Goal: Task Accomplishment & Management: Complete application form

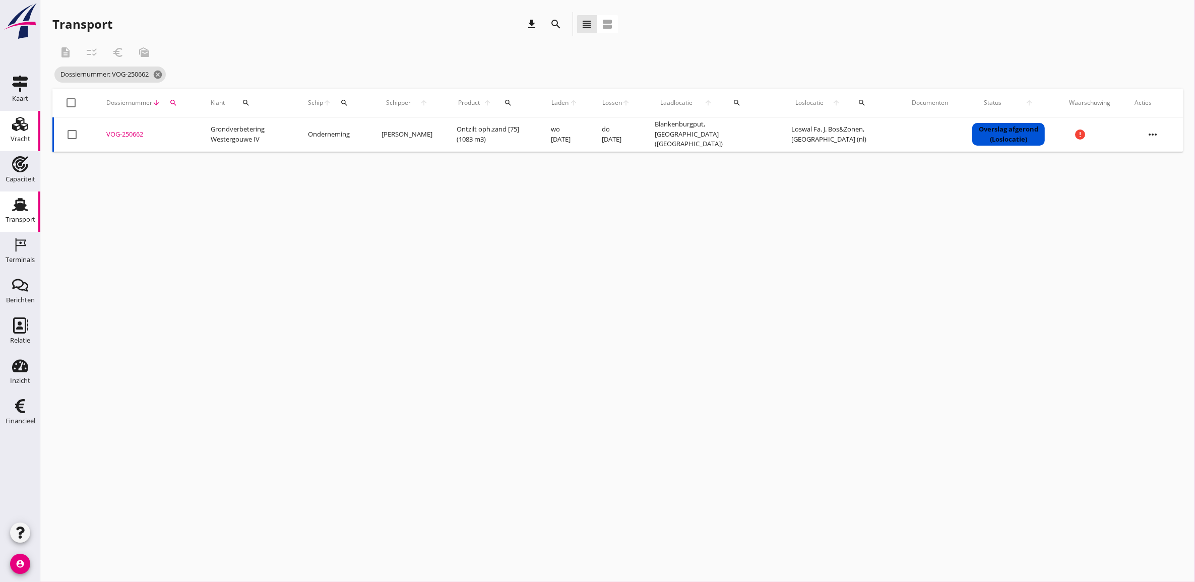
click at [26, 127] on icon "Vracht" at bounding box center [20, 124] width 16 height 16
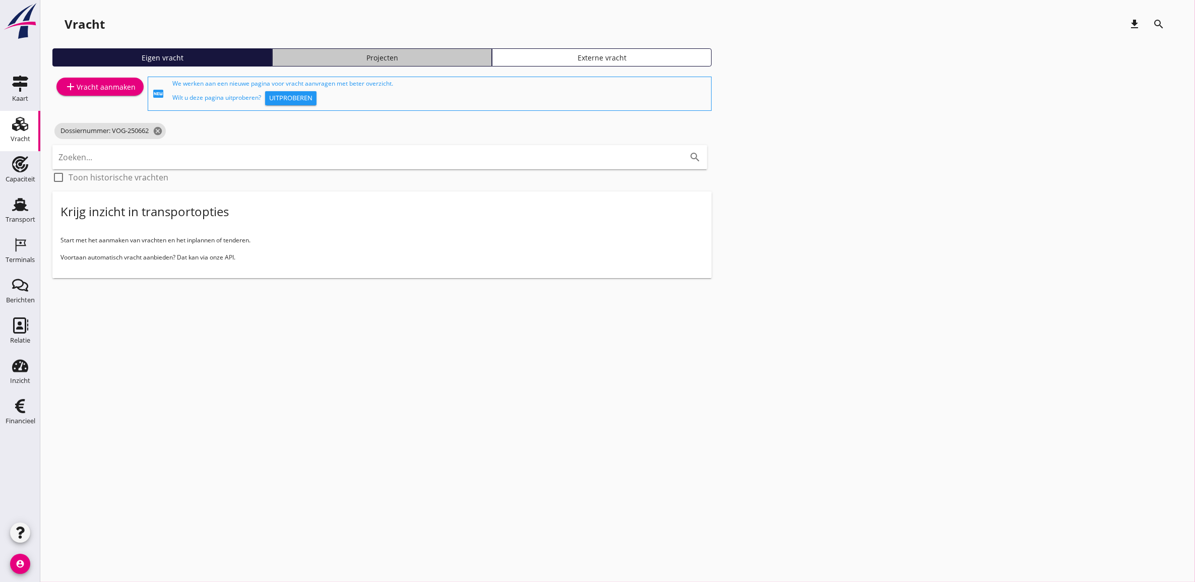
click at [338, 63] on link "Projecten" at bounding box center [382, 57] width 220 height 18
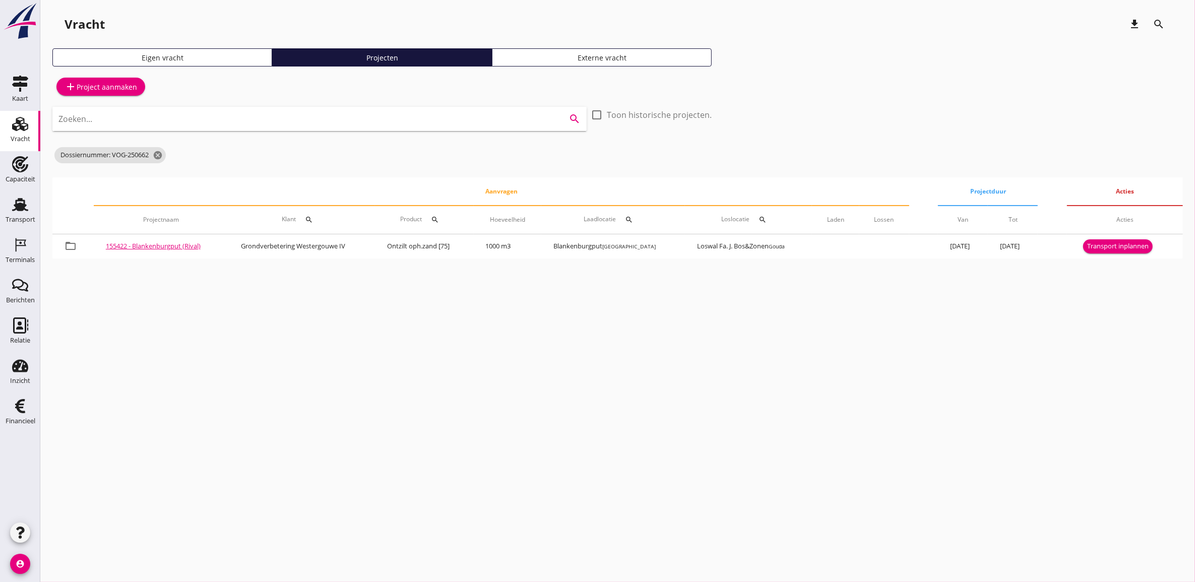
click at [336, 124] on input "Zoeken..." at bounding box center [305, 119] width 494 height 16
click at [157, 155] on icon "cancel" at bounding box center [158, 155] width 10 height 10
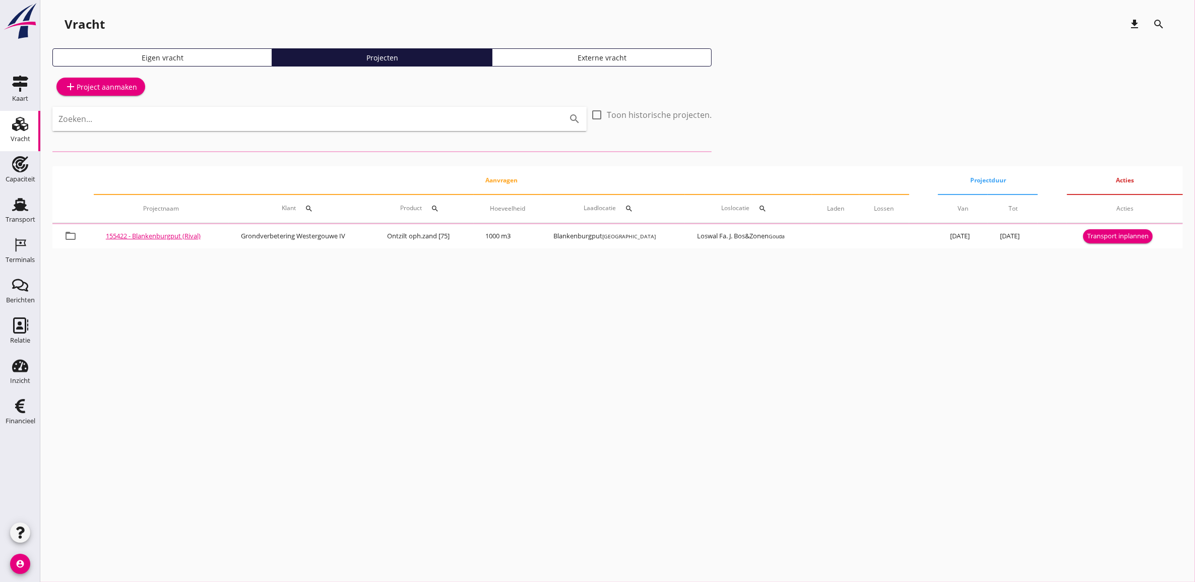
click at [182, 123] on input "Zoeken..." at bounding box center [305, 119] width 494 height 16
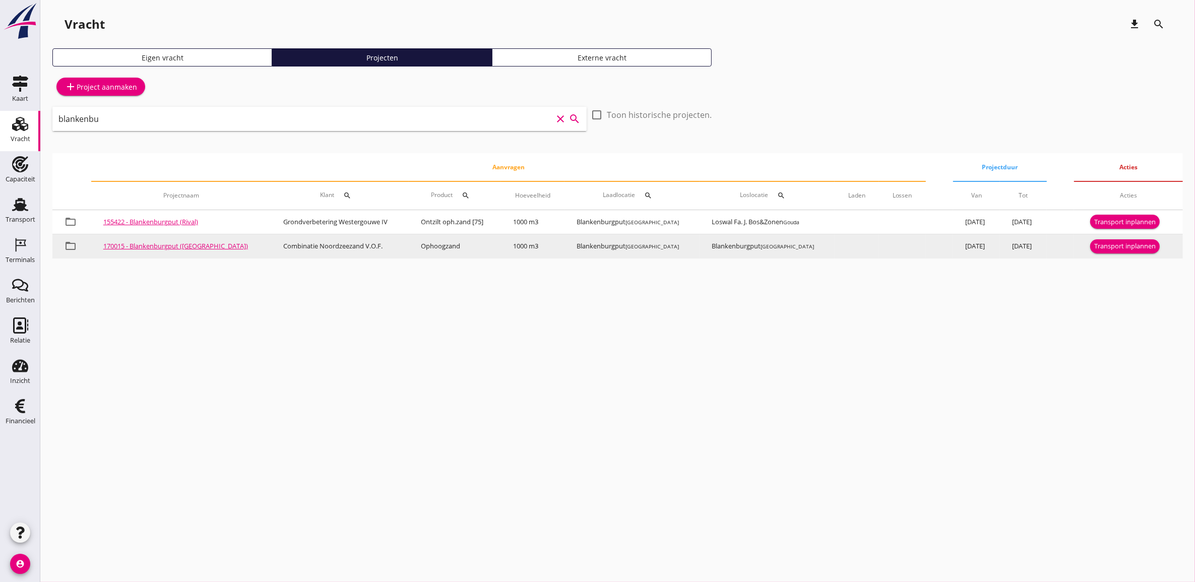
type input "blankenbu"
click at [1131, 247] on div "Transport inplannen" at bounding box center [1125, 246] width 62 height 10
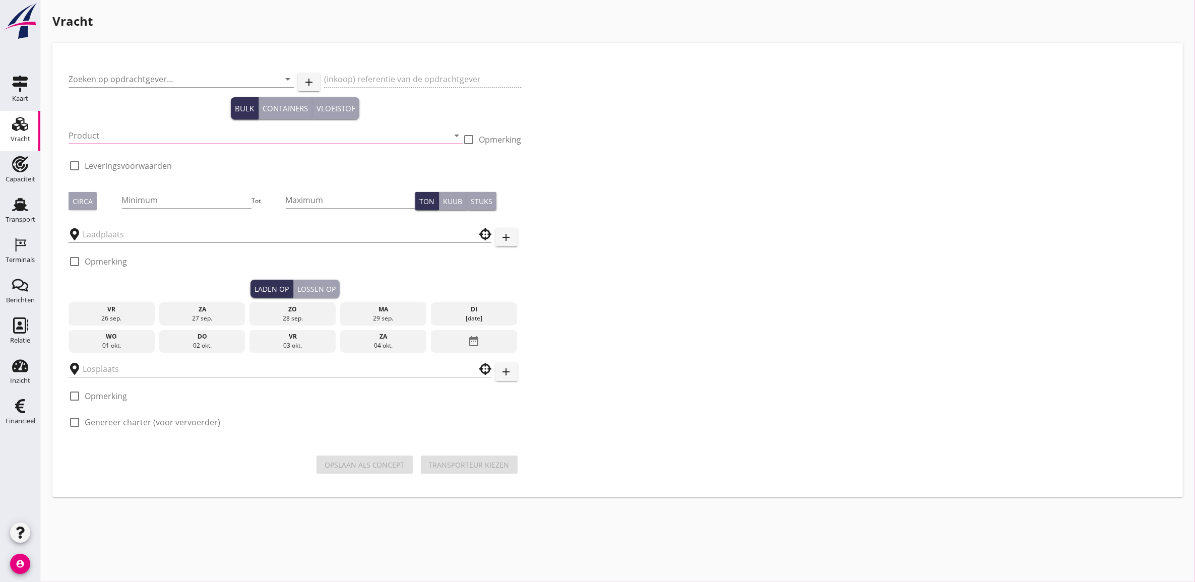
type input "Combinatie Noordzeezand V.O.F."
type input "Ophoogzand (6120)"
type input "1000"
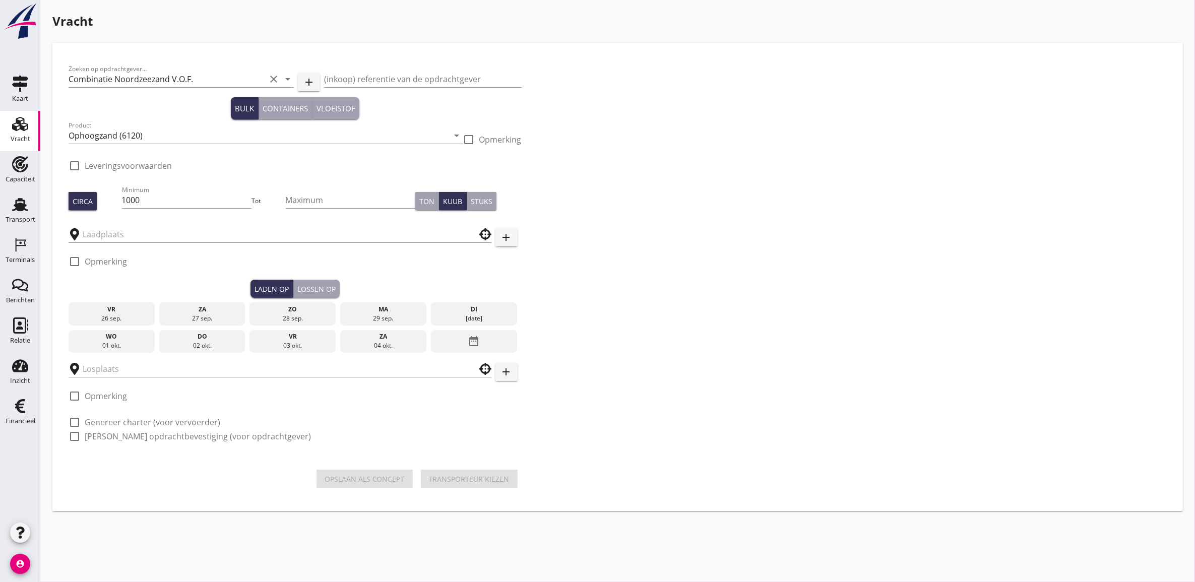
type input "Blankenburgput"
checkbox input "true"
type input "Blankenburgput"
checkbox input "true"
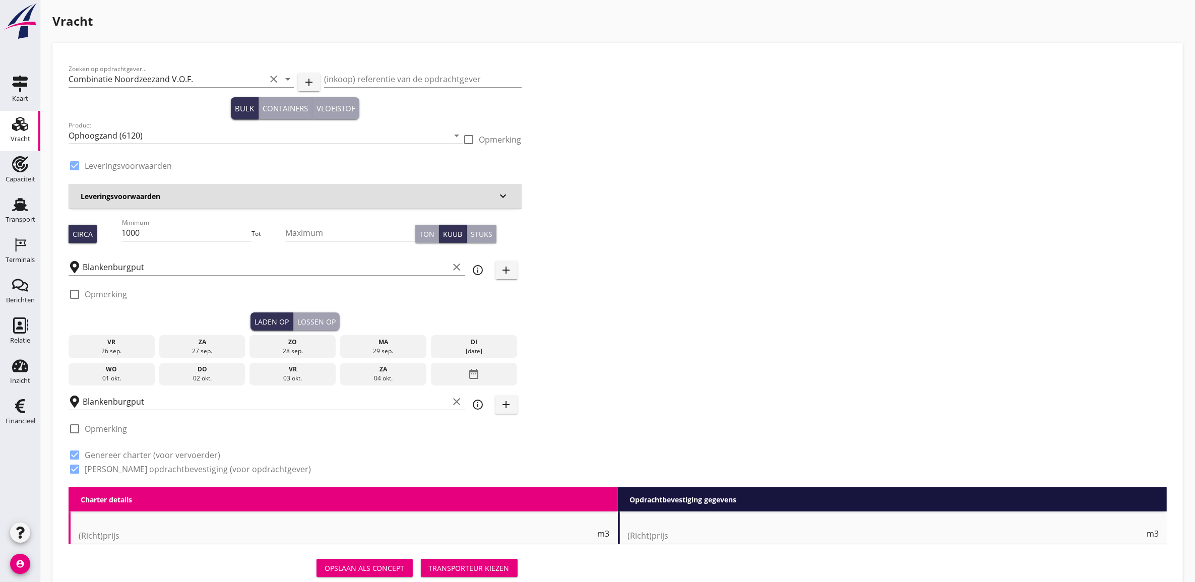
type input "1.15"
radio input "false"
type input "1.15"
radio input "false"
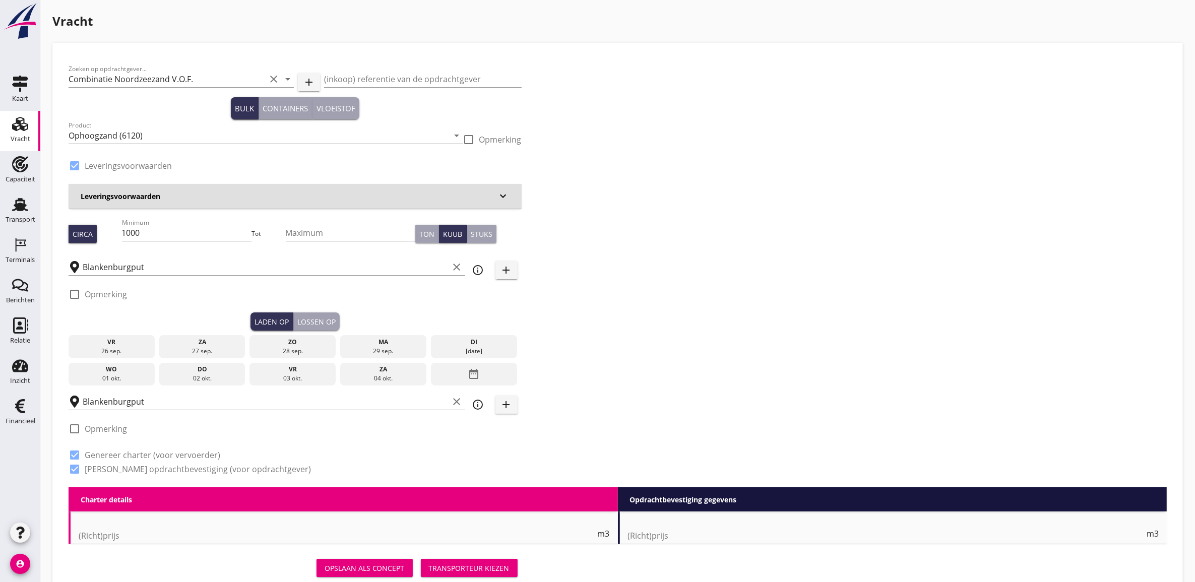
radio input "false"
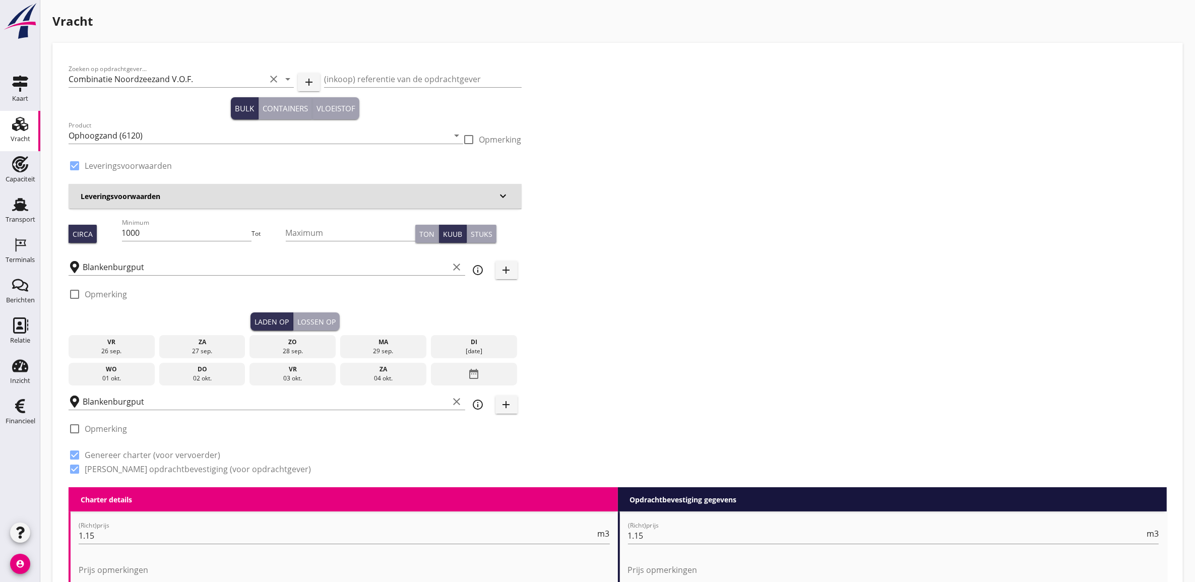
click at [387, 347] on div "29 sep." at bounding box center [383, 351] width 81 height 9
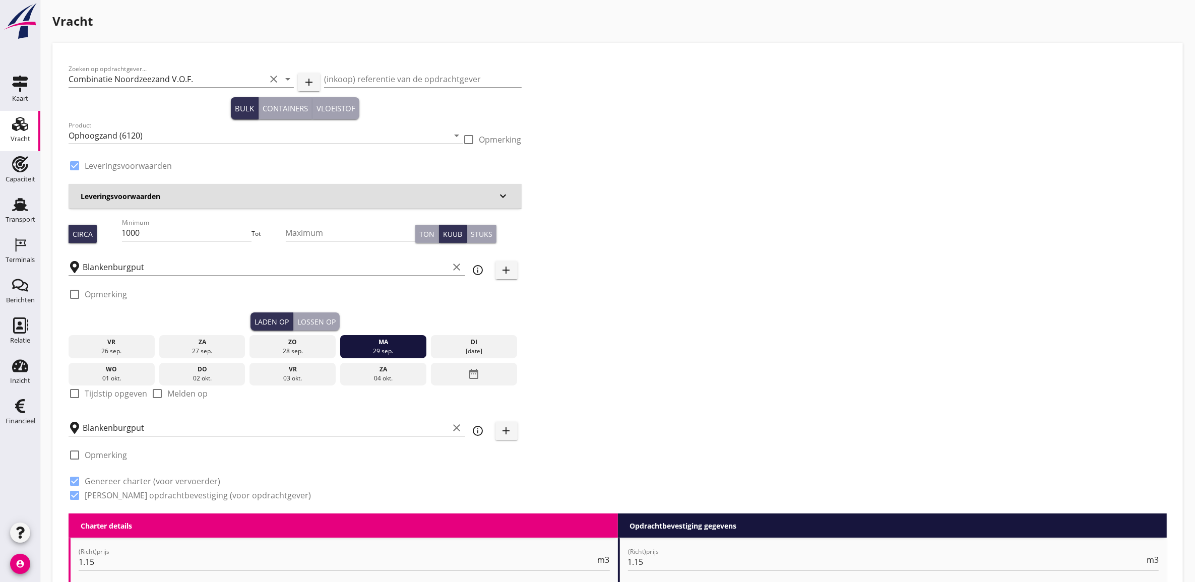
click at [329, 322] on div "Lossen op" at bounding box center [316, 322] width 38 height 11
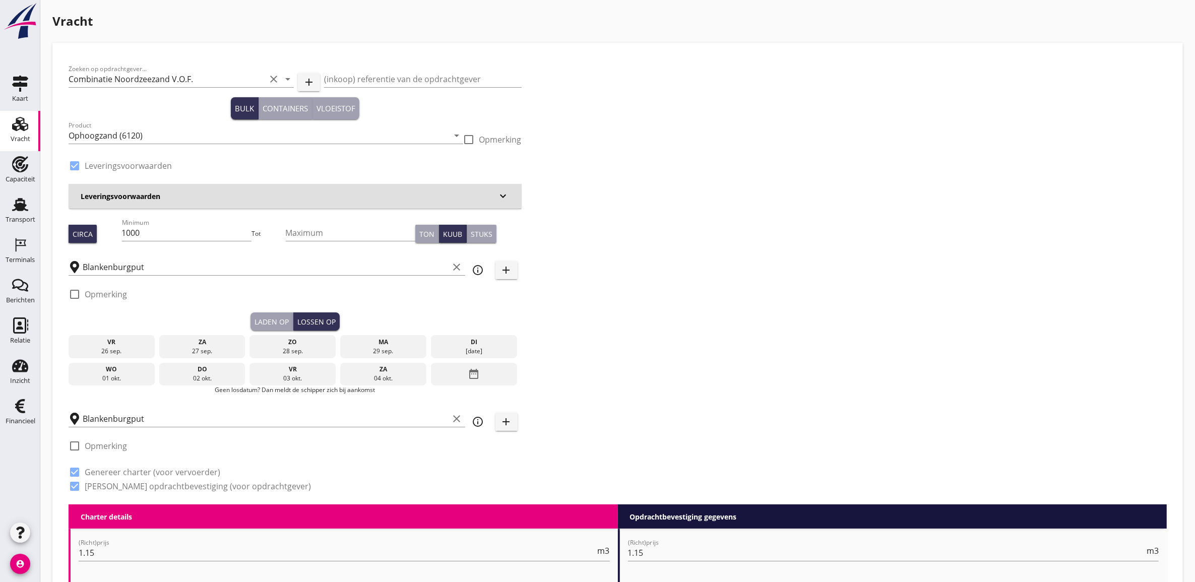
click at [385, 344] on div "ma" at bounding box center [383, 342] width 81 height 9
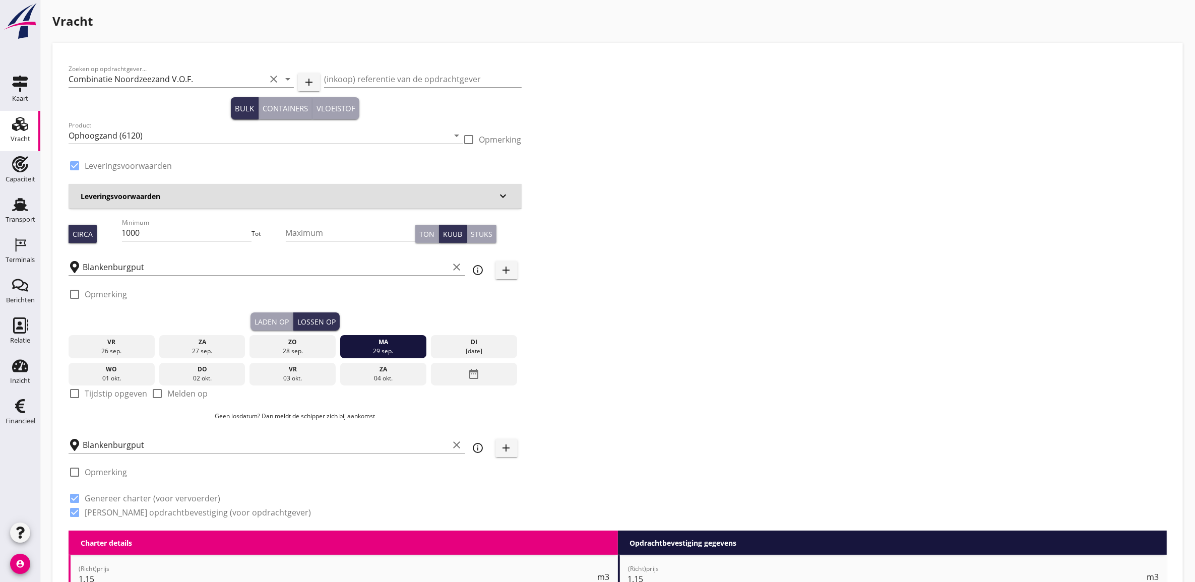
click at [278, 321] on div "Laden op" at bounding box center [272, 322] width 34 height 11
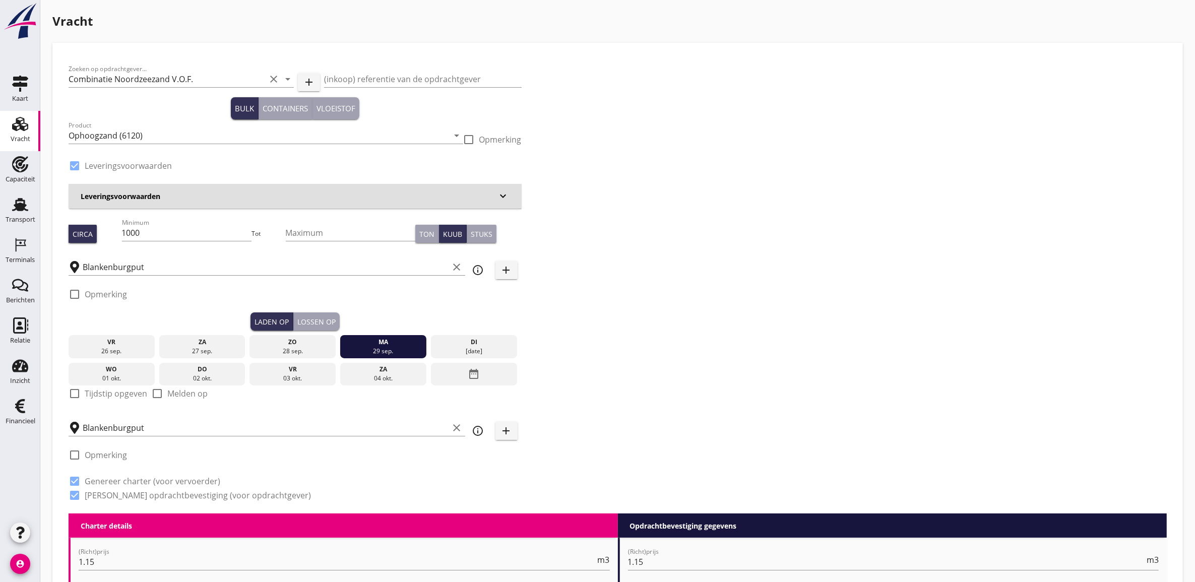
click at [92, 392] on label "Tijdstip opgeven" at bounding box center [116, 394] width 63 height 10
checkbox input "true"
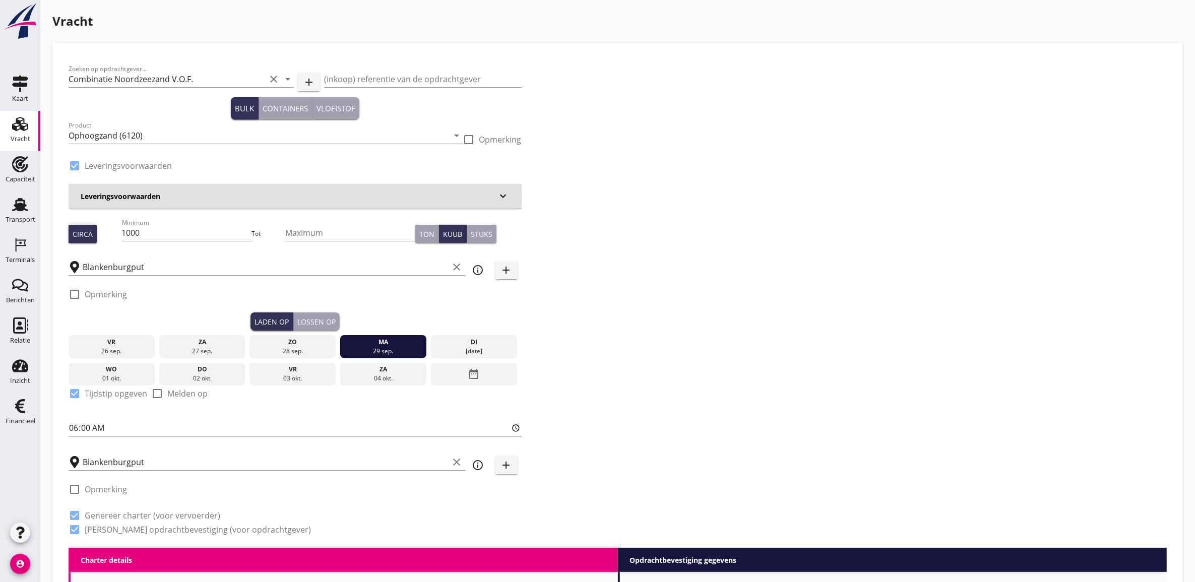
click at [73, 436] on input "06:00" at bounding box center [295, 428] width 453 height 16
type input "09:30"
click at [146, 457] on input "Blankenburgput" at bounding box center [266, 462] width 366 height 16
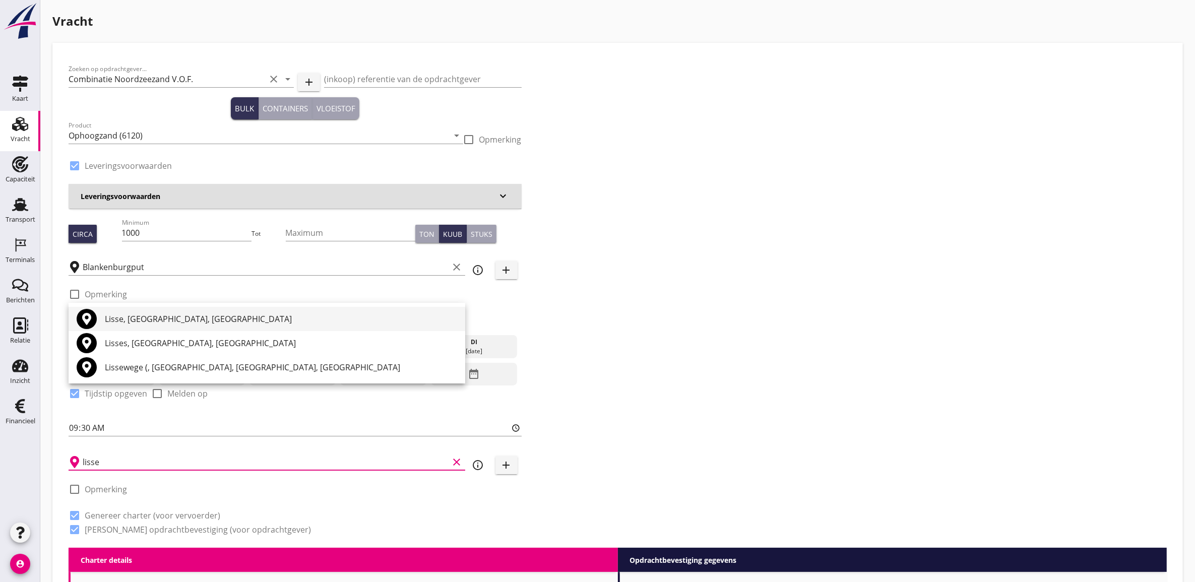
click at [194, 320] on div "Lisse, South Holland, Netherlands" at bounding box center [281, 319] width 352 height 12
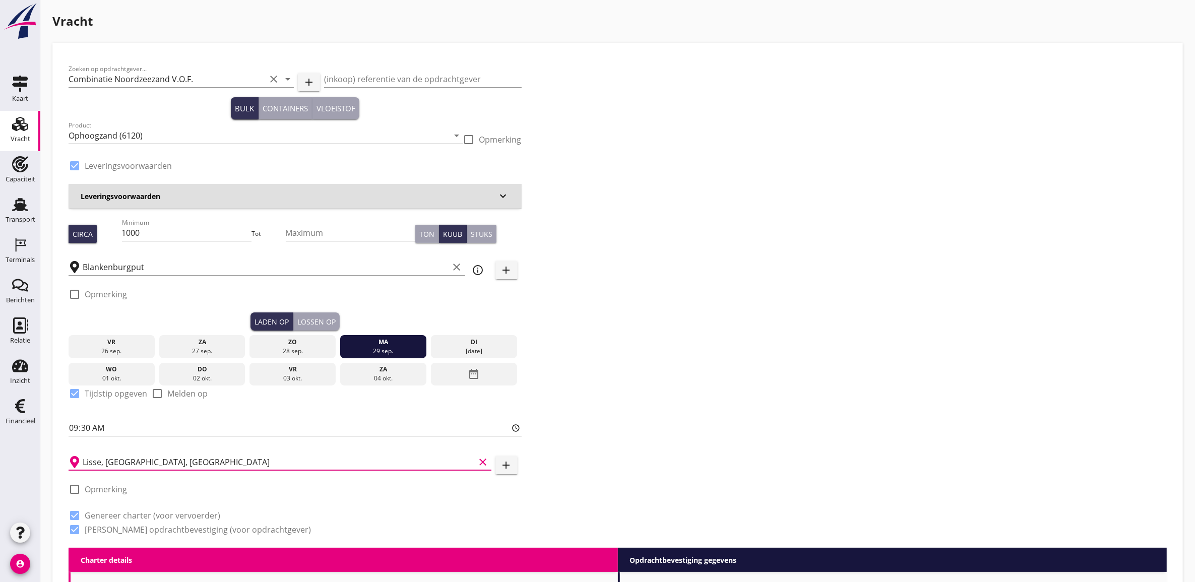
type input "Lisse, South Holland, Netherlands"
click at [760, 366] on div "Zoeken op opdrachtgever... Combinatie Noordzeezand V.O.F. clear arrow_drop_down…" at bounding box center [618, 303] width 1107 height 489
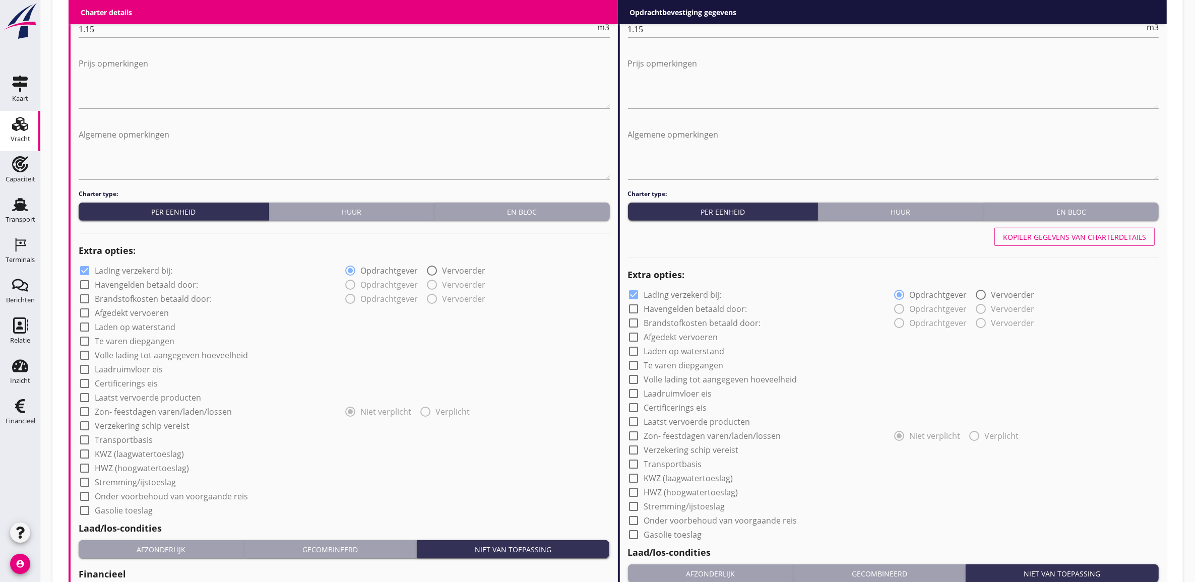
scroll to position [814, 0]
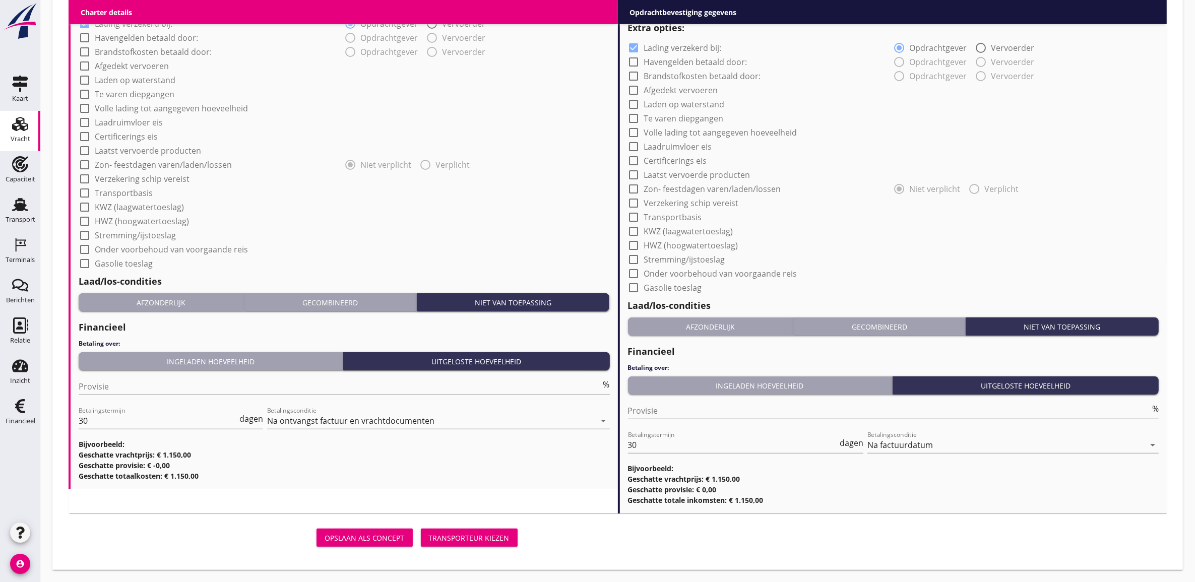
click at [467, 540] on div "Transporteur kiezen" at bounding box center [469, 538] width 81 height 11
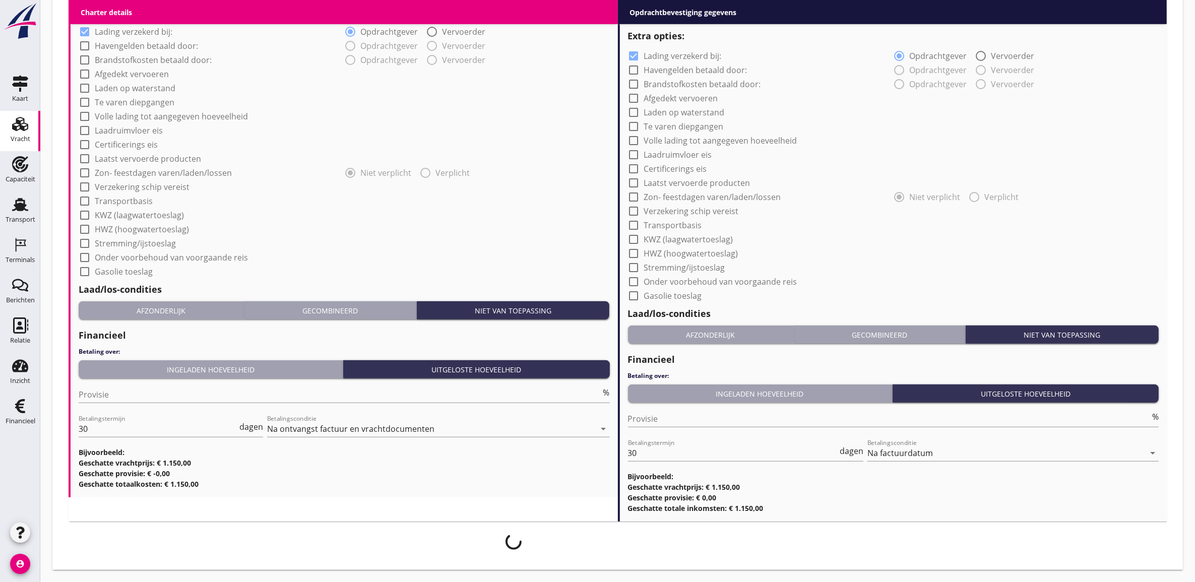
scroll to position [806, 0]
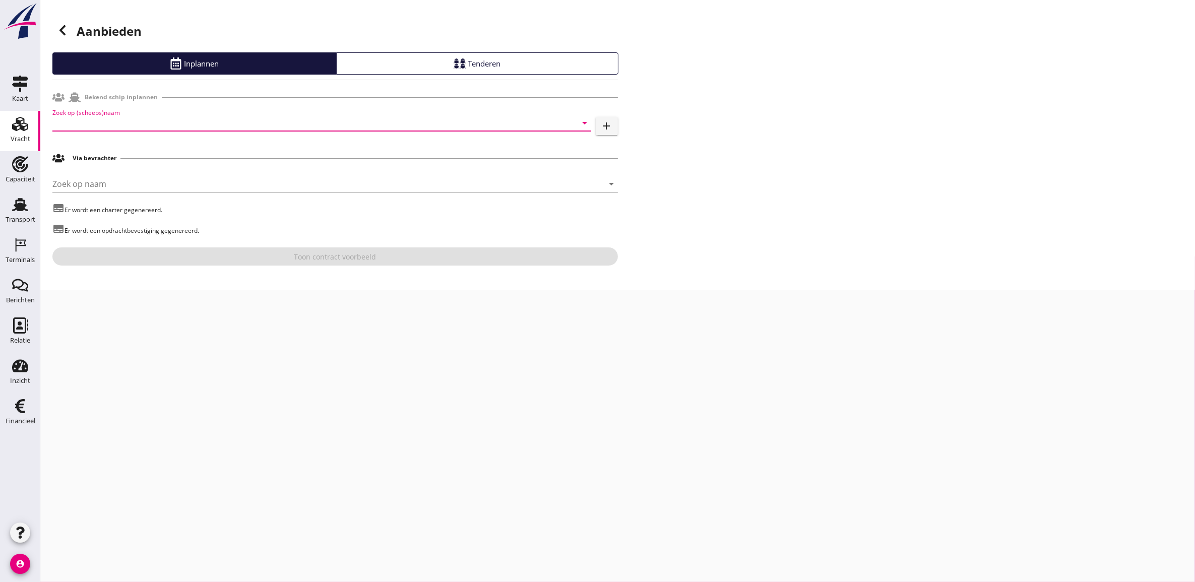
click at [187, 117] on input "Zoek op (scheeps)naam" at bounding box center [307, 123] width 511 height 16
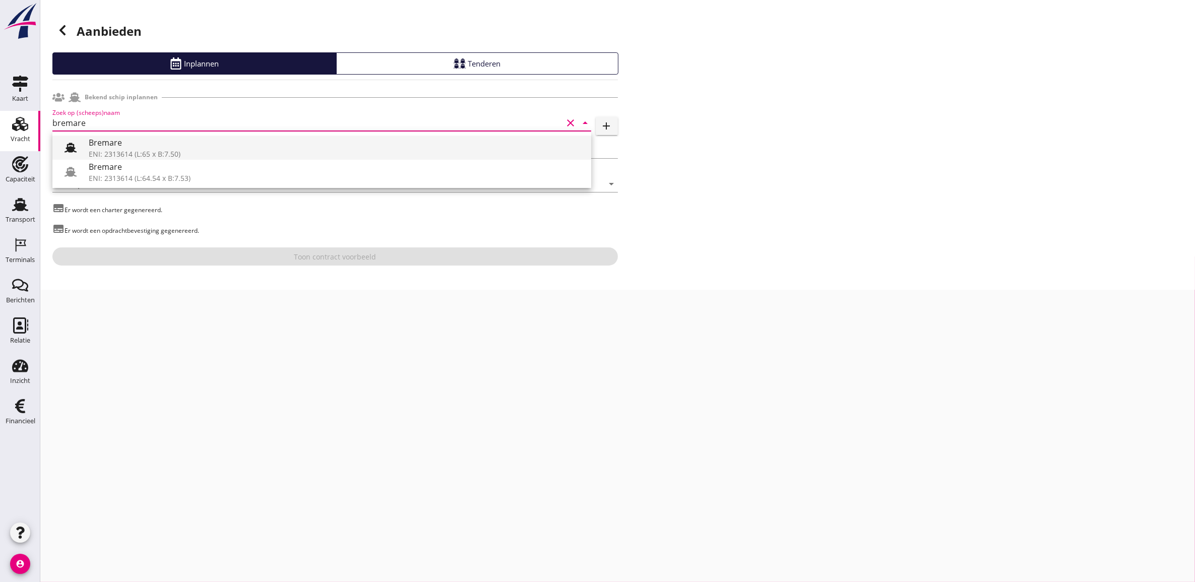
click at [175, 152] on div "ENI: 2313614 (L:65 x B:7.50)" at bounding box center [336, 154] width 495 height 11
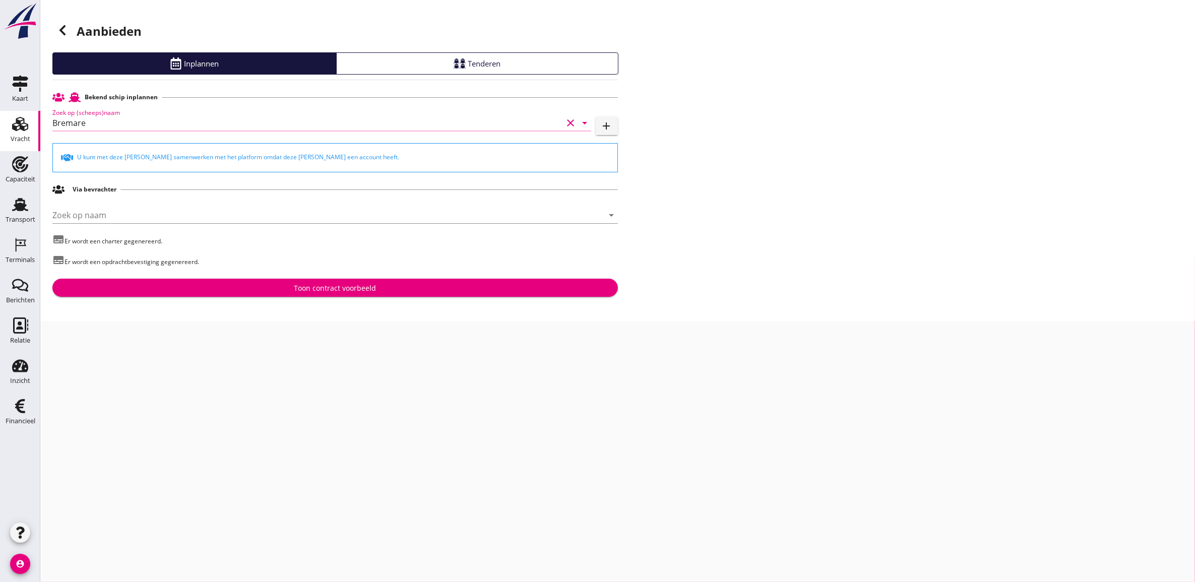
type input "Bremare"
click at [333, 282] on button "Toon contract voorbeeld" at bounding box center [335, 288] width 566 height 18
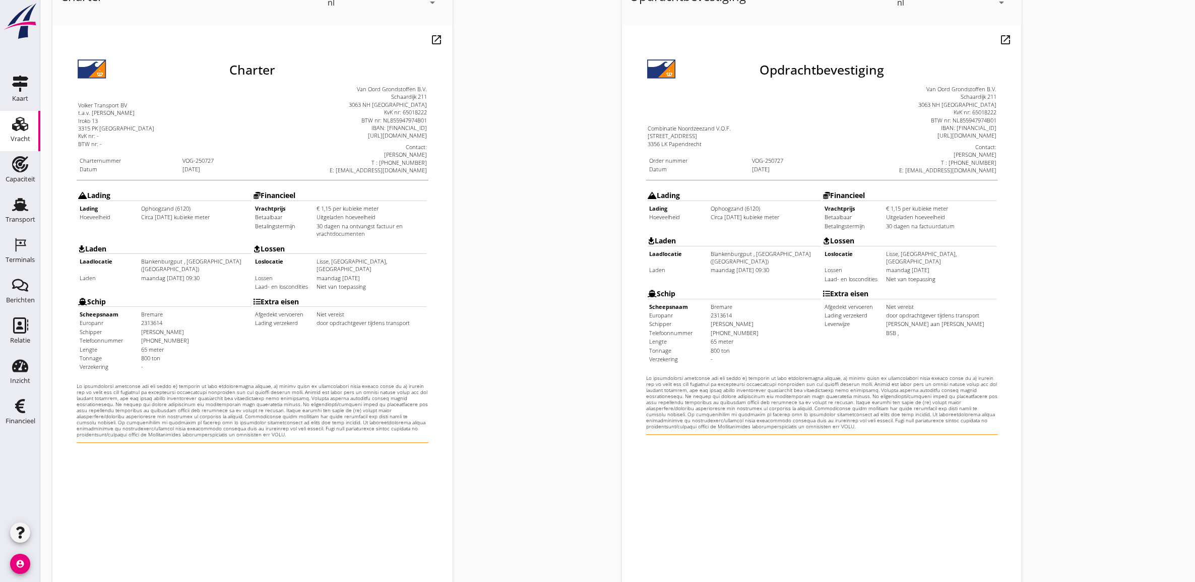
scroll to position [164, 0]
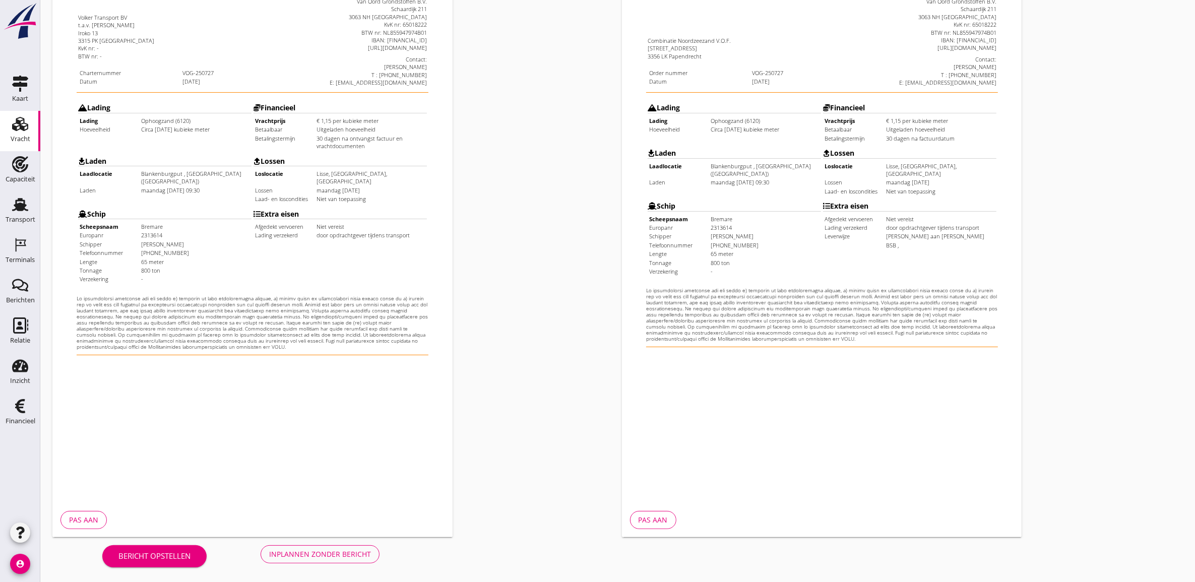
click at [344, 553] on div "Inplannen zonder bericht" at bounding box center [320, 554] width 102 height 11
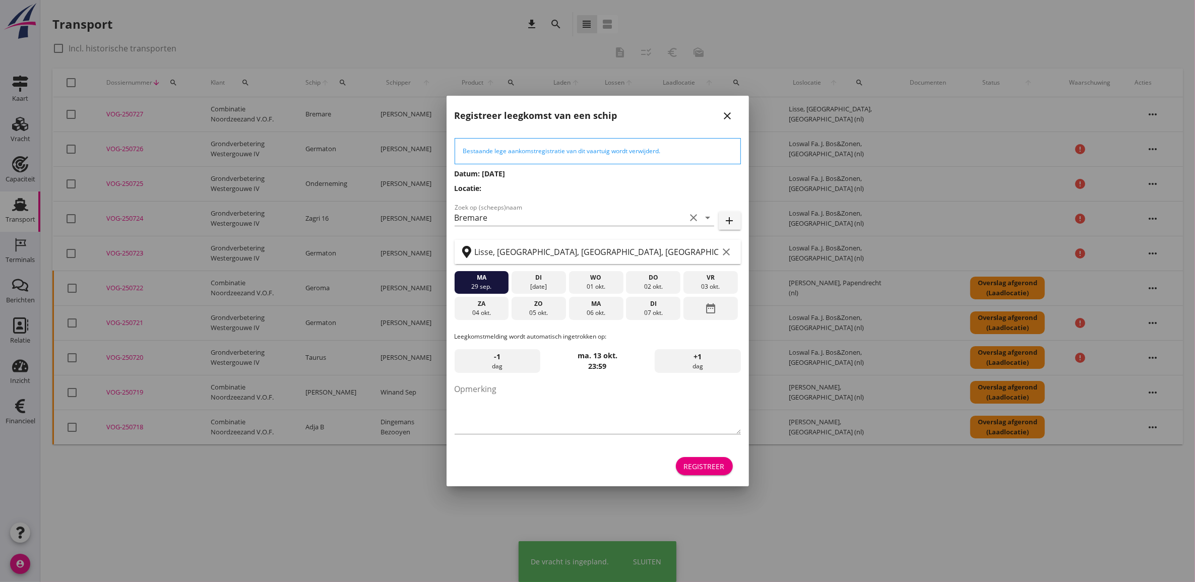
click at [715, 474] on button "Registreer" at bounding box center [704, 466] width 57 height 18
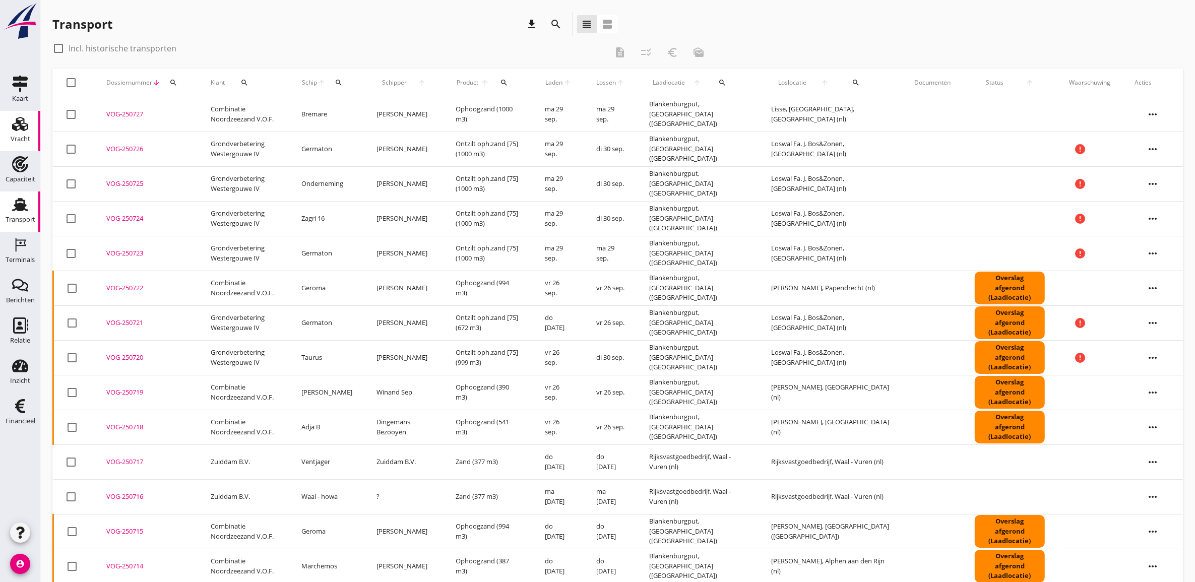
click at [14, 130] on icon "Vracht" at bounding box center [20, 124] width 16 height 16
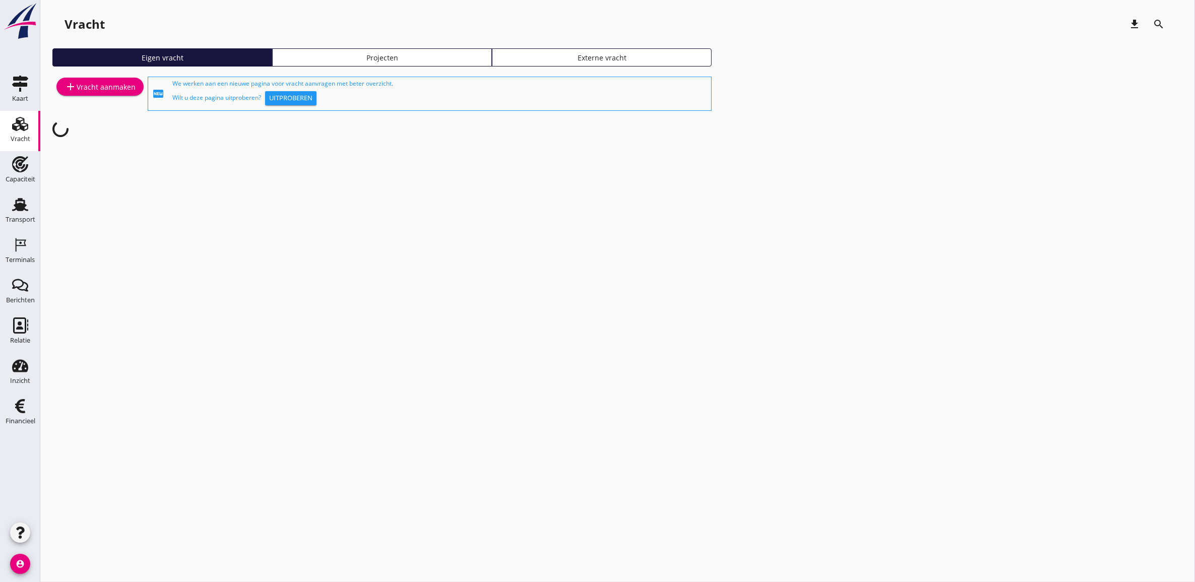
click at [419, 54] on div "Projecten" at bounding box center [382, 57] width 211 height 11
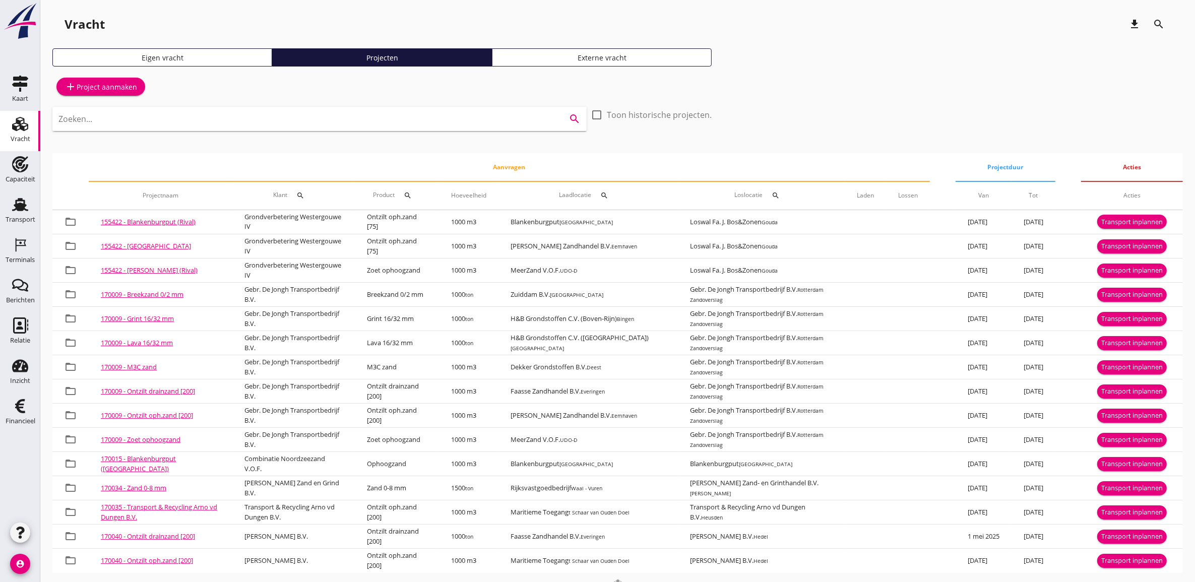
click at [224, 117] on input "Zoeken..." at bounding box center [305, 119] width 494 height 16
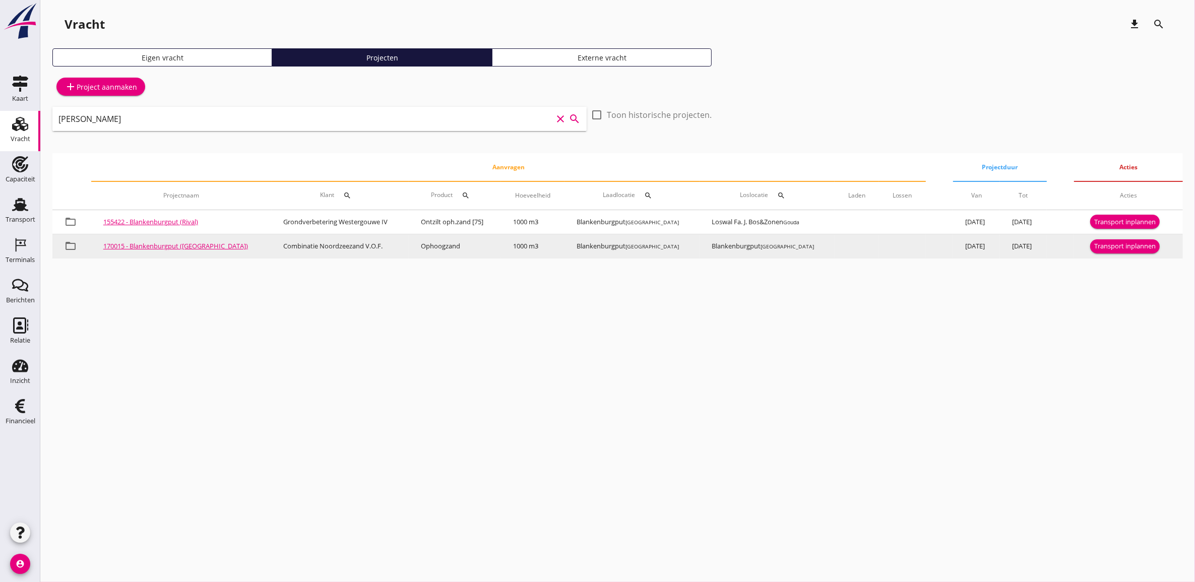
type input "blanken"
click at [1109, 243] on div "Transport inplannen" at bounding box center [1125, 246] width 62 height 10
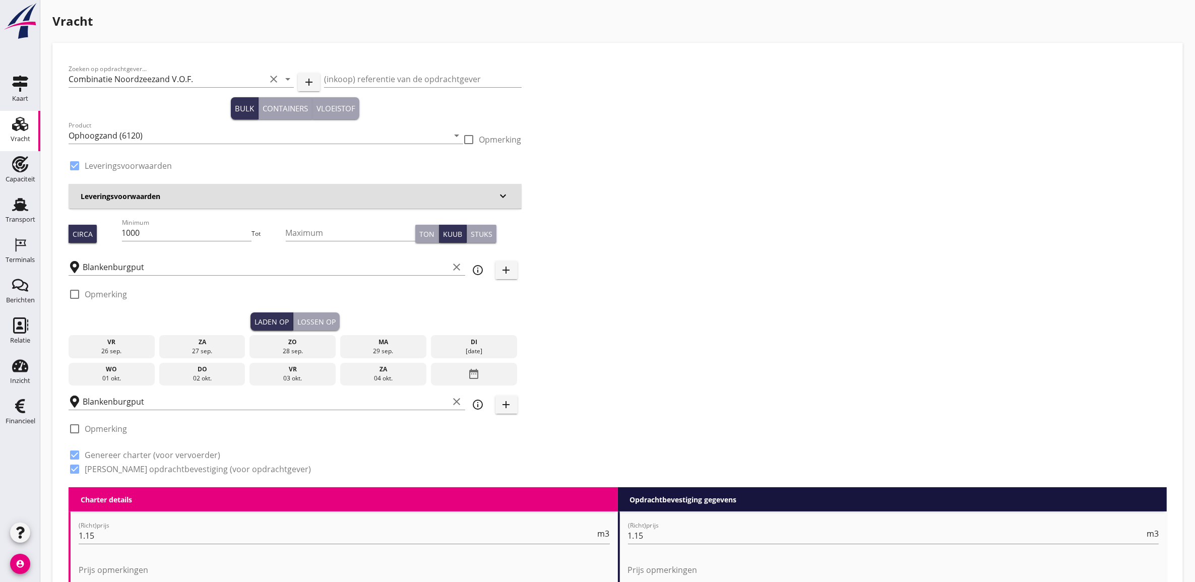
click at [367, 350] on div "29 sep." at bounding box center [383, 351] width 81 height 9
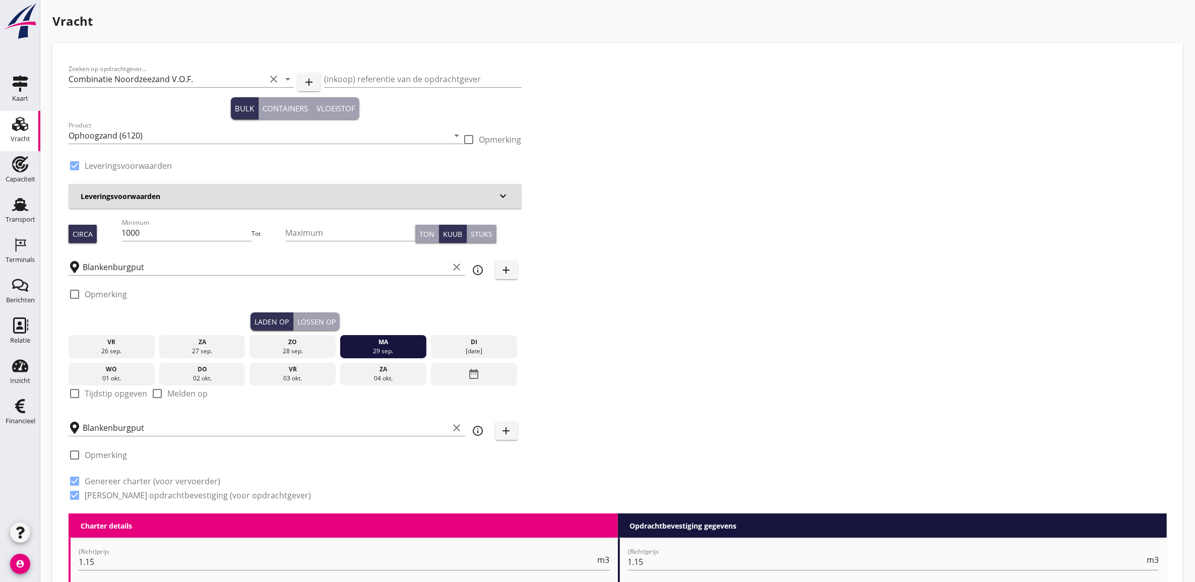
click at [331, 323] on div "Lossen op" at bounding box center [316, 322] width 38 height 11
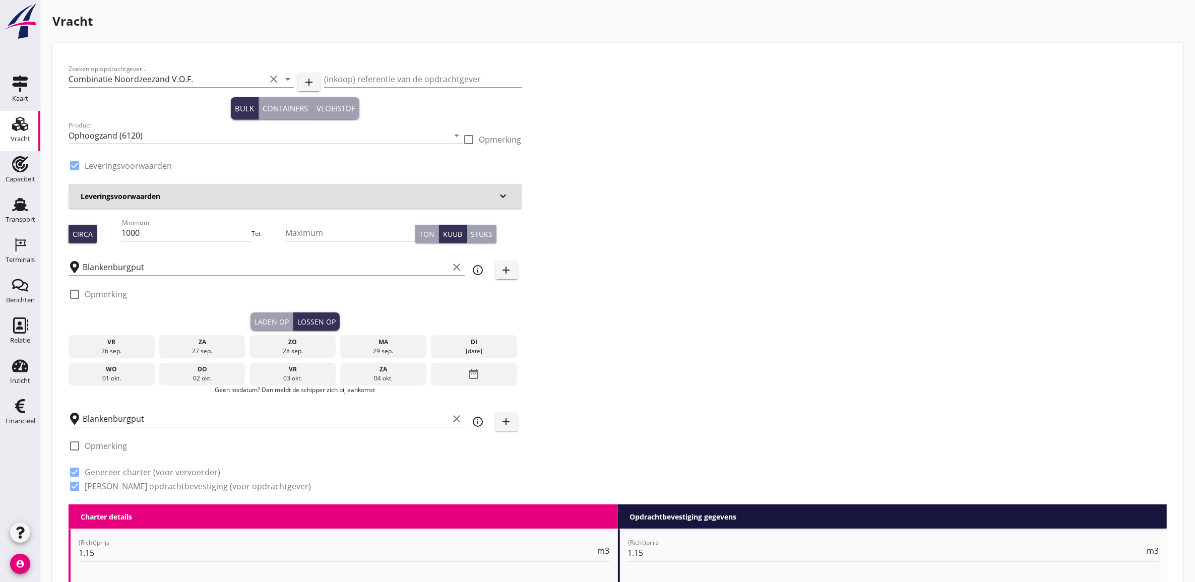
click at [390, 347] on div "29 sep." at bounding box center [383, 351] width 81 height 9
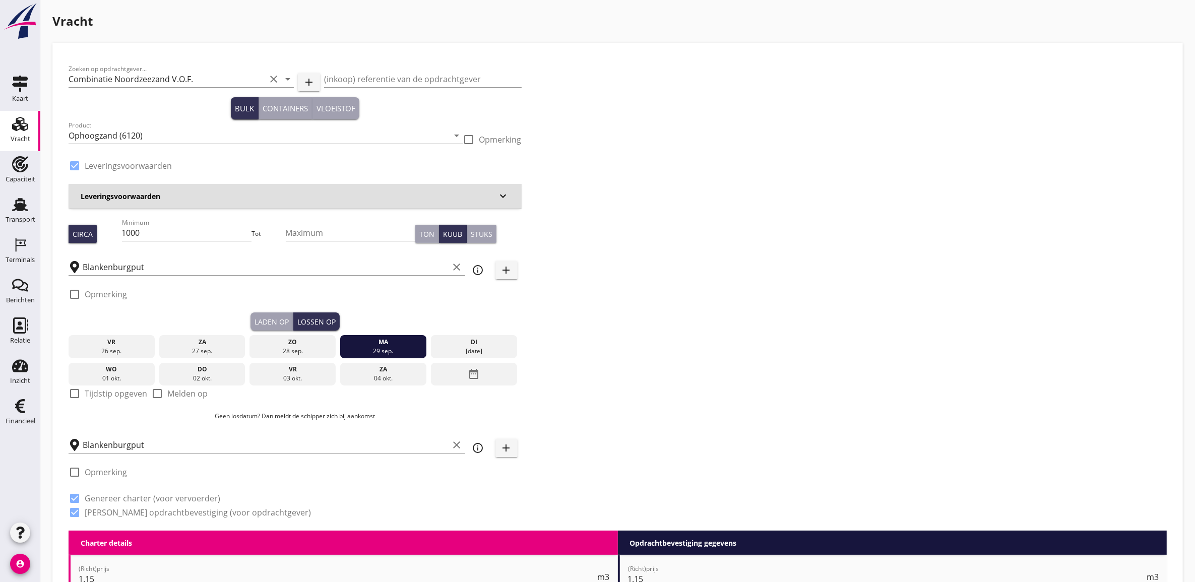
click at [286, 329] on button "Laden op" at bounding box center [272, 322] width 43 height 18
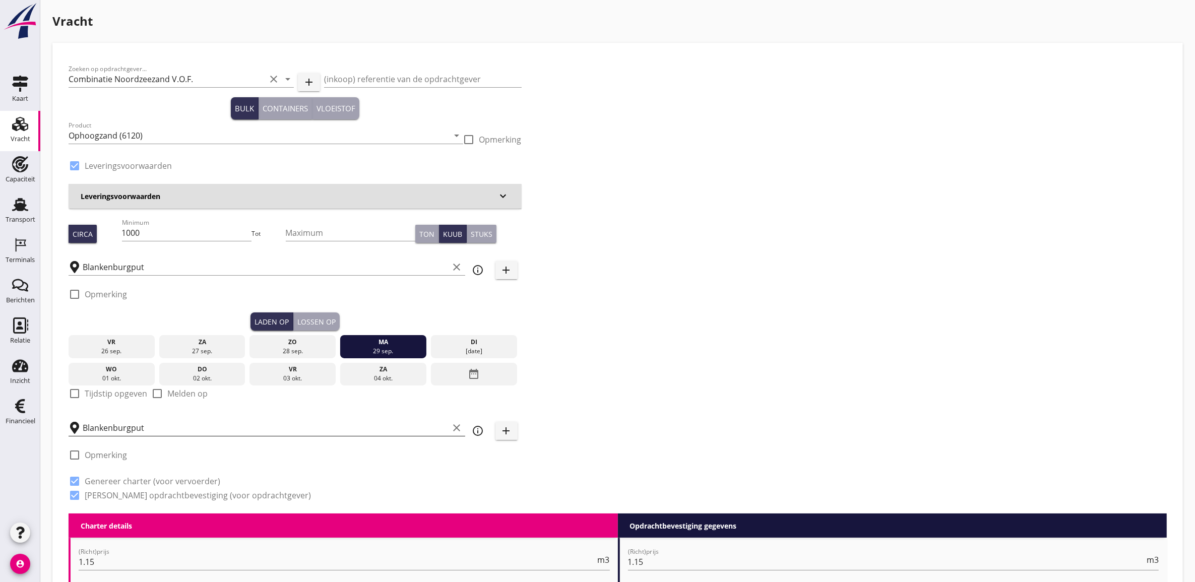
click at [221, 420] on input "Blankenburgput" at bounding box center [266, 428] width 366 height 16
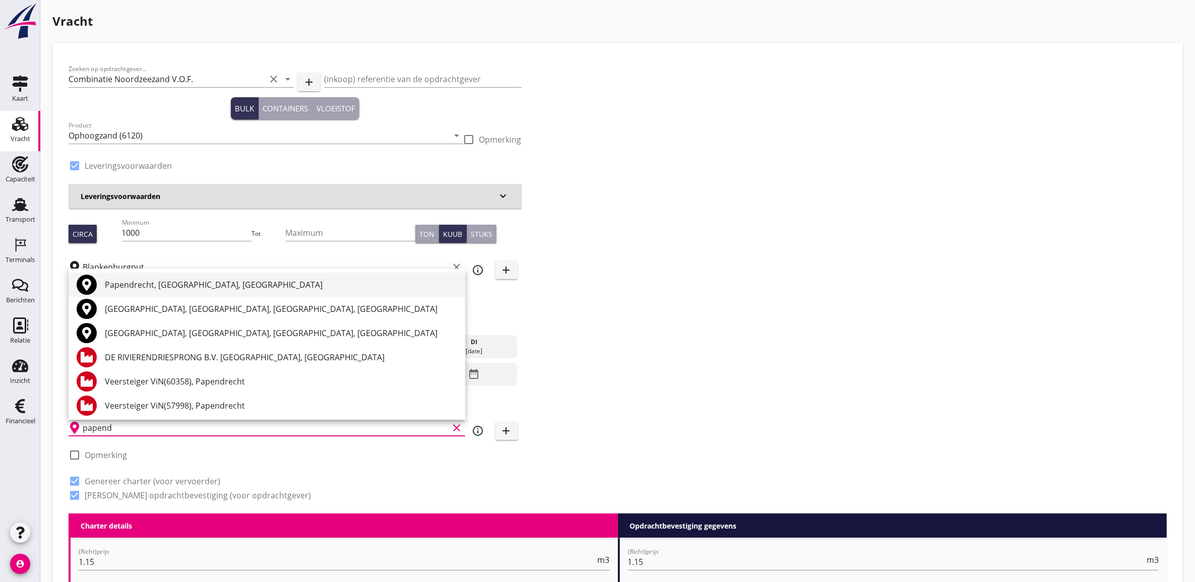
click at [260, 283] on div "Papendrecht, South Holland, Netherlands" at bounding box center [281, 285] width 352 height 12
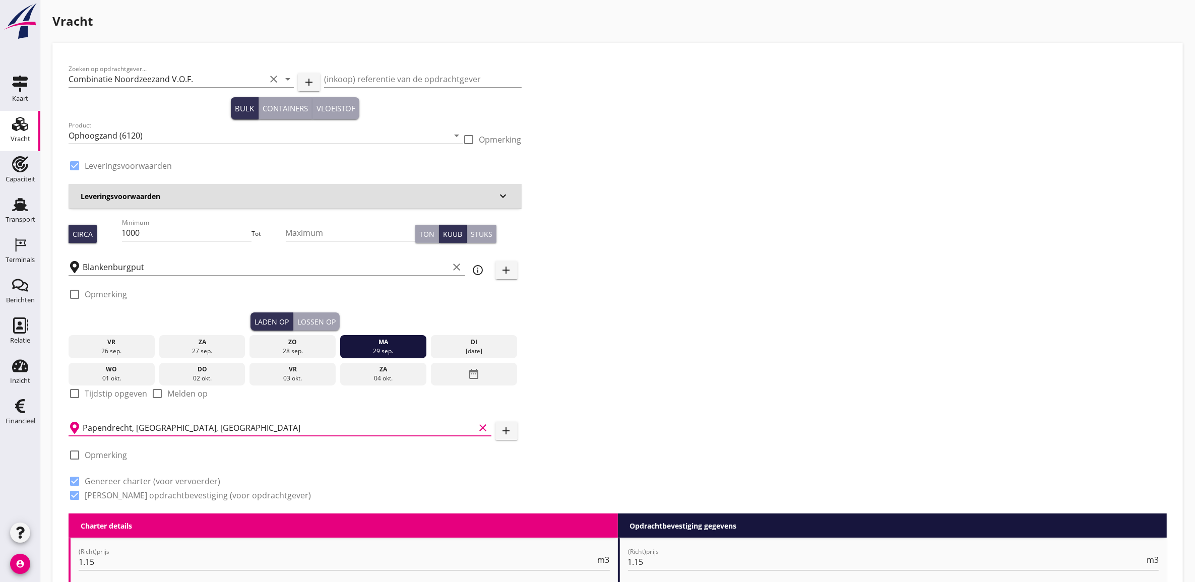
type input "Papendrecht, South Holland, Netherlands"
click at [812, 334] on div "Zoeken op opdrachtgever... Combinatie Noordzeezand V.O.F. clear arrow_drop_down…" at bounding box center [618, 286] width 1107 height 455
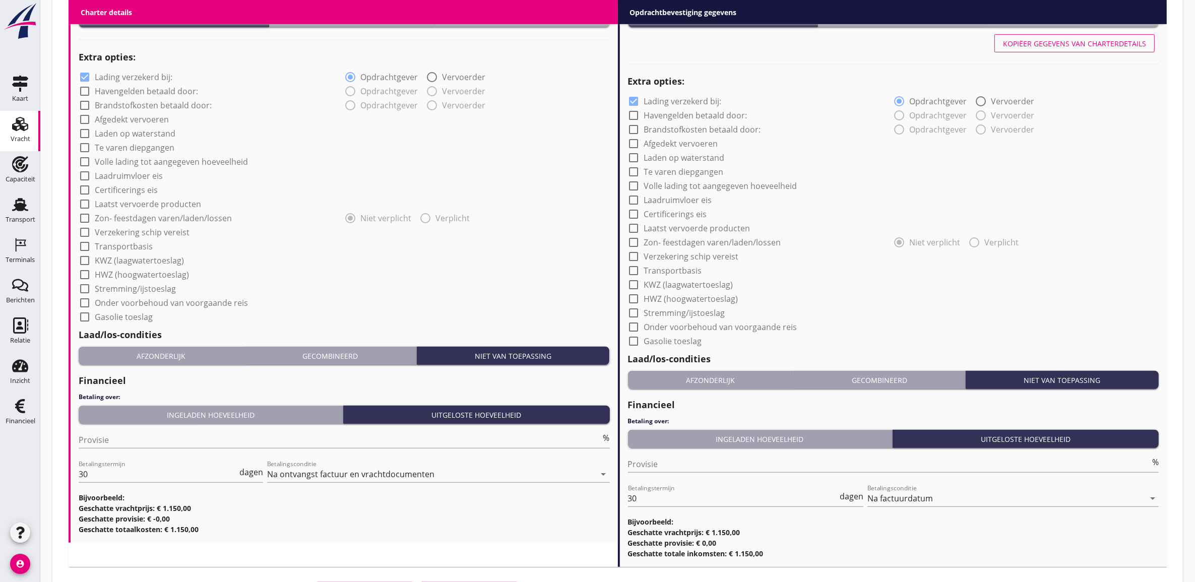
scroll to position [780, 0]
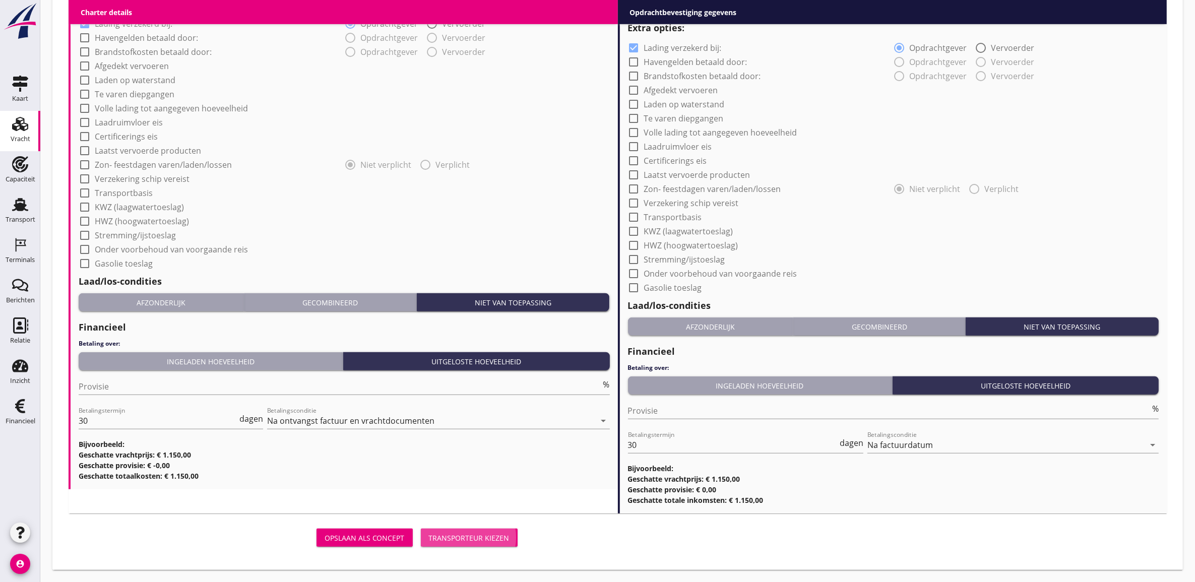
click at [493, 533] on div "Transporteur kiezen" at bounding box center [469, 538] width 81 height 11
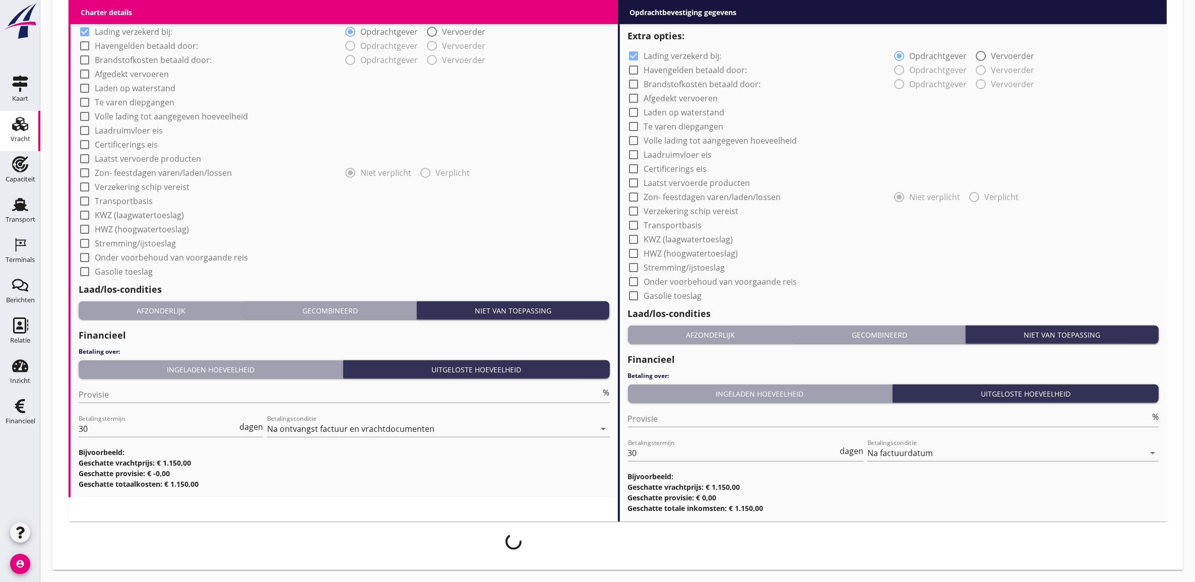
scroll to position [772, 0]
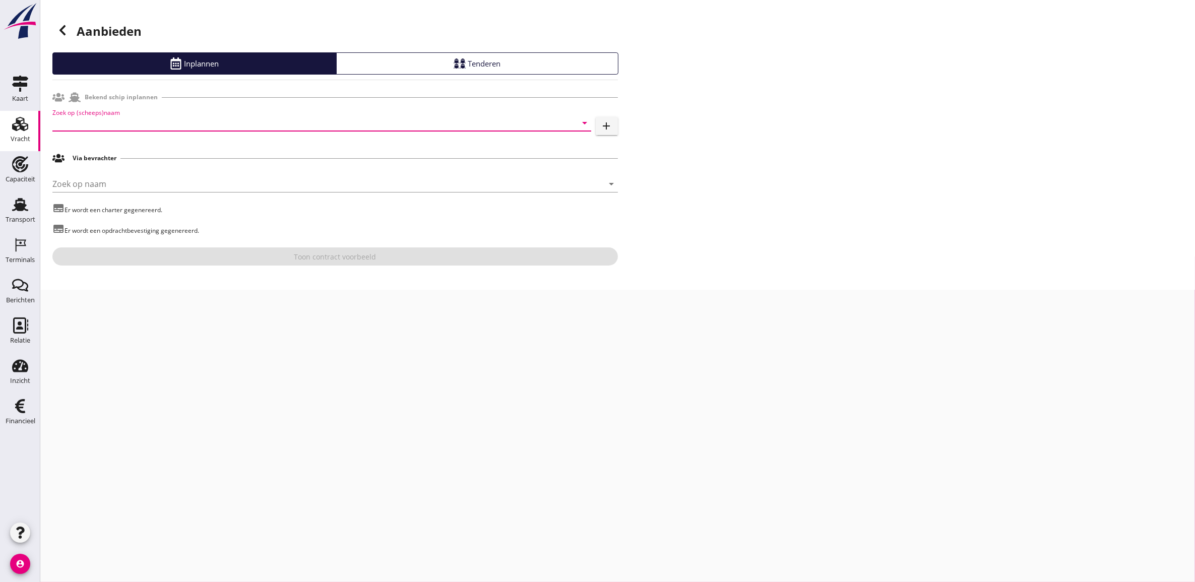
click at [153, 120] on input "Zoek op (scheeps)naam" at bounding box center [307, 123] width 511 height 16
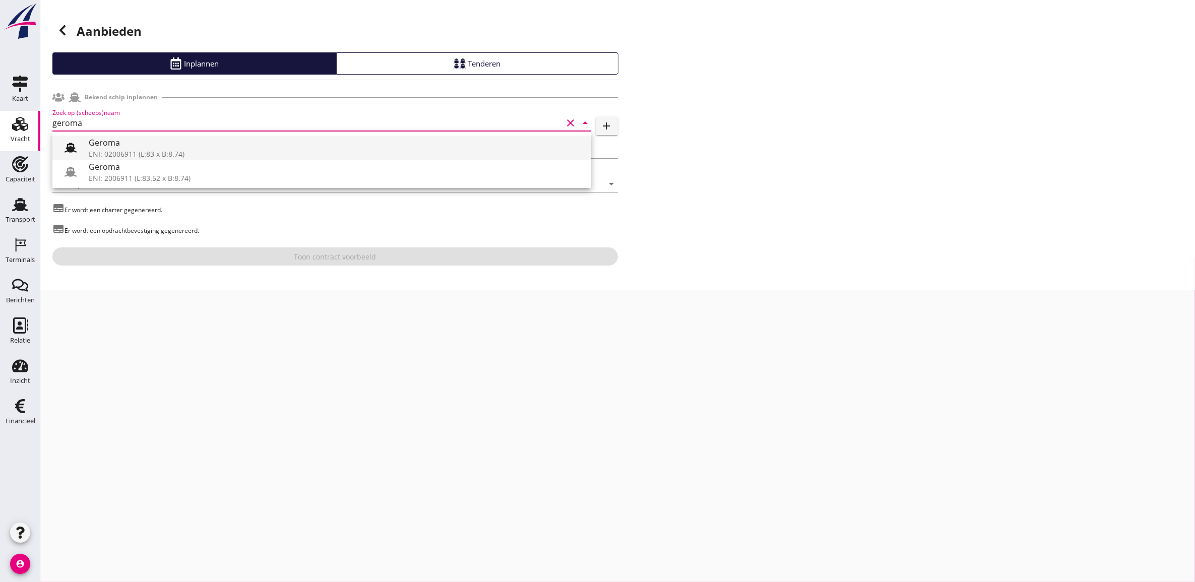
click at [162, 139] on div "Geroma" at bounding box center [336, 143] width 495 height 12
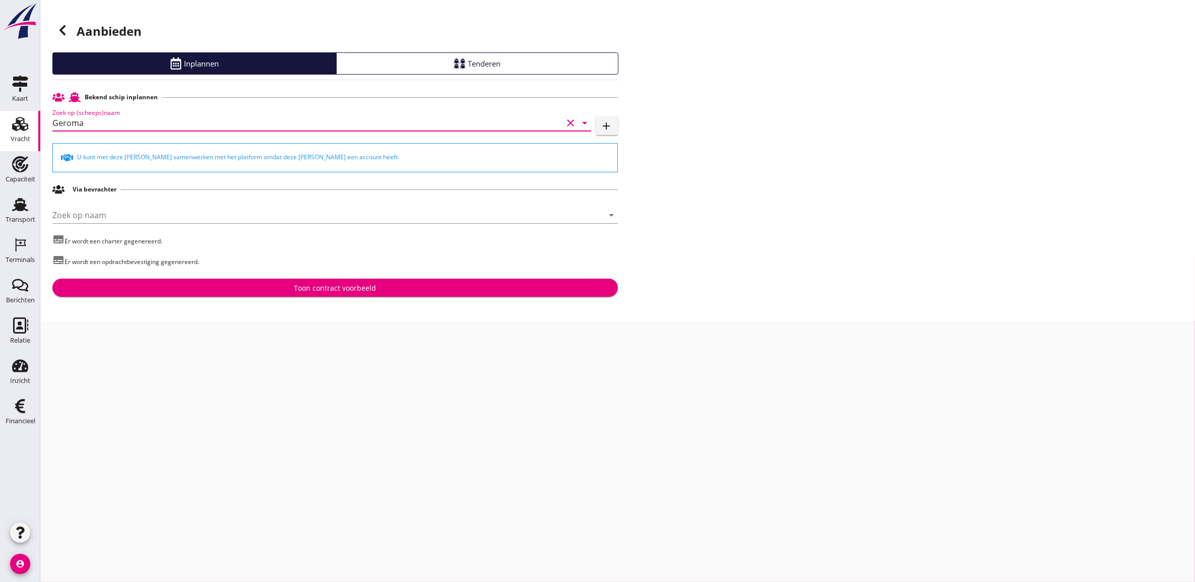
type input "Geroma"
click at [363, 300] on div "Aanbieden Inplannen Tenderen Bekend schip inplannen Zoek op (scheeps)naam Gerom…" at bounding box center [617, 160] width 1155 height 321
click at [366, 294] on button "Toon contract voorbeeld" at bounding box center [335, 288] width 566 height 18
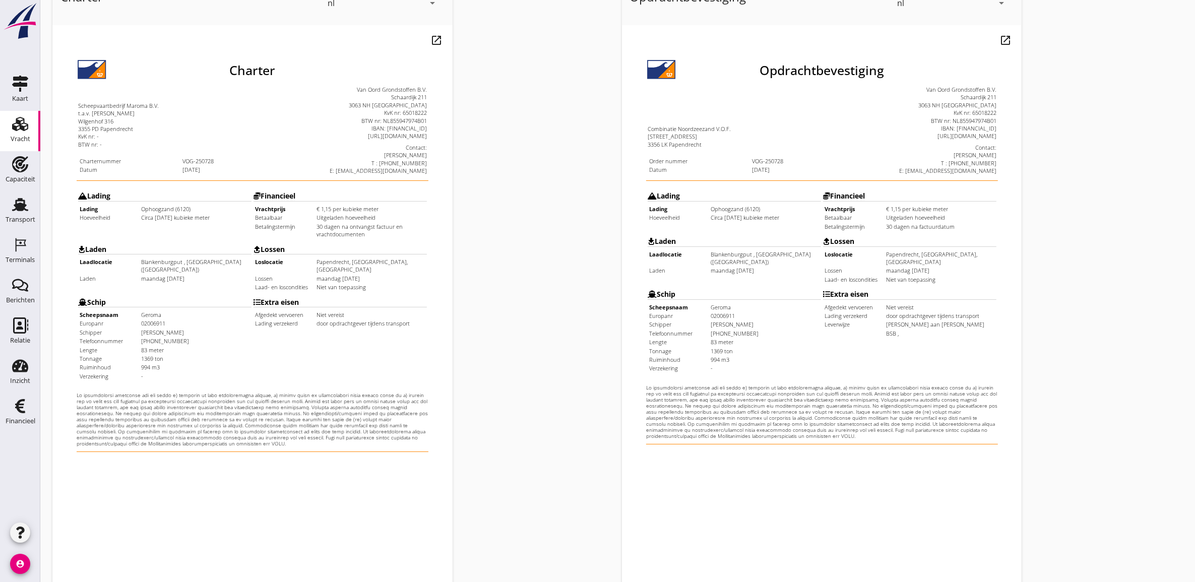
scroll to position [164, 0]
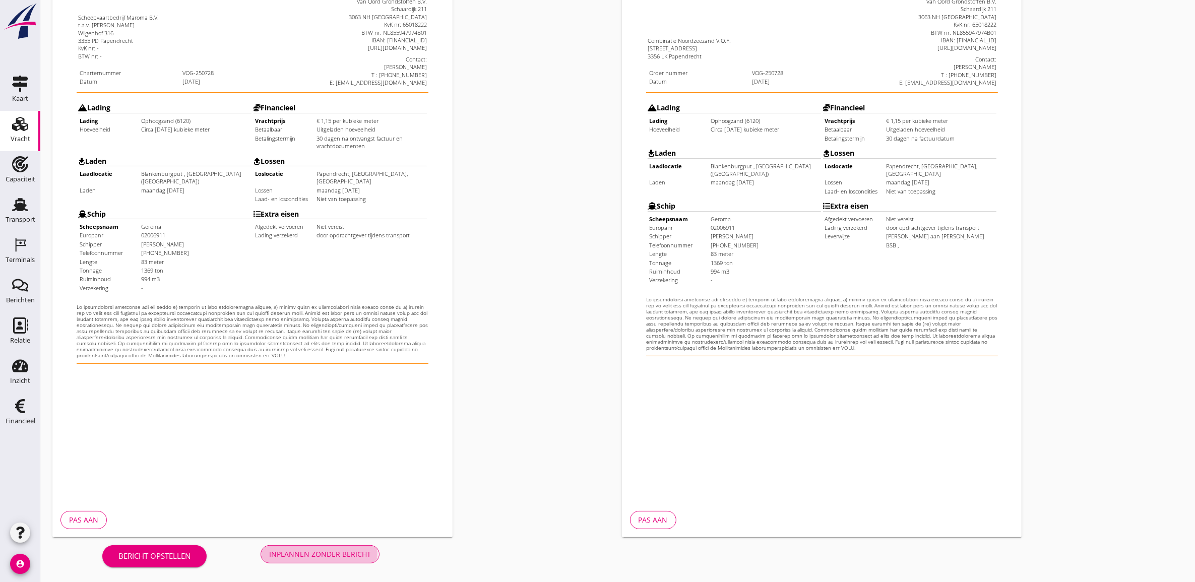
click at [376, 553] on button "Inplannen zonder bericht" at bounding box center [320, 554] width 119 height 18
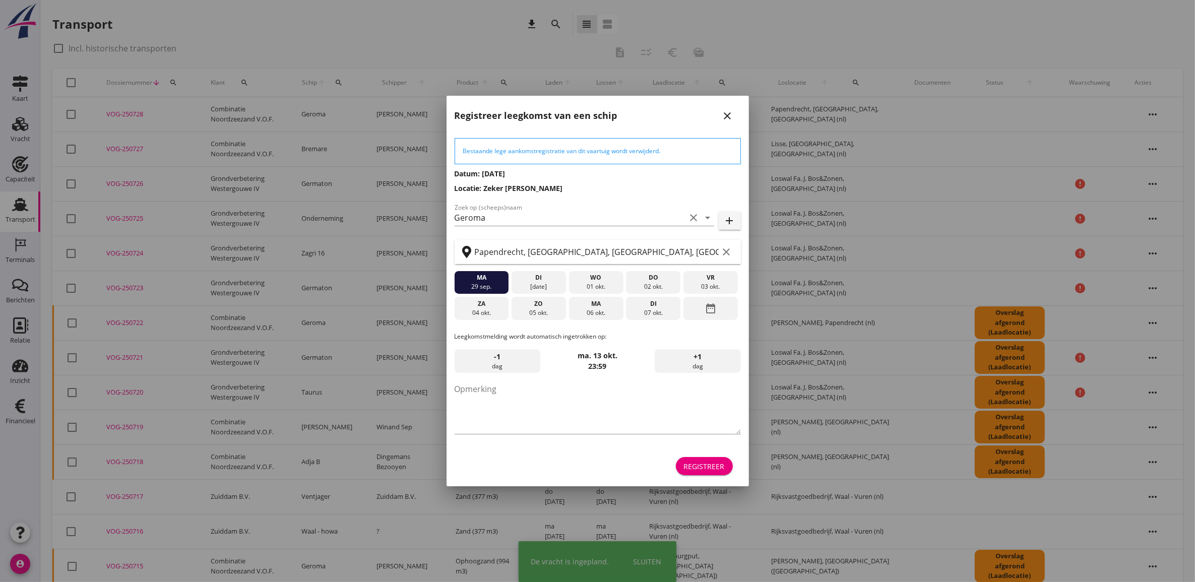
click at [721, 467] on div "Registreer" at bounding box center [704, 466] width 41 height 11
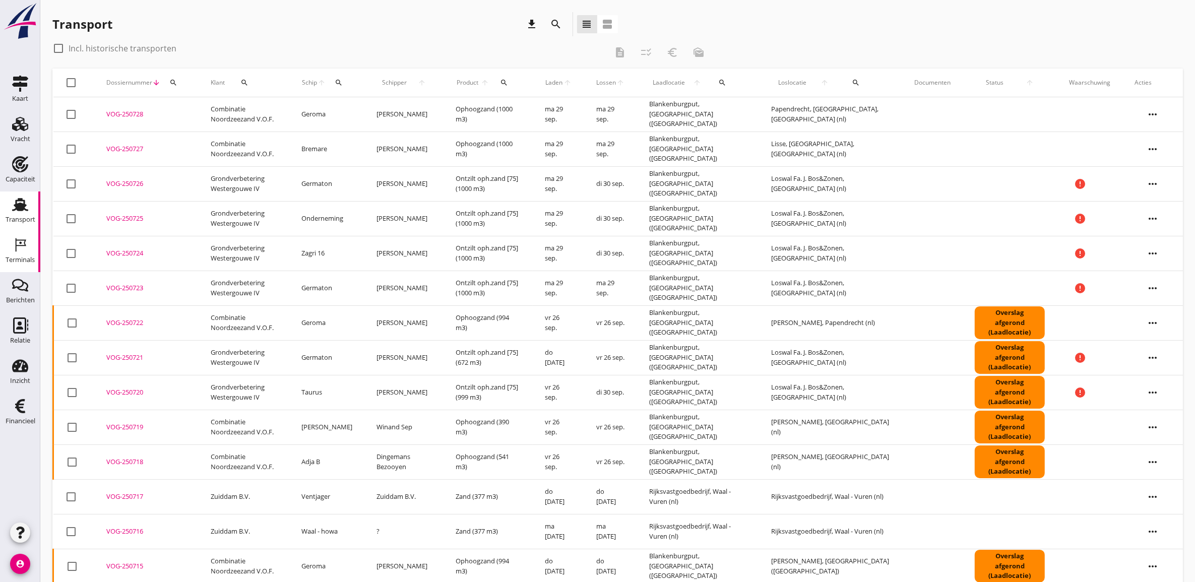
click at [22, 249] on icon "Terminals" at bounding box center [20, 245] width 16 height 16
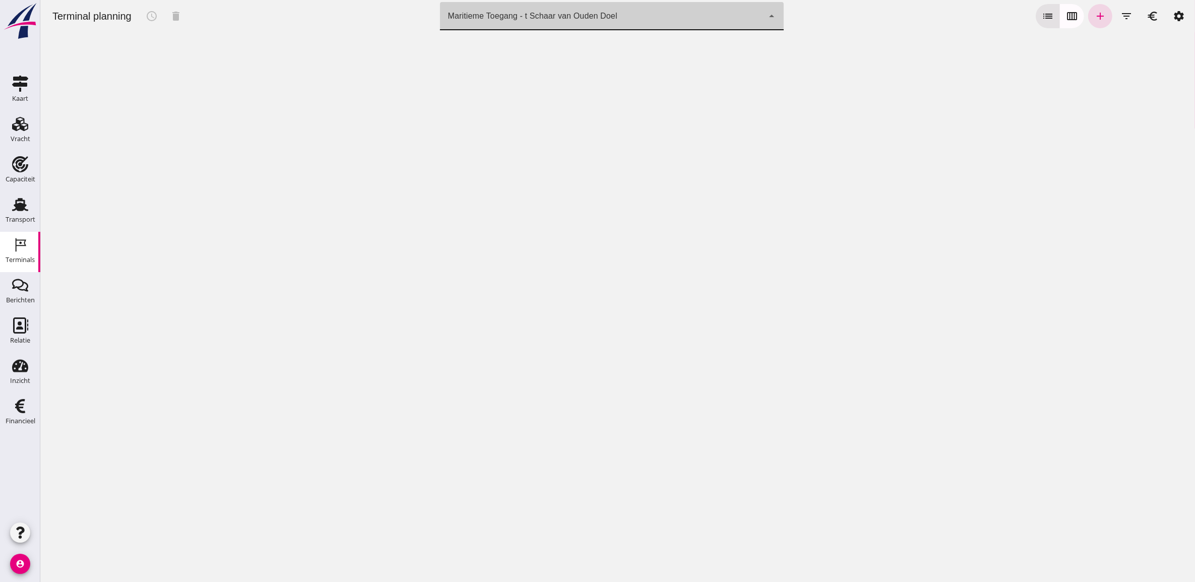
click at [534, 14] on div "Maritieme Toegang - t Schaar van Ouden Doel" at bounding box center [532, 16] width 169 height 12
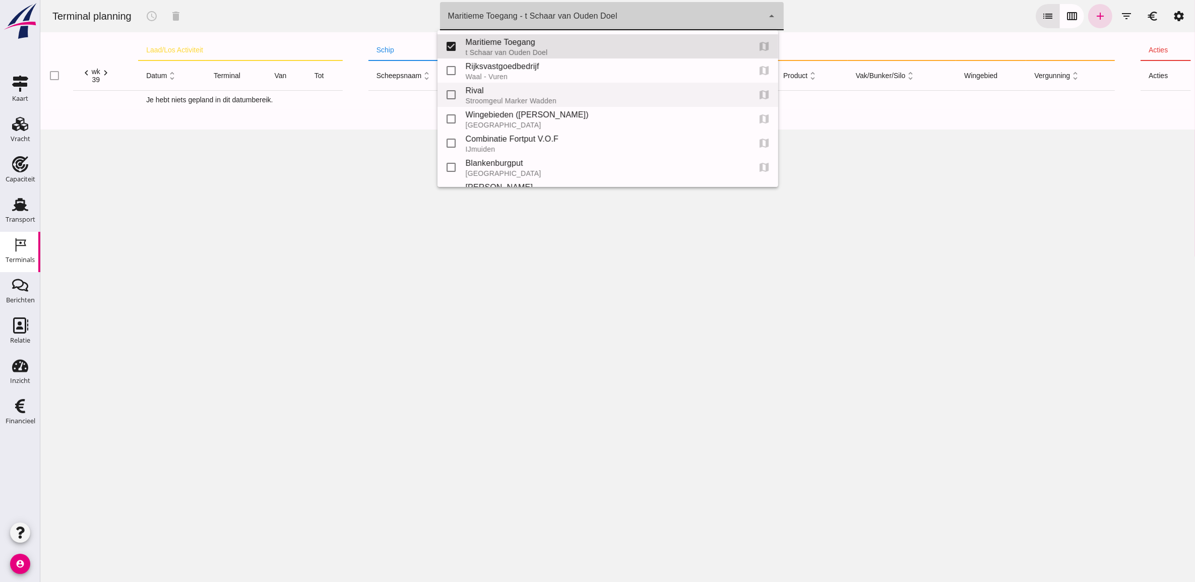
click at [494, 96] on div "Rival" at bounding box center [603, 91] width 277 height 12
type input "3bc5b6da-d21d-4151-8ec8-024411c18ac9"
checkbox input "false"
checkbox input "true"
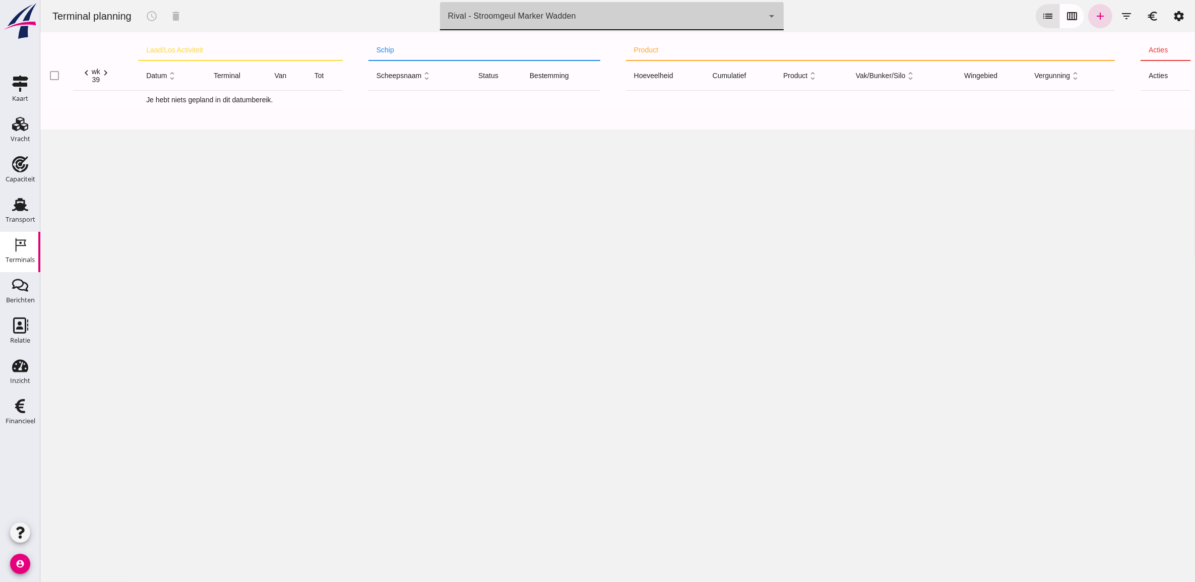
click at [568, 23] on div "Rival - Stroomgeul Marker Wadden 3bc5b6da-d21d-4151-8ec8-024411c18ac9" at bounding box center [602, 16] width 324 height 28
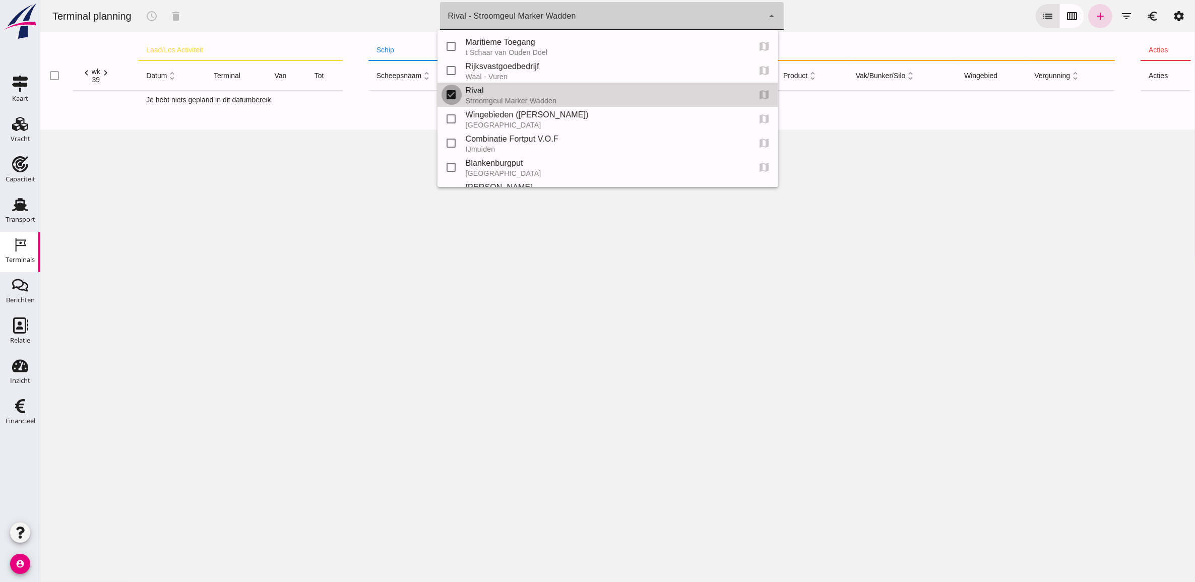
click at [456, 94] on input "checkbox" at bounding box center [451, 95] width 20 height 20
checkbox input "false"
click at [506, 171] on div "Rotterdam" at bounding box center [603, 173] width 277 height 8
type input "e6c78bfd-e3f1-4bb9-b01e-b37ce3668b52"
checkbox input "true"
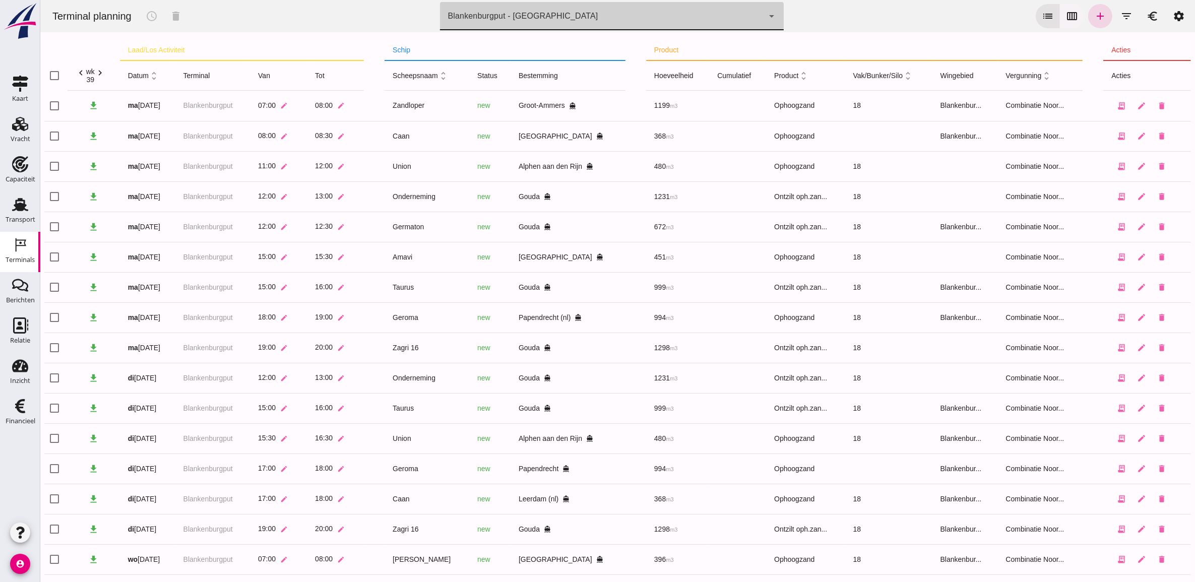
click at [1066, 20] on icon "calendar_view_week" at bounding box center [1072, 16] width 12 height 12
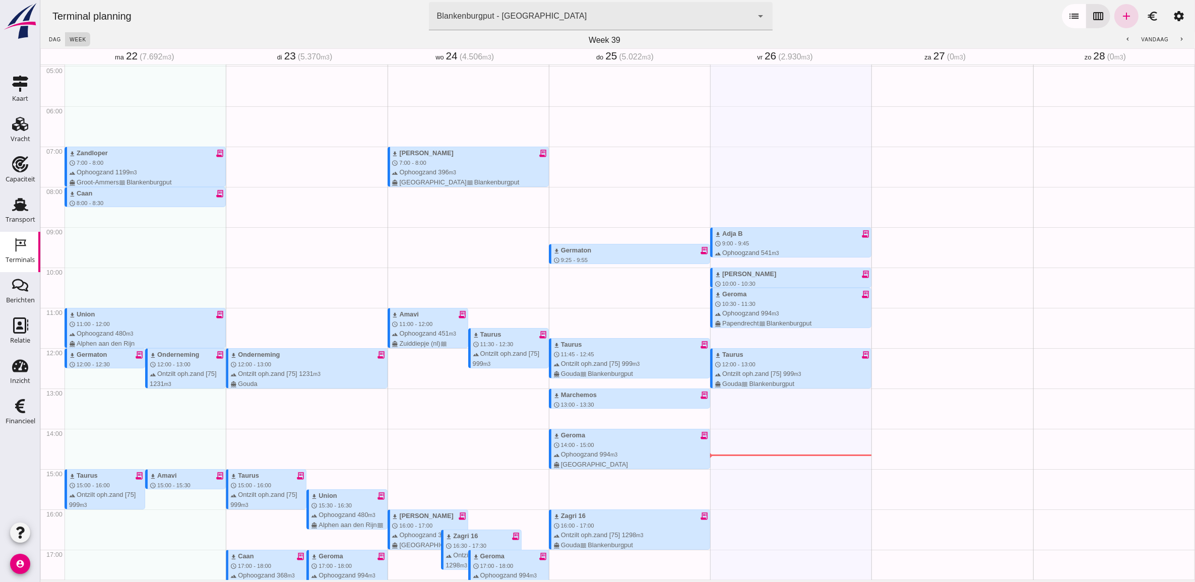
scroll to position [263, 0]
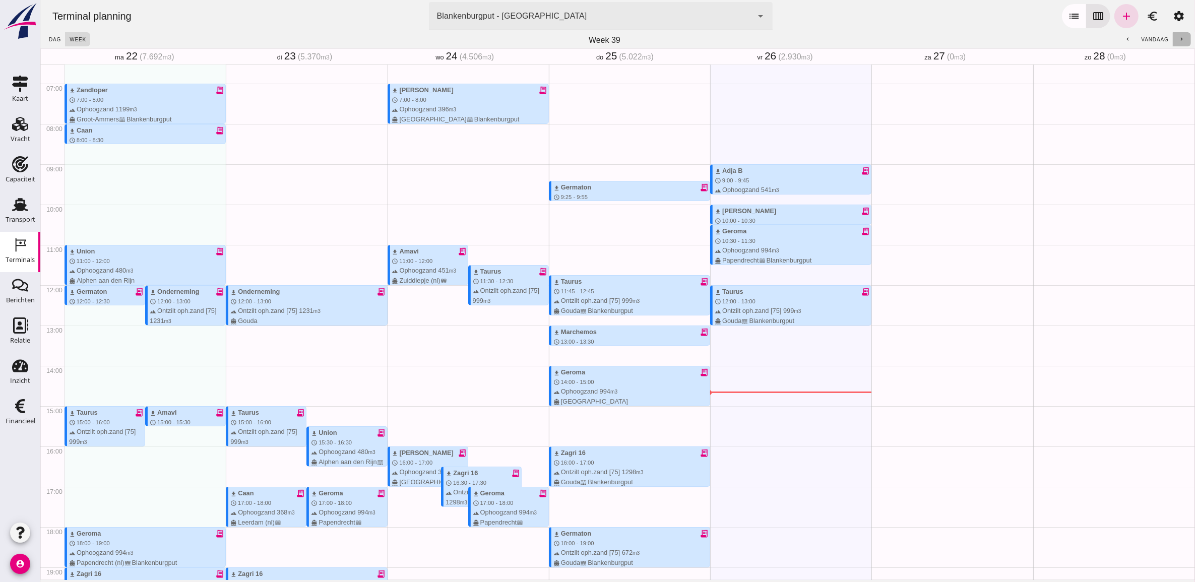
click at [1173, 38] on button "chevron_right" at bounding box center [1182, 39] width 18 height 14
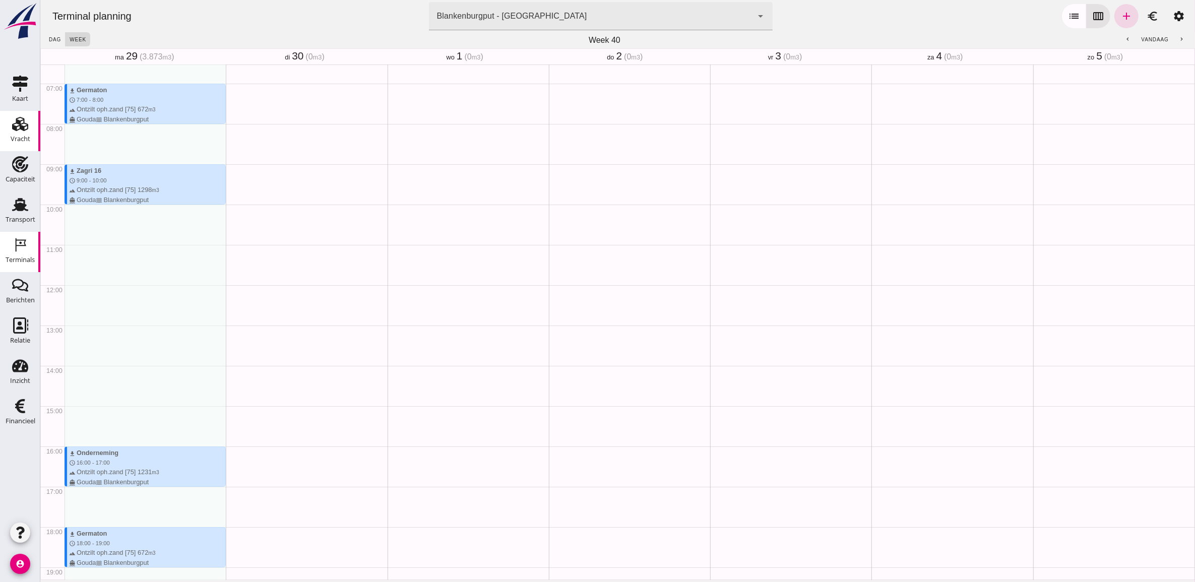
click at [25, 124] on use at bounding box center [20, 124] width 16 height 14
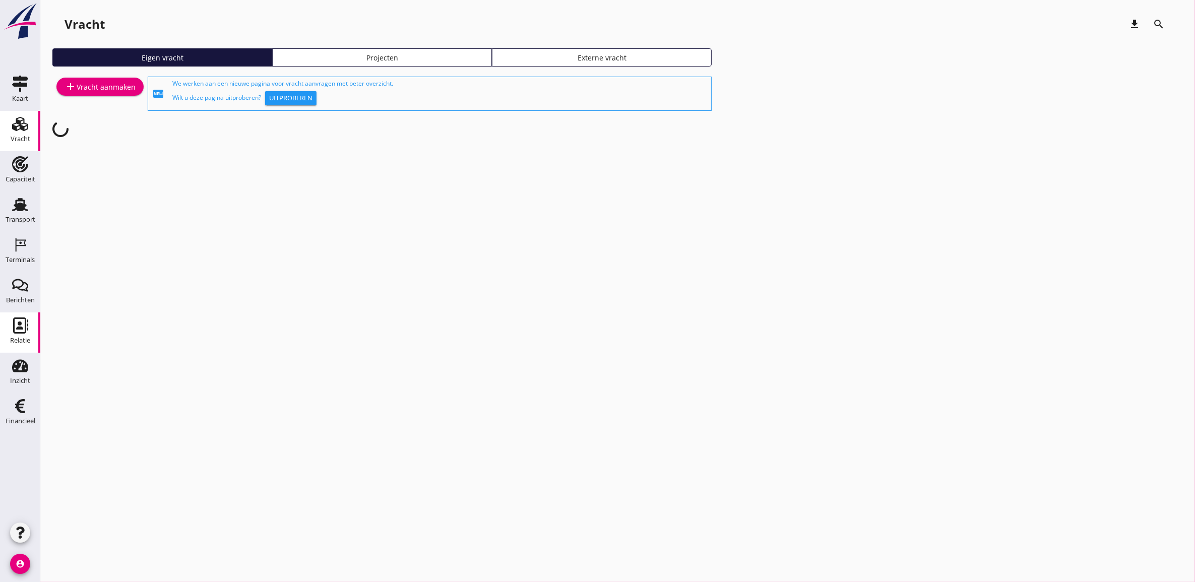
click at [24, 319] on icon "Relatie" at bounding box center [20, 326] width 16 height 16
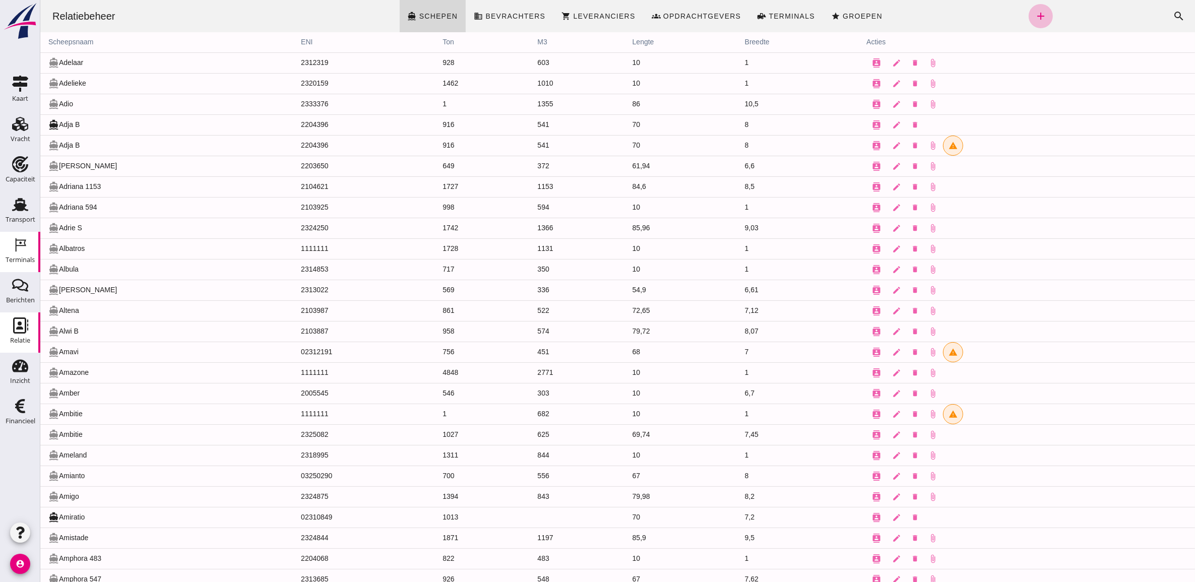
click at [29, 263] on div "Terminals" at bounding box center [20, 260] width 29 height 7
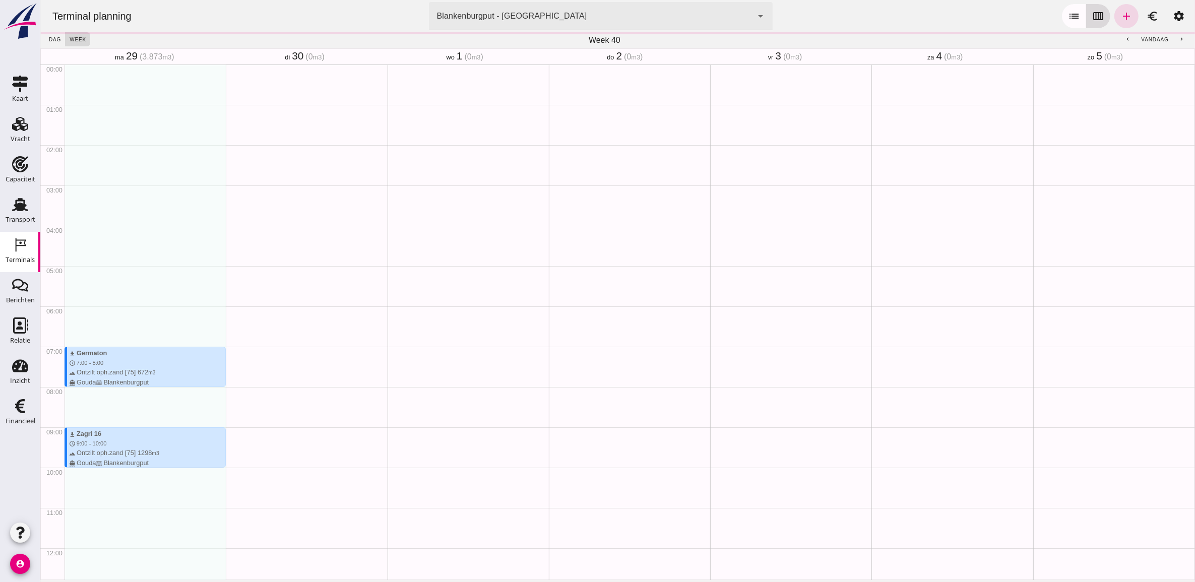
click at [1094, 14] on icon "calendar_view_week" at bounding box center [1098, 16] width 12 height 12
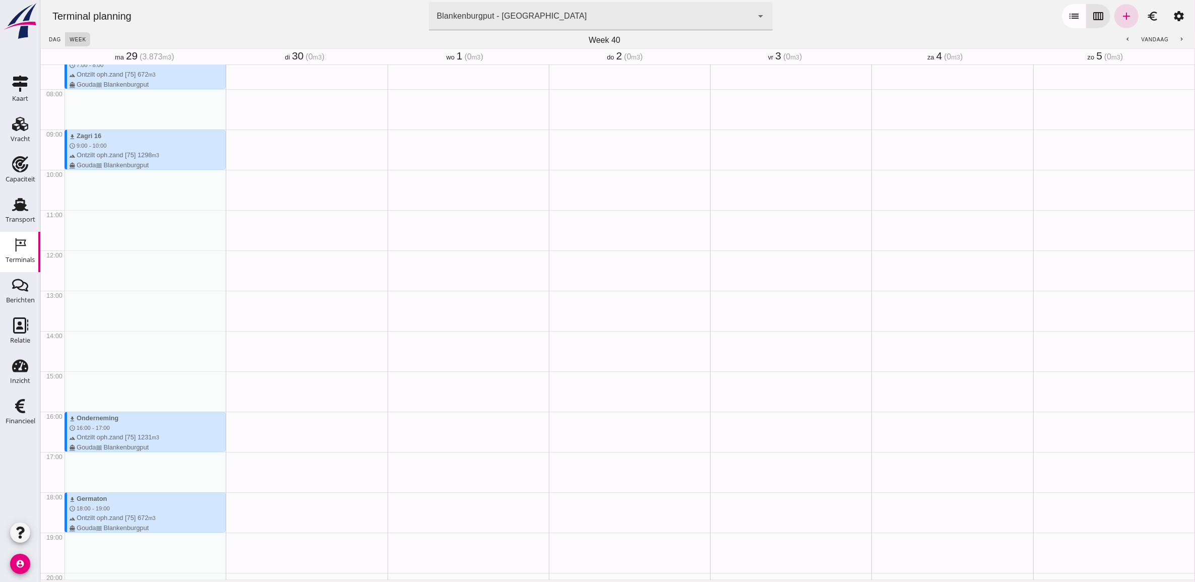
scroll to position [256, 0]
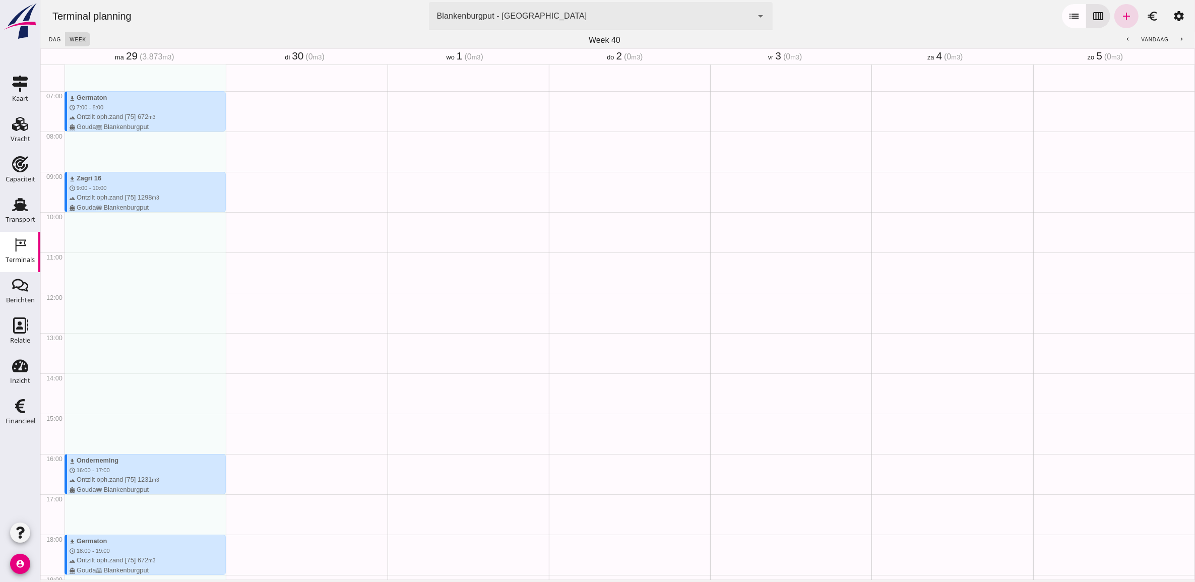
click at [1130, 22] on div "list calendar_view_week add euro settings" at bounding box center [1126, 16] width 129 height 24
click at [1127, 17] on link "add" at bounding box center [1126, 16] width 24 height 24
type input "Combinatie Noordzeezand V.O.F."
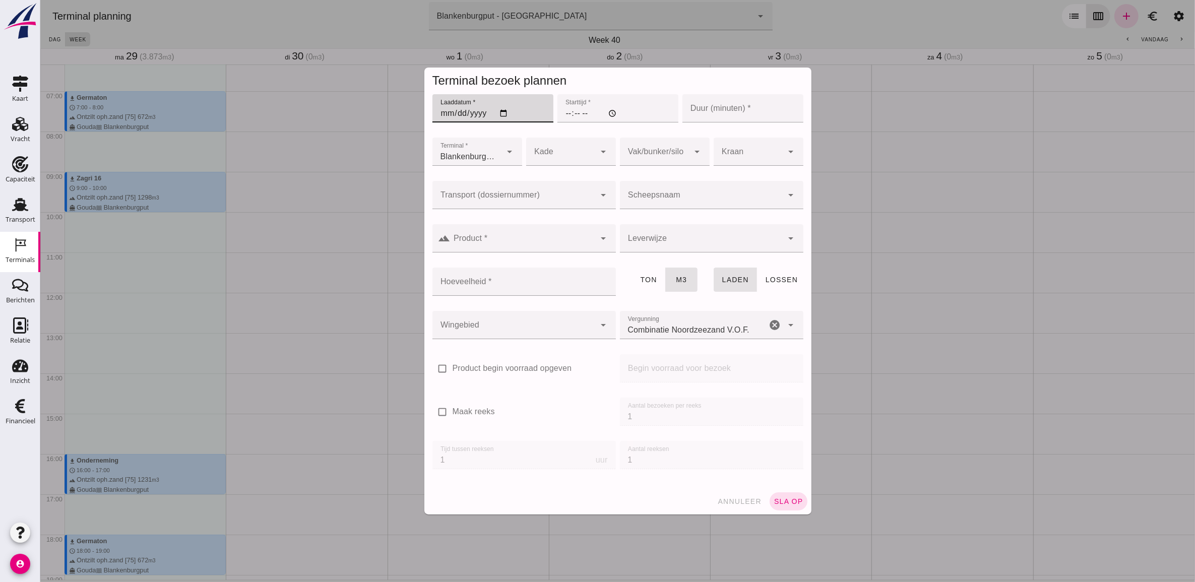
click at [502, 112] on input "Laaddatum *" at bounding box center [492, 108] width 121 height 28
type input "2025-09-29"
click at [565, 114] on input "Starttijd *" at bounding box center [617, 108] width 121 height 28
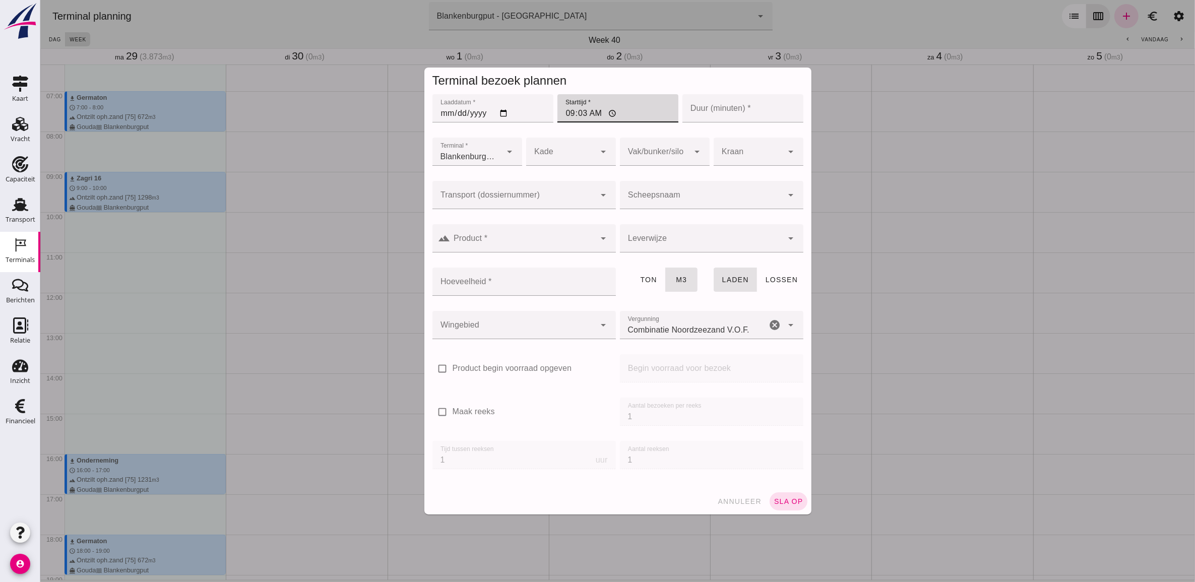
type input "09:30"
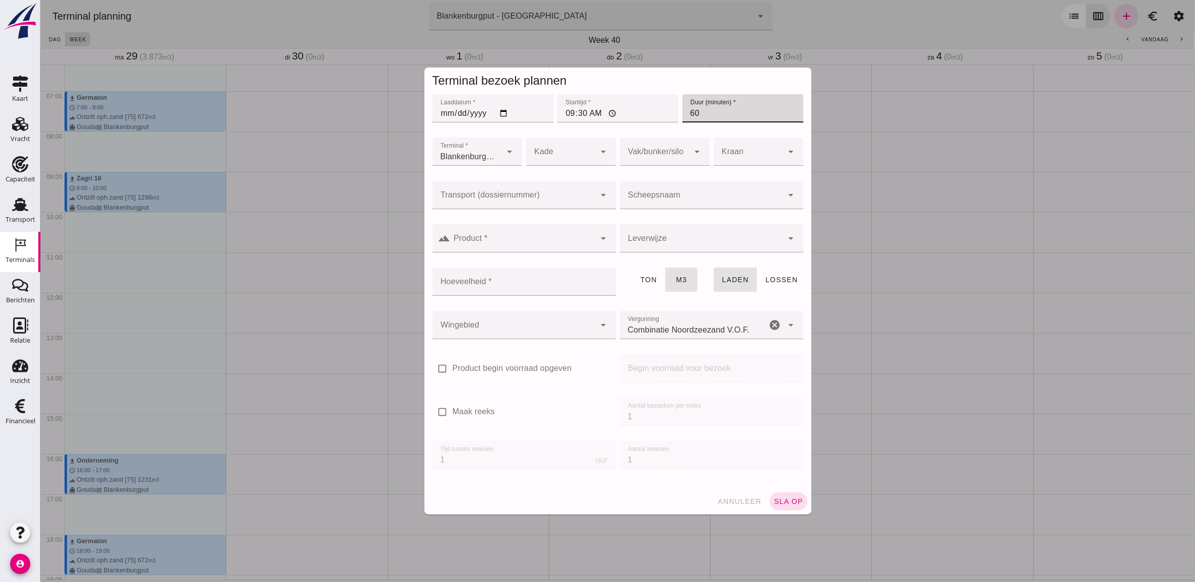
type input "60"
click at [526, 195] on input "Transport (dossiernummer)" at bounding box center [513, 200] width 163 height 12
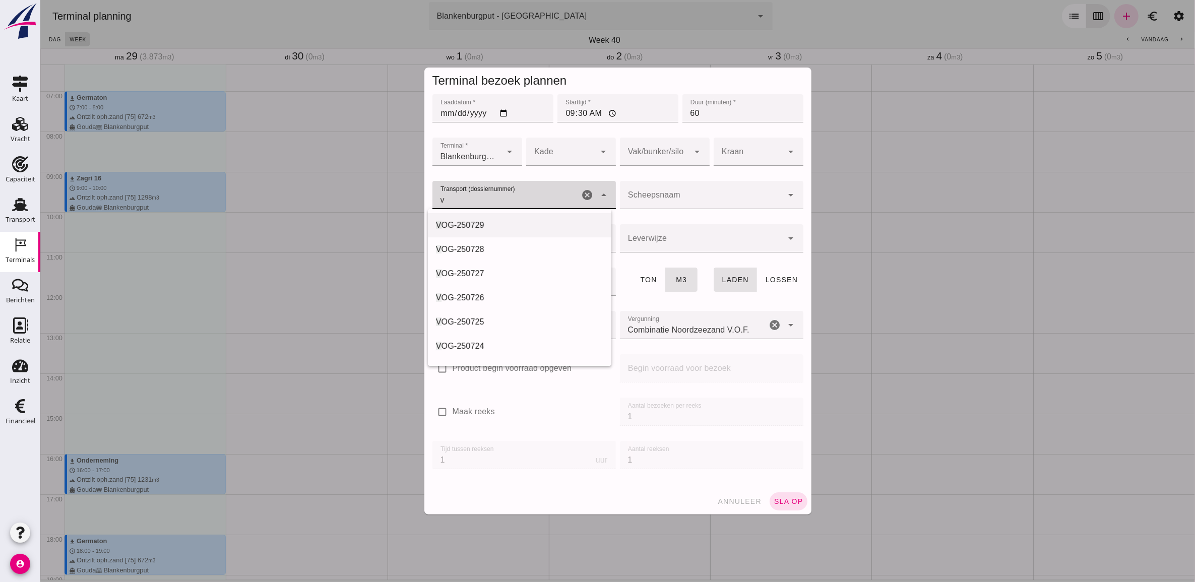
click at [515, 245] on div "V OG-250728" at bounding box center [519, 249] width 167 height 12
type input "VOG-250728"
type input "franco_on_board"
type input "994"
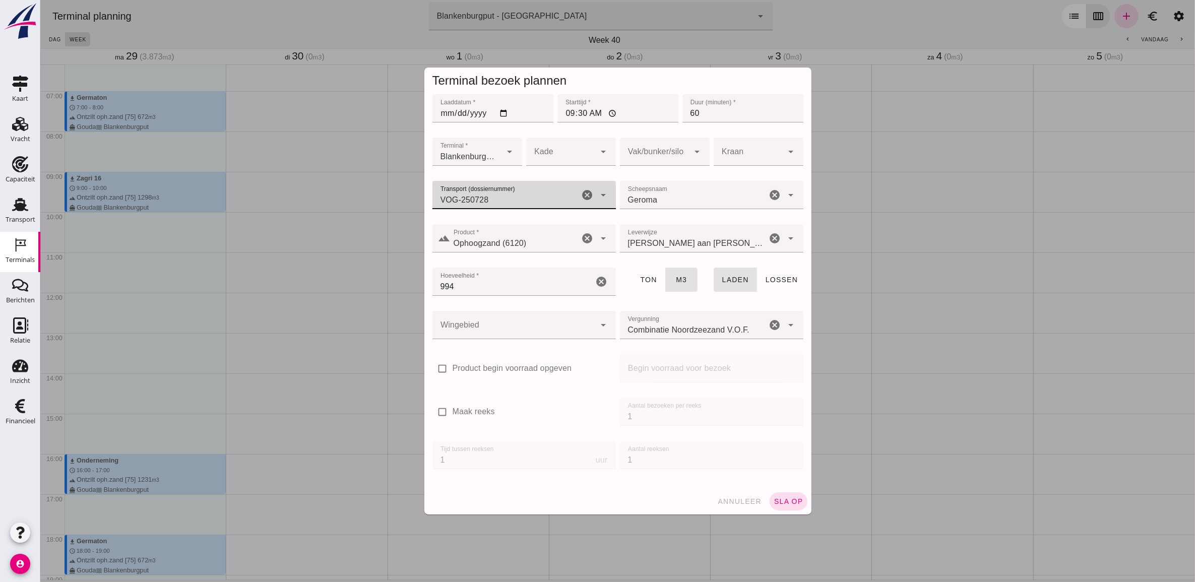
type input "VOG-250728"
click at [653, 150] on div at bounding box center [655, 152] width 70 height 28
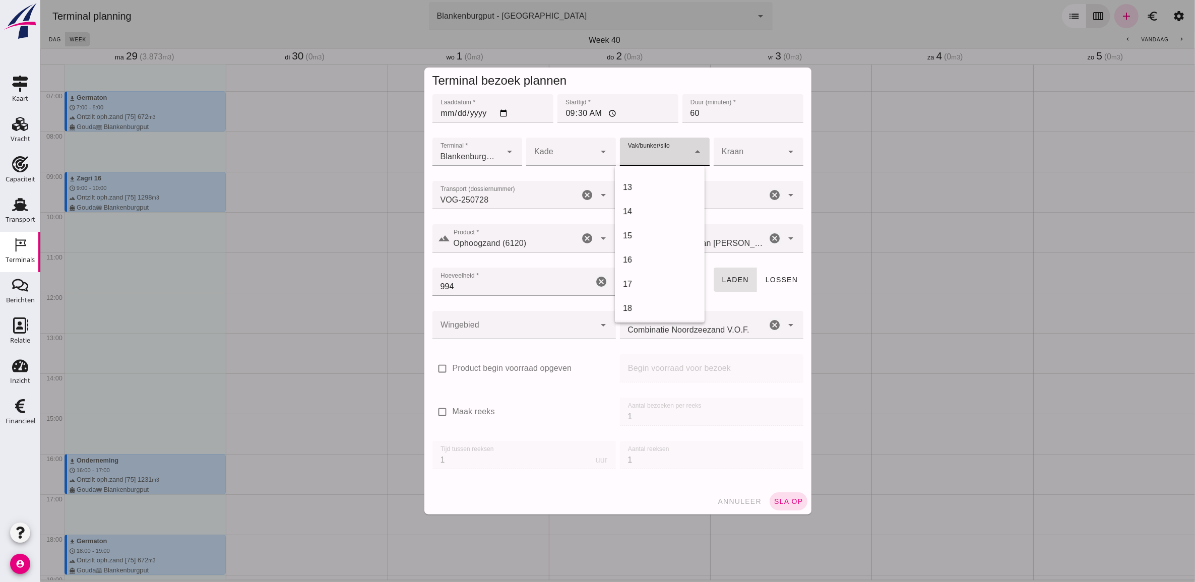
scroll to position [315, 0]
click at [659, 283] on div "18" at bounding box center [660, 278] width 74 height 12
type input "366"
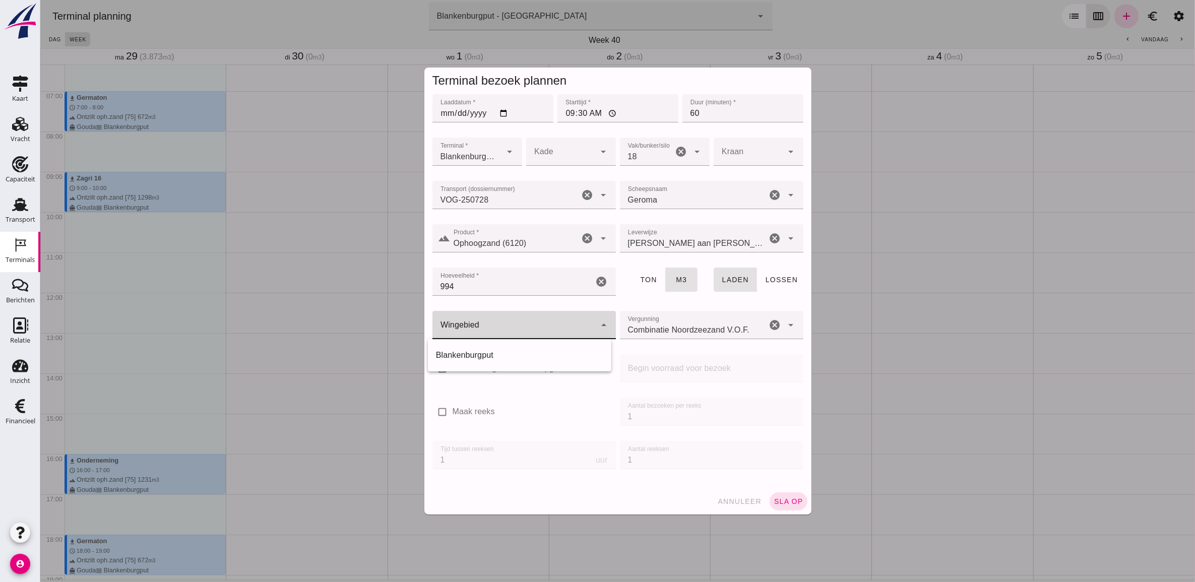
click at [504, 326] on div at bounding box center [513, 325] width 163 height 28
click at [502, 349] on div "Blankenburgput" at bounding box center [519, 355] width 167 height 12
type input "333"
click at [575, 144] on div at bounding box center [561, 152] width 70 height 28
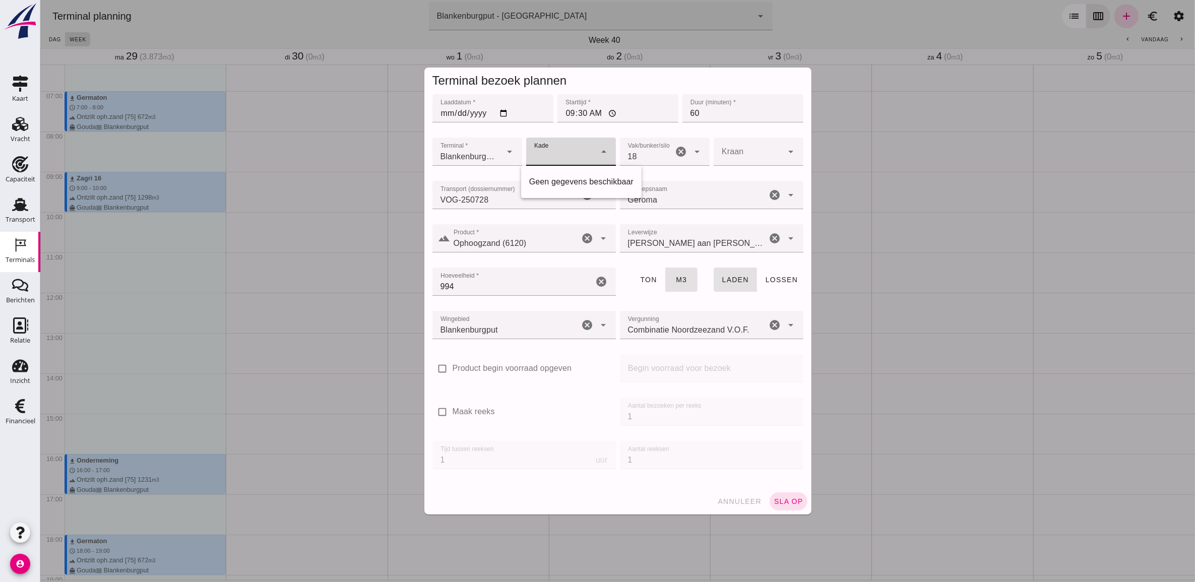
click at [577, 145] on div at bounding box center [561, 152] width 70 height 28
click at [786, 501] on span "sla op" at bounding box center [788, 502] width 30 height 8
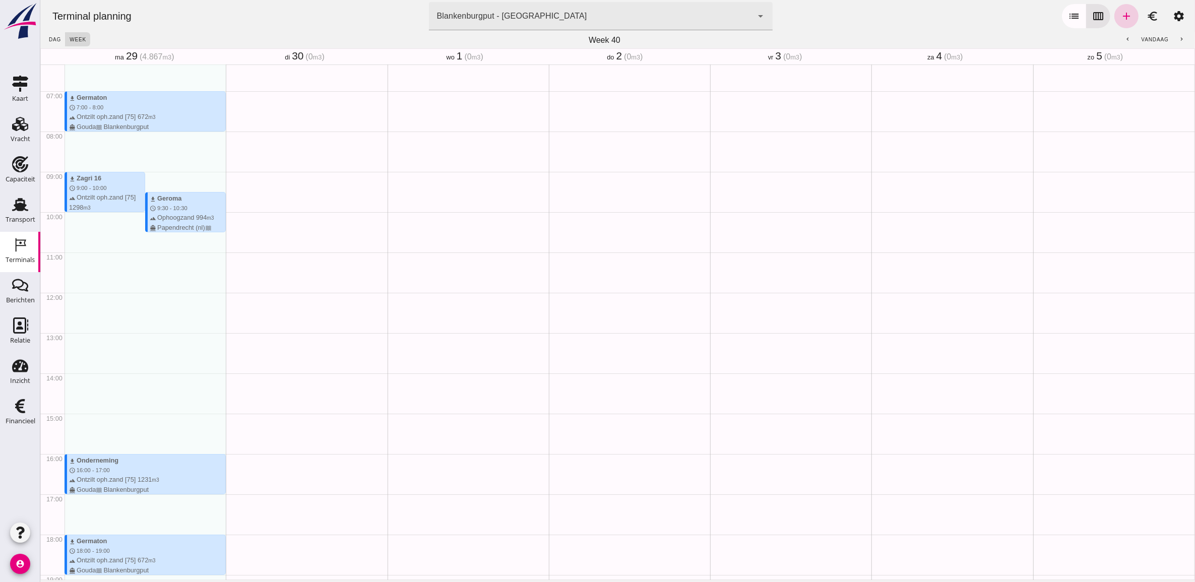
click at [1120, 16] on icon "add" at bounding box center [1126, 16] width 12 height 12
type input "Combinatie Noordzeezand V.O.F."
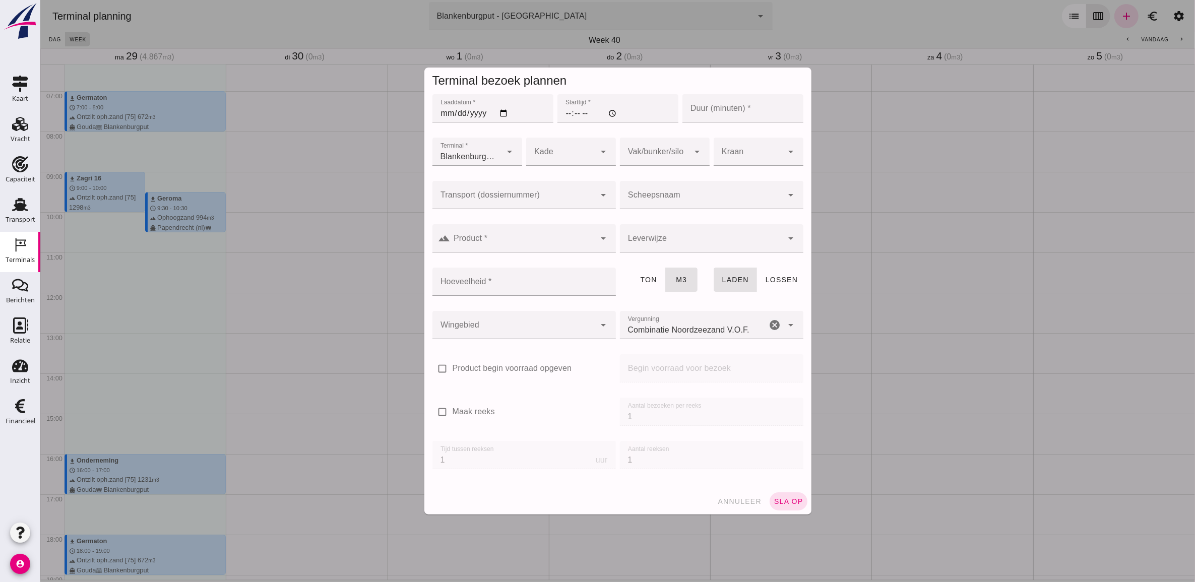
click at [532, 186] on div at bounding box center [513, 195] width 163 height 28
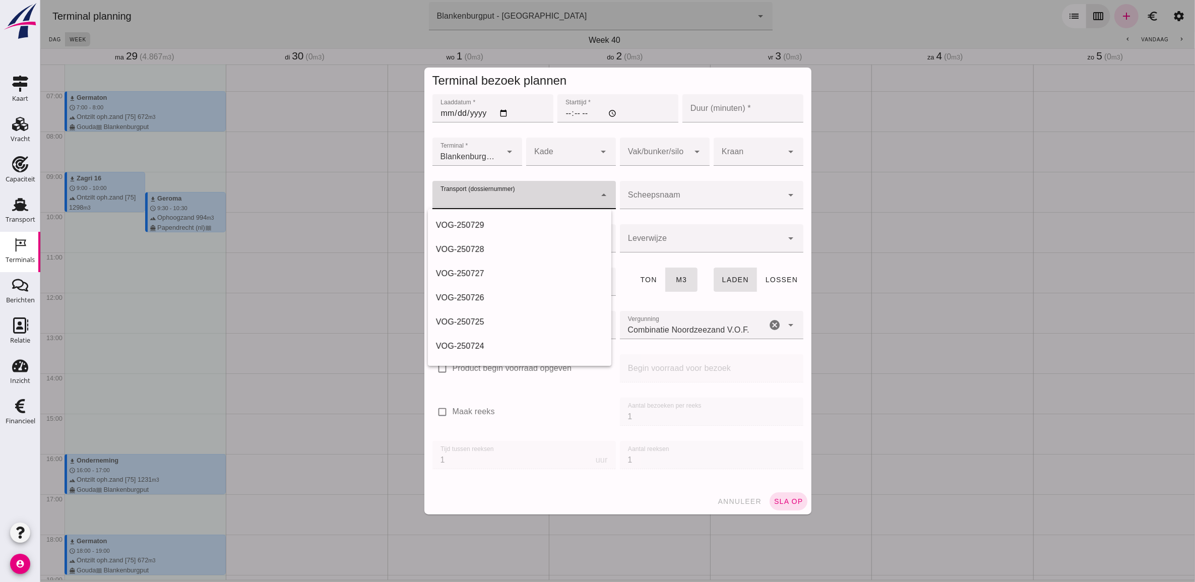
click at [505, 114] on input "Laaddatum *" at bounding box center [492, 108] width 121 height 28
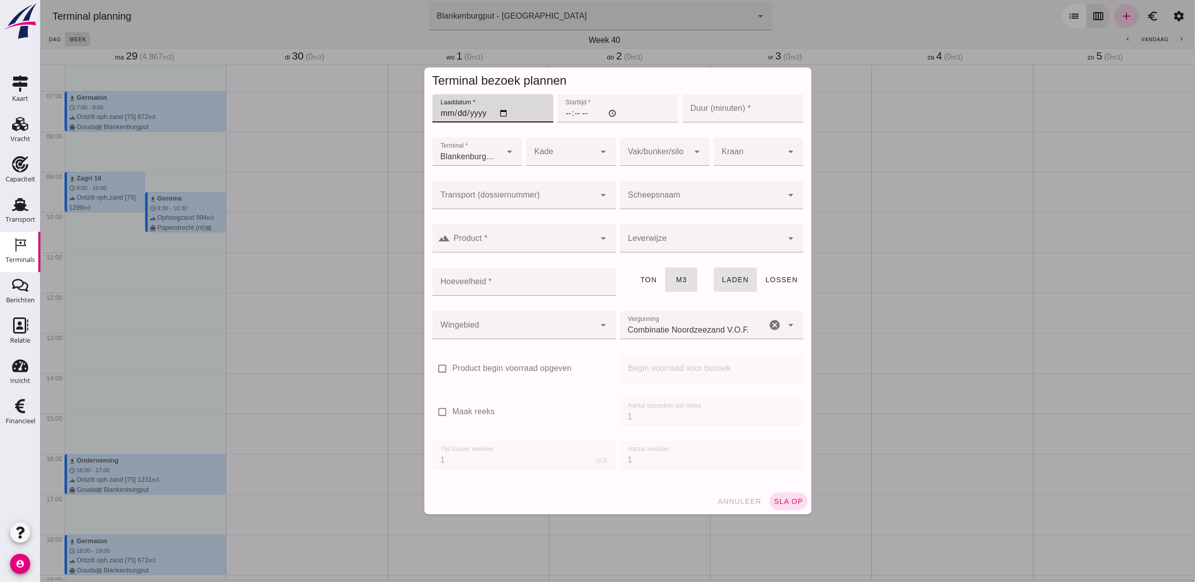
click at [500, 114] on input "Laaddatum *" at bounding box center [492, 108] width 121 height 28
type input "2025-09-29"
click at [568, 114] on input "Starttijd *" at bounding box center [617, 108] width 121 height 28
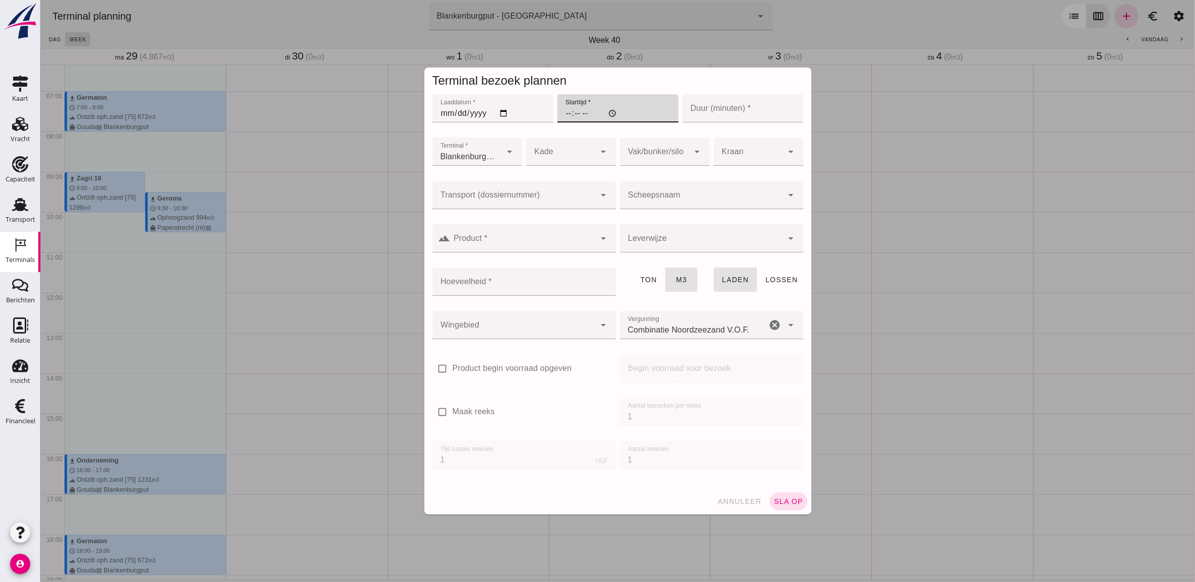
click at [562, 114] on input "Starttijd *" at bounding box center [617, 108] width 121 height 28
type input "16:00"
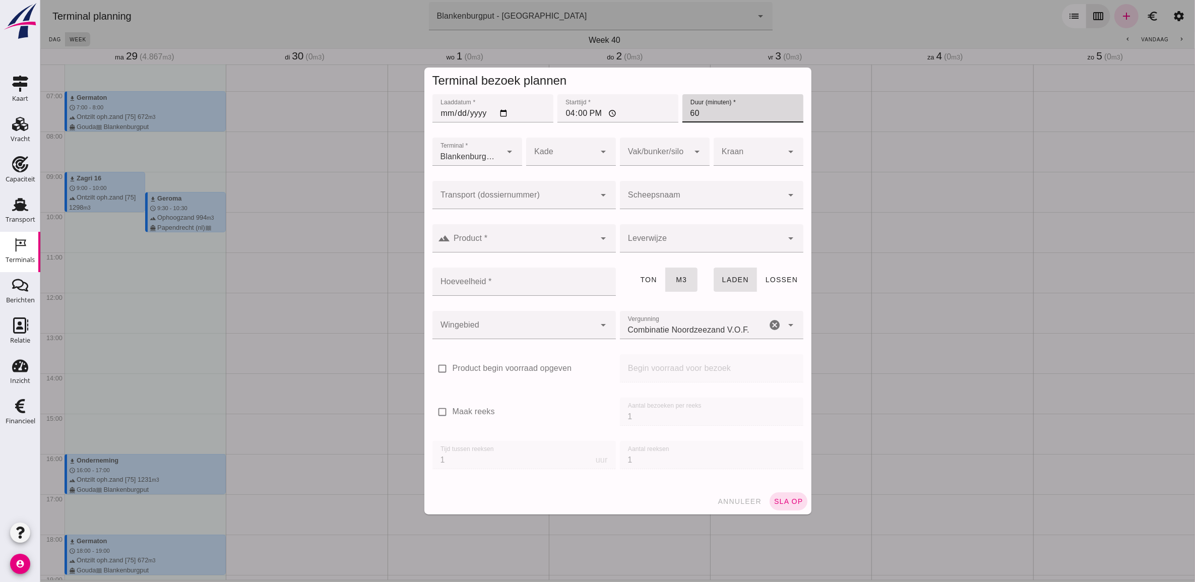
type input "60"
click at [553, 190] on div at bounding box center [513, 195] width 163 height 28
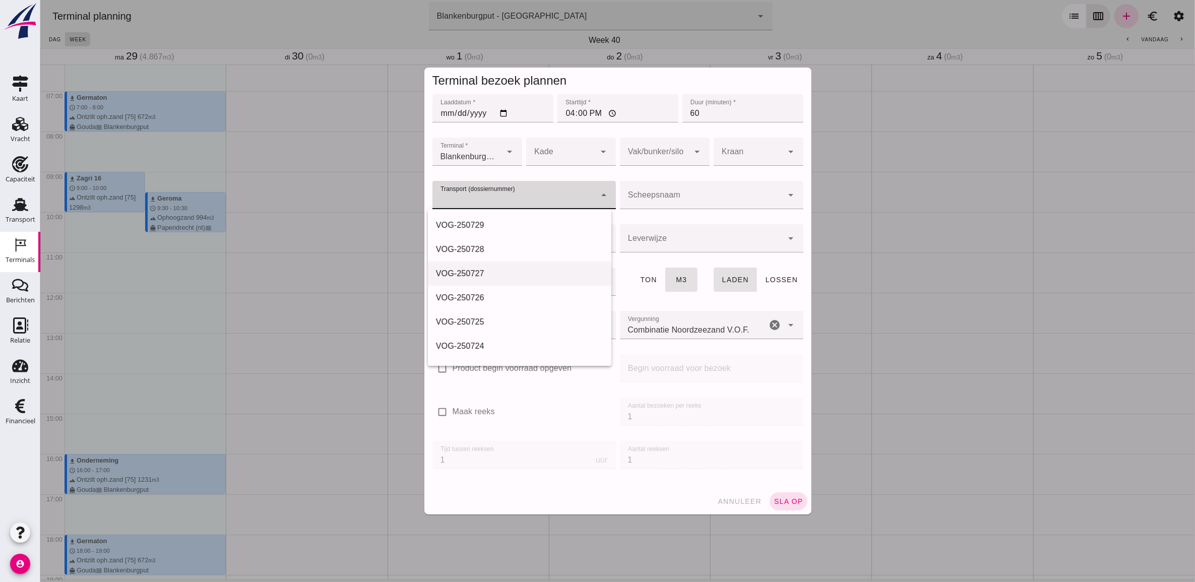
click at [519, 271] on div "VOG-250727" at bounding box center [519, 274] width 167 height 12
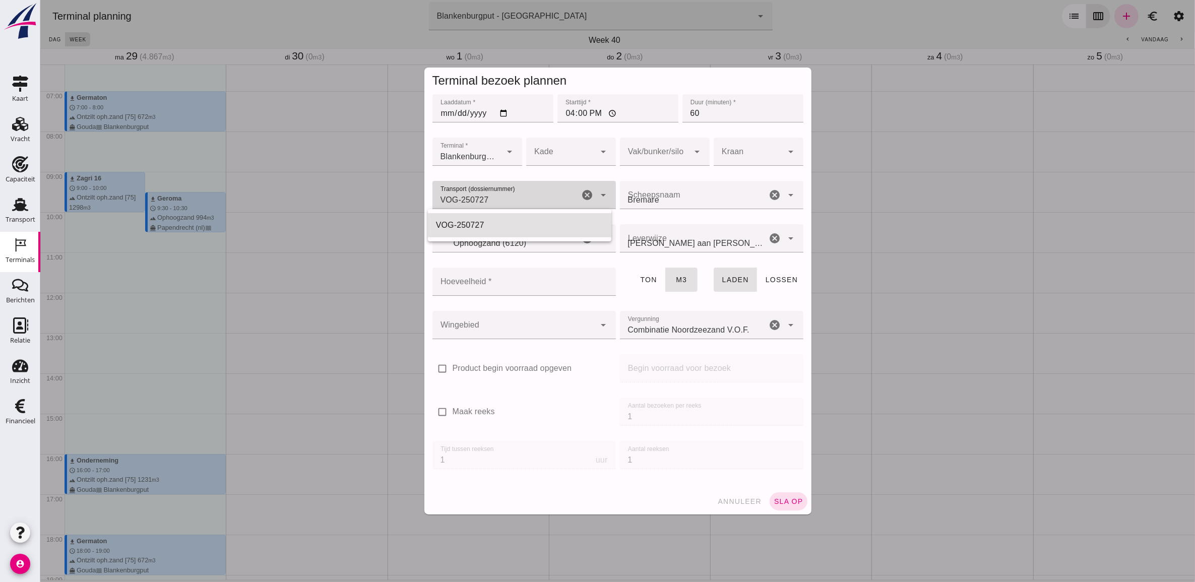
type input "VOG-250727"
type input "franco_on_board"
click at [566, 116] on input "16:00" at bounding box center [617, 108] width 121 height 28
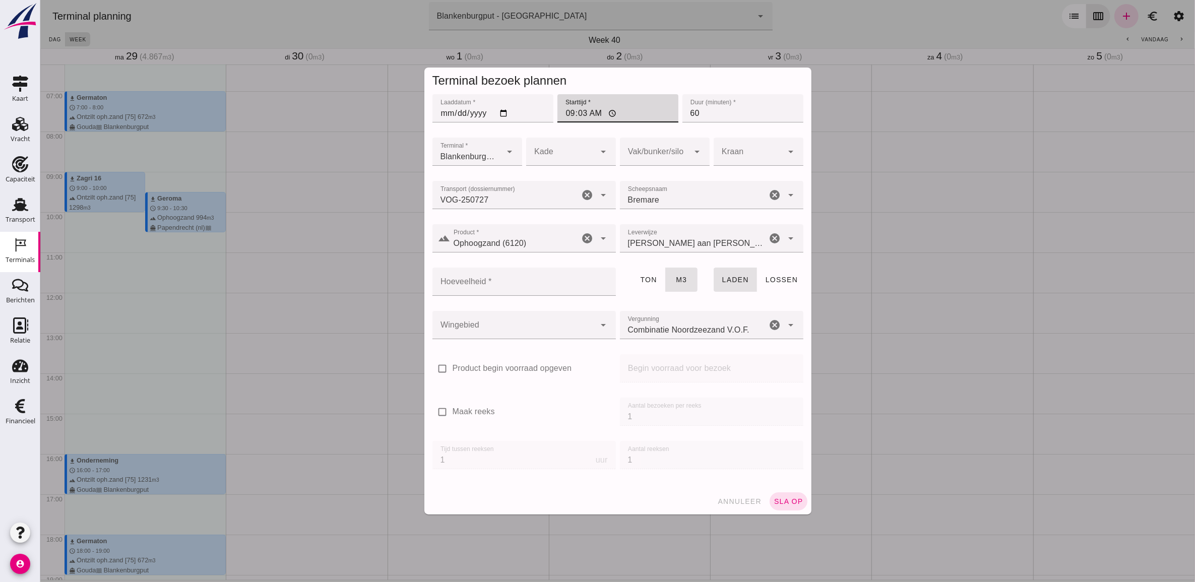
type input "09:30"
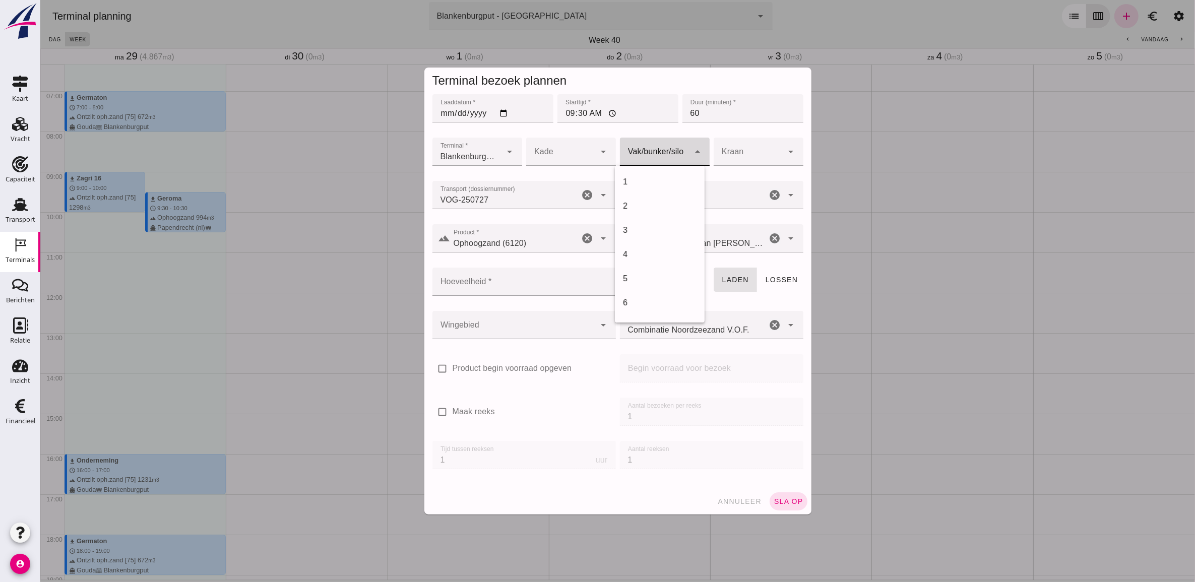
click at [691, 150] on icon "arrow_drop_down" at bounding box center [697, 152] width 12 height 12
click at [648, 186] on div "18" at bounding box center [660, 182] width 74 height 12
type input "366"
click at [536, 288] on input "Hoeveelheid *" at bounding box center [520, 282] width 177 height 28
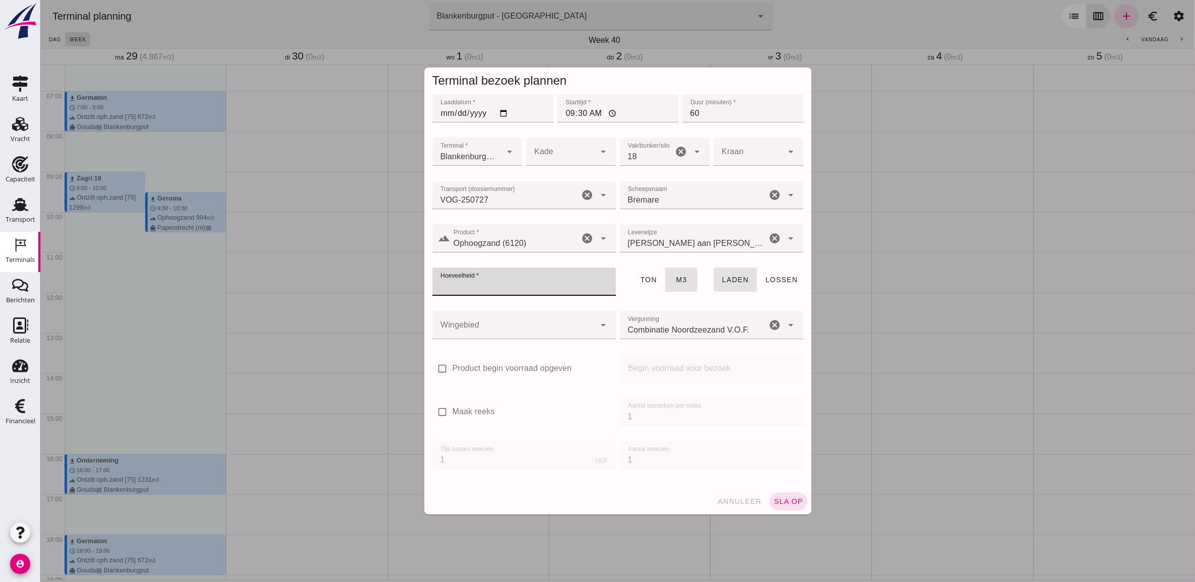
type input "9"
type input "434"
type button "tons"
click at [547, 313] on div at bounding box center [513, 325] width 163 height 28
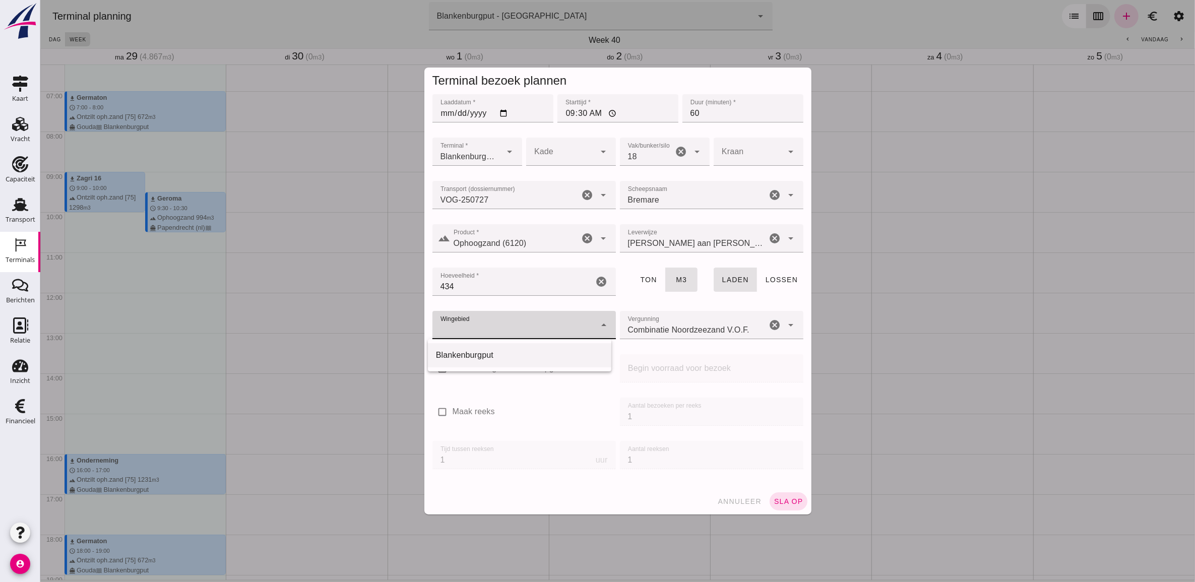
click at [552, 354] on div "Blankenburgput" at bounding box center [519, 355] width 167 height 12
type input "333"
click at [789, 498] on span "sla op" at bounding box center [788, 502] width 30 height 8
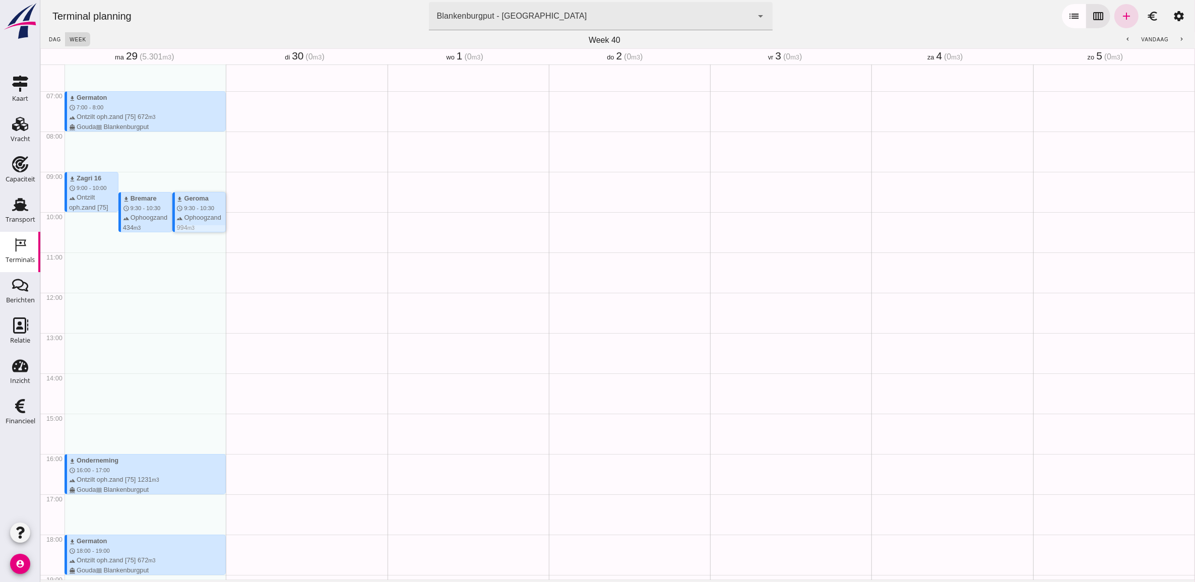
drag, startPoint x: 195, startPoint y: 212, endPoint x: 184, endPoint y: 203, distance: 14.7
click at [184, 203] on div "download Geroma schedule 9:30 - 10:30 terrain Ophoogzand 994 m3 directions_boat…" at bounding box center [200, 228] width 49 height 68
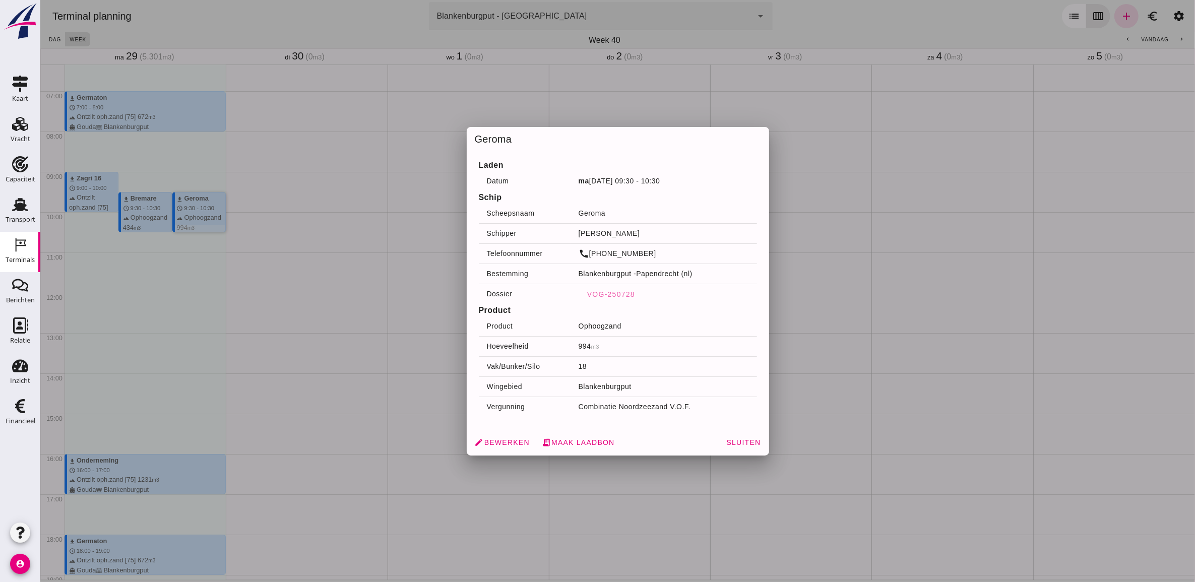
click at [187, 207] on div at bounding box center [617, 291] width 1155 height 582
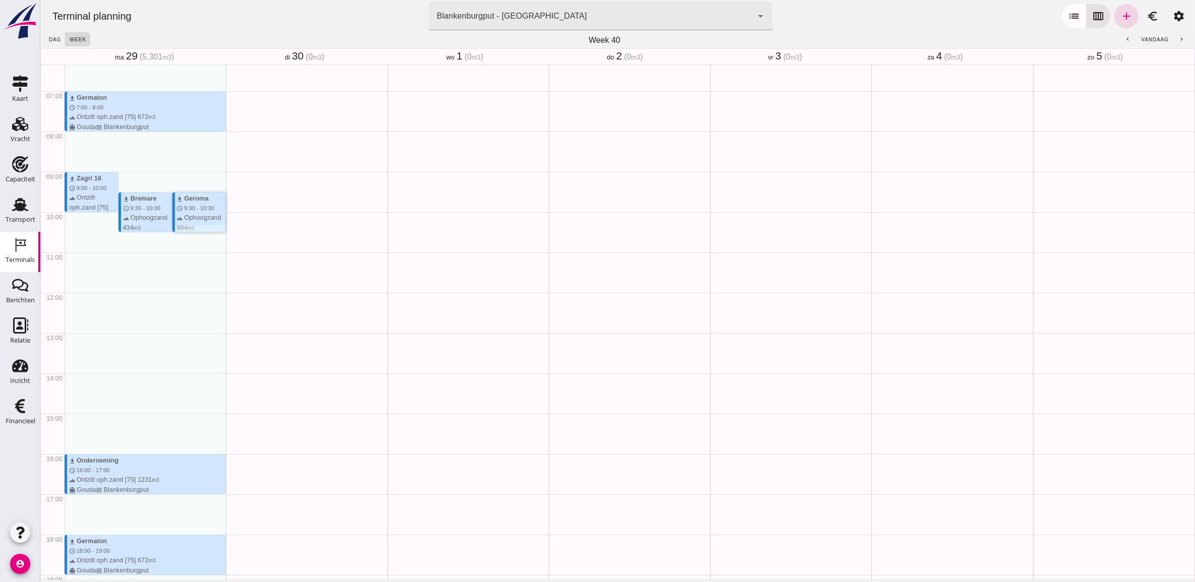
click at [212, 220] on div "terrain Ophoogzand 994 m3 directions_boat Papendrecht (nl) waves Blankenburgput" at bounding box center [200, 237] width 49 height 48
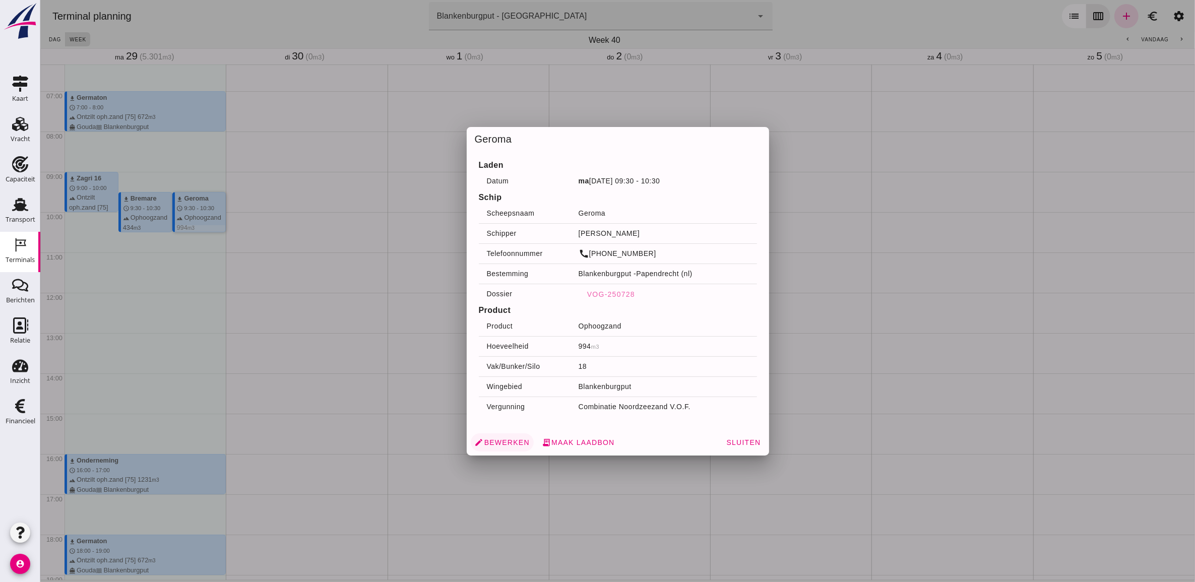
click at [511, 445] on span "edit Bewerken" at bounding box center [501, 442] width 55 height 9
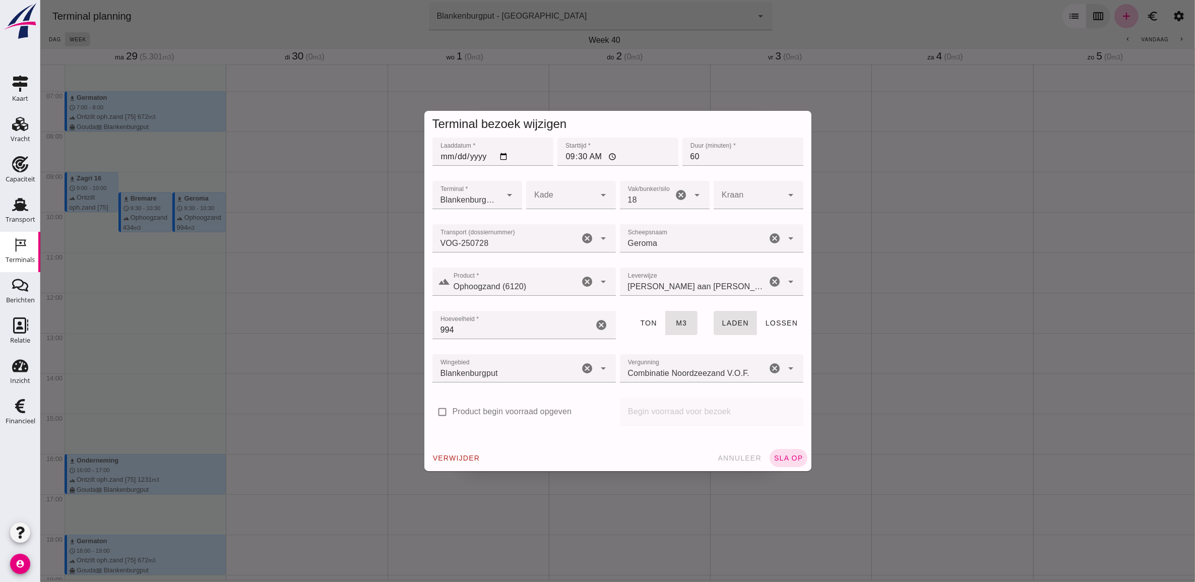
click at [560, 159] on input "09:30" at bounding box center [617, 152] width 121 height 28
type input "16:00"
click at [786, 448] on div "verwijder annuleer sla op" at bounding box center [617, 458] width 387 height 26
click at [790, 450] on button "sla op" at bounding box center [788, 458] width 38 height 18
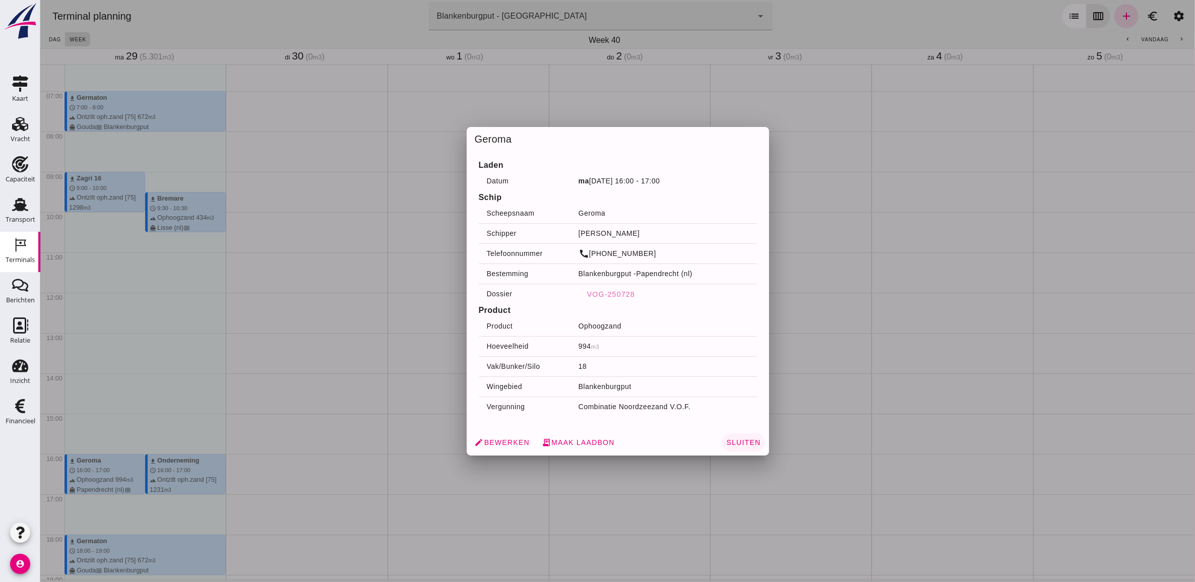
click at [737, 450] on button "Sluiten" at bounding box center [742, 443] width 43 height 18
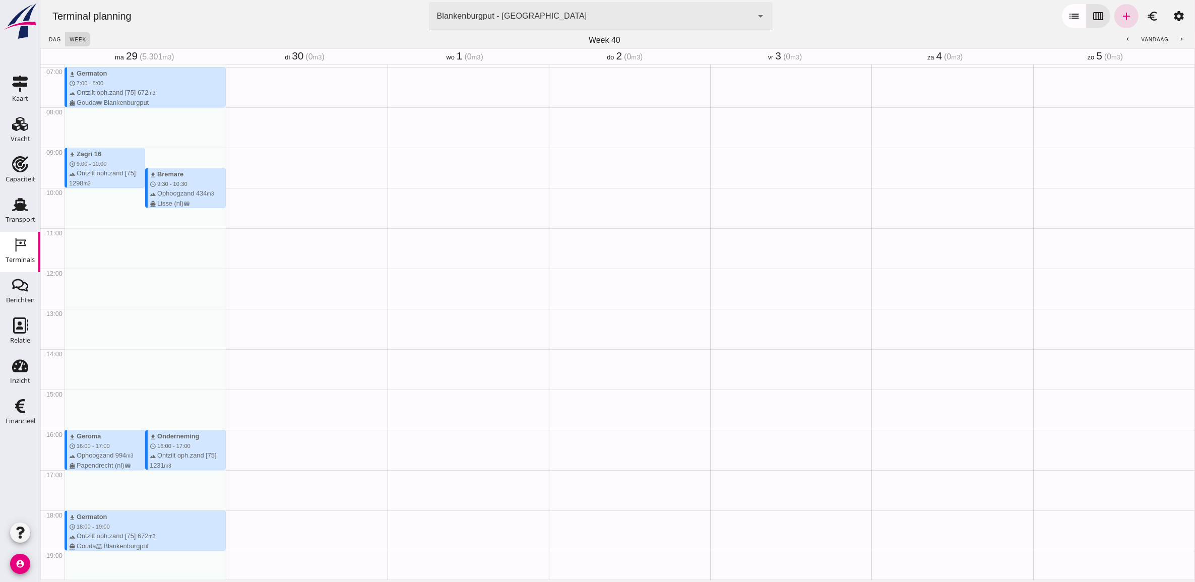
scroll to position [281, 0]
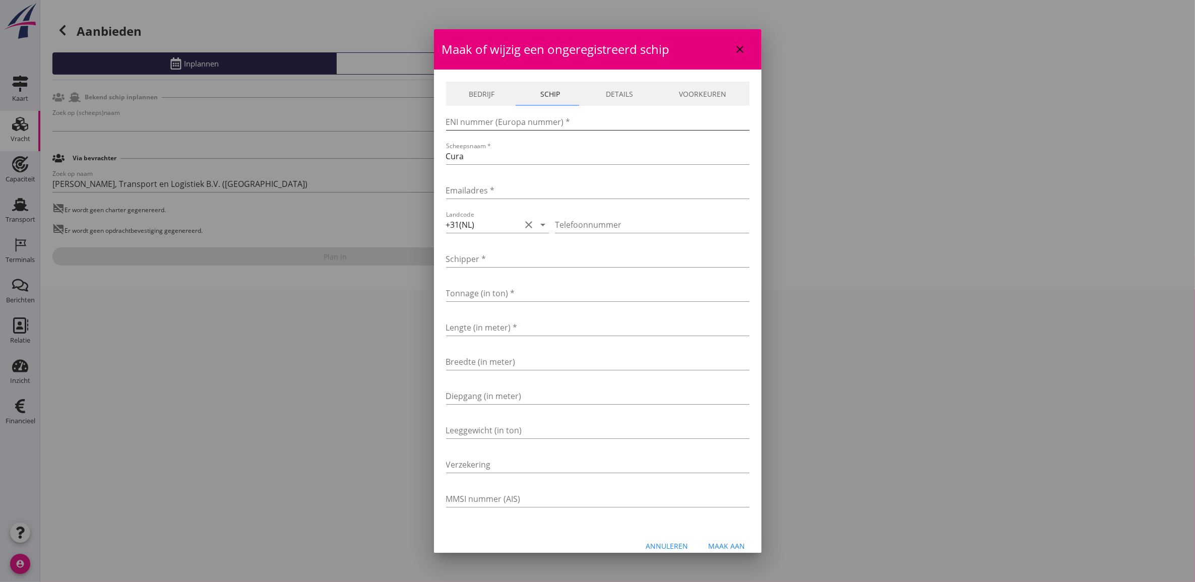
click at [553, 116] on input "ENI nummer (Europa nummer) *" at bounding box center [597, 122] width 303 height 16
type input "2339620"
type input "[EMAIL_ADDRESS][DOMAIN_NAME]"
click at [523, 225] on icon "clear" at bounding box center [529, 225] width 12 height 12
click at [533, 261] on input "Schipper *" at bounding box center [597, 259] width 303 height 16
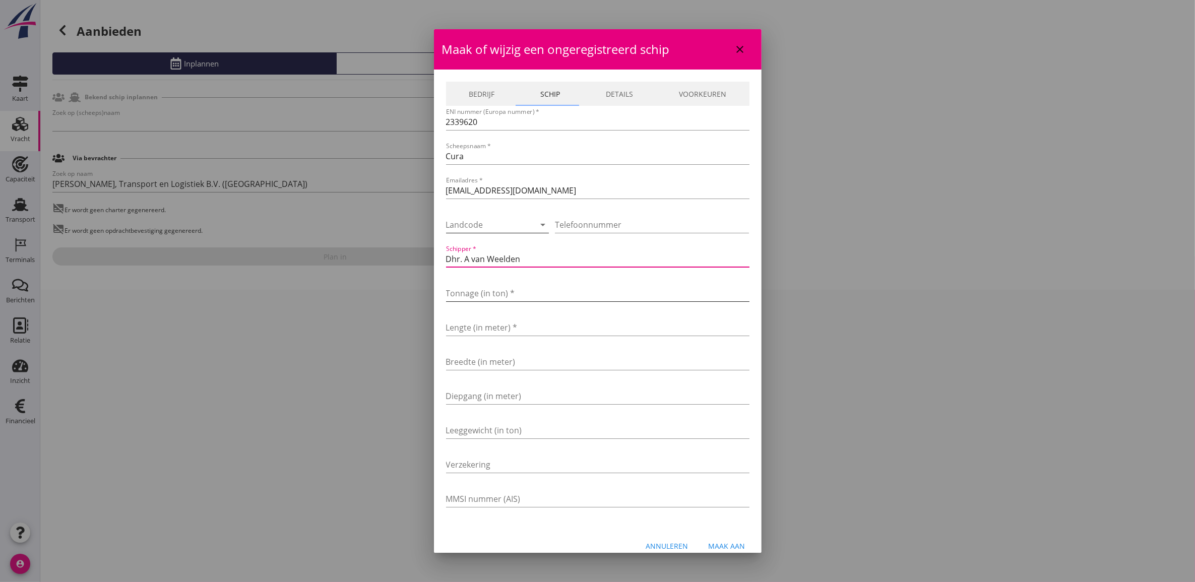
type input "Dhr. A van Weelden"
click at [467, 293] on input "Tonnage (in ton) *" at bounding box center [597, 293] width 303 height 16
type input "2025"
click at [474, 324] on input "Lengte (in meter) *" at bounding box center [597, 328] width 303 height 16
type input "80"
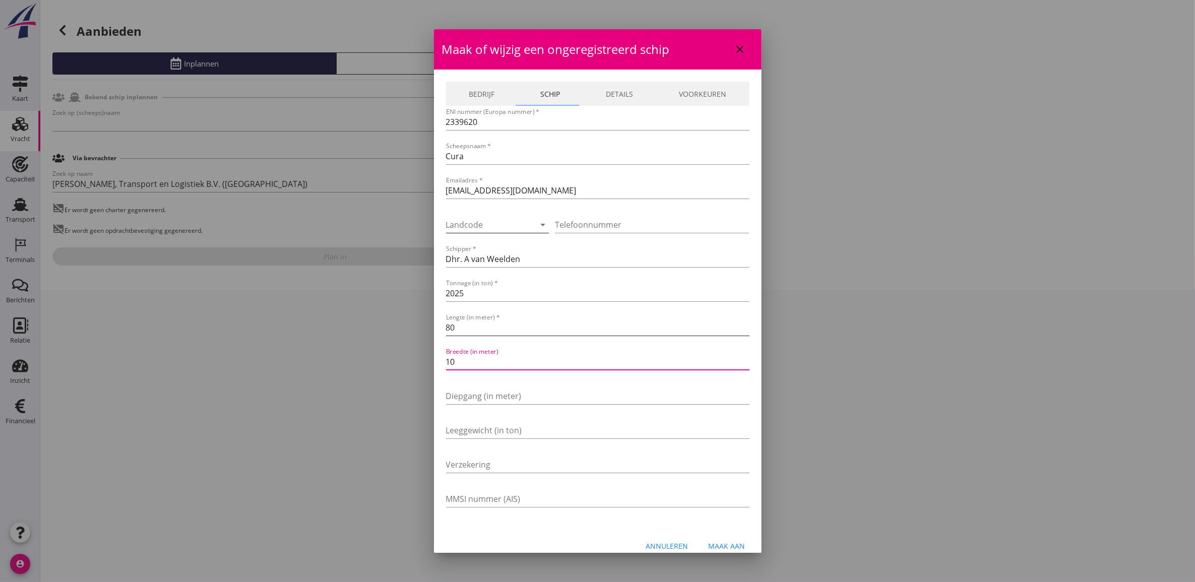
type input "10"
type input "3"
type input "3.75"
click at [736, 296] on input "2024" at bounding box center [597, 293] width 303 height 16
click at [736, 296] on input "2023" at bounding box center [597, 293] width 303 height 16
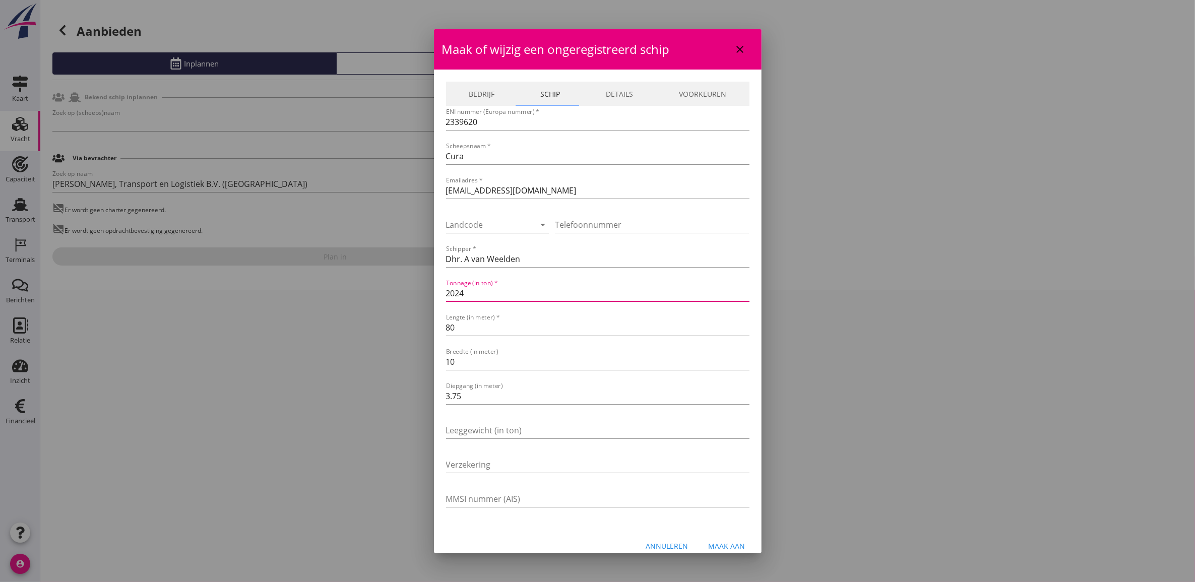
click at [736, 291] on input "2024" at bounding box center [597, 293] width 303 height 16
type input "2025"
click at [736, 291] on input "2025" at bounding box center [597, 293] width 303 height 16
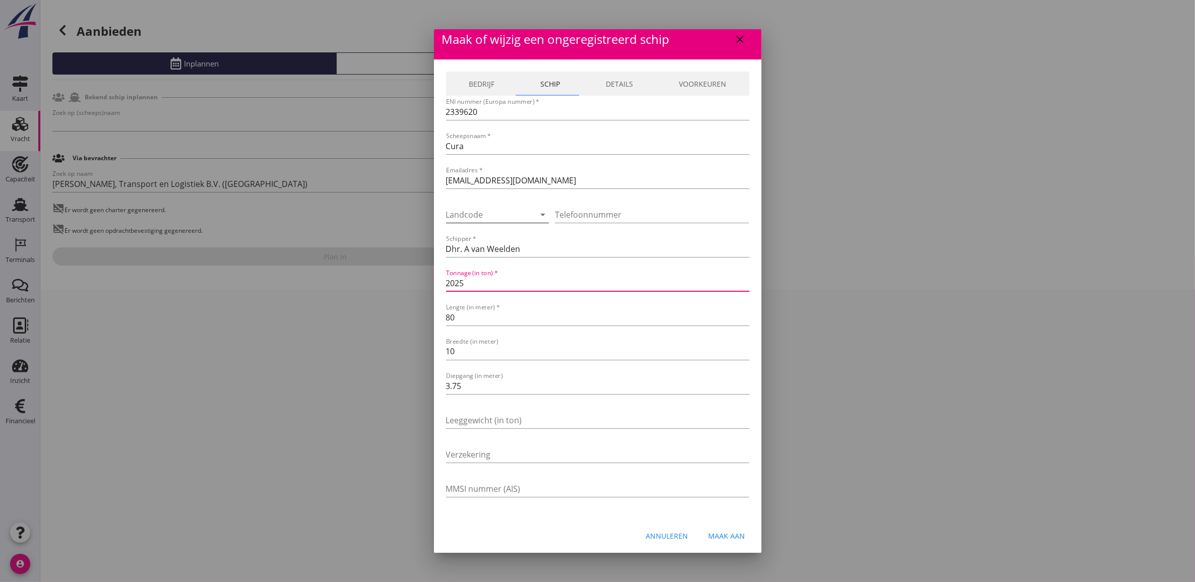
scroll to position [12, 0]
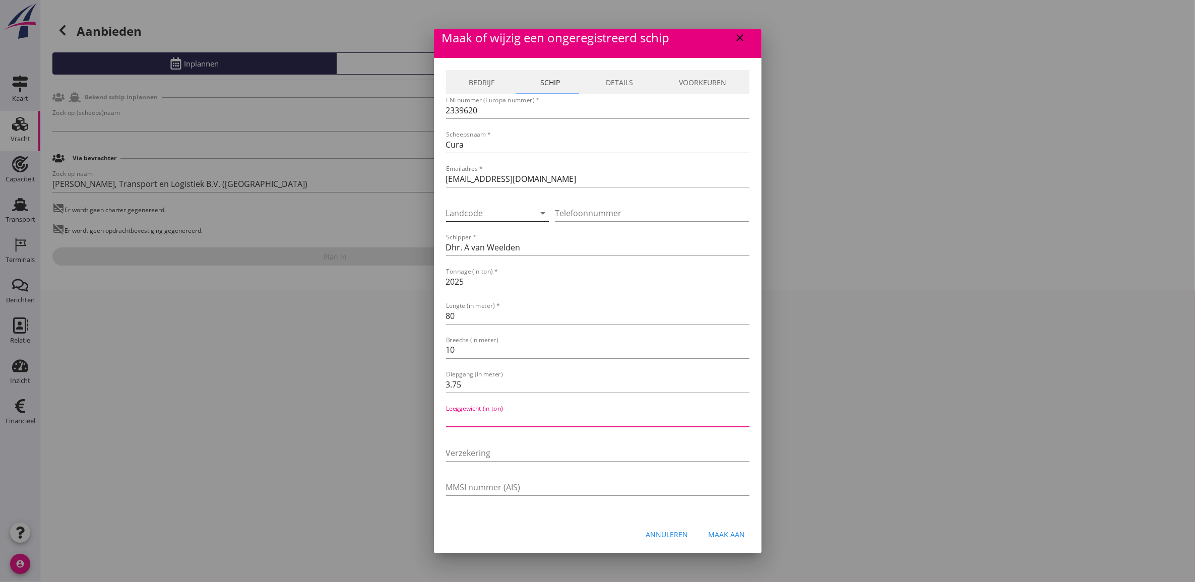
click at [516, 414] on input "Leeggewicht (in ton)" at bounding box center [597, 419] width 303 height 16
click at [513, 447] on input "Verzekering" at bounding box center [597, 453] width 303 height 16
click at [520, 476] on div "MMSI nummer (AIS)" at bounding box center [597, 489] width 303 height 32
click at [528, 481] on input "MMSI nummer (AIS)" at bounding box center [597, 487] width 303 height 16
click at [624, 91] on link "Details" at bounding box center [619, 82] width 73 height 24
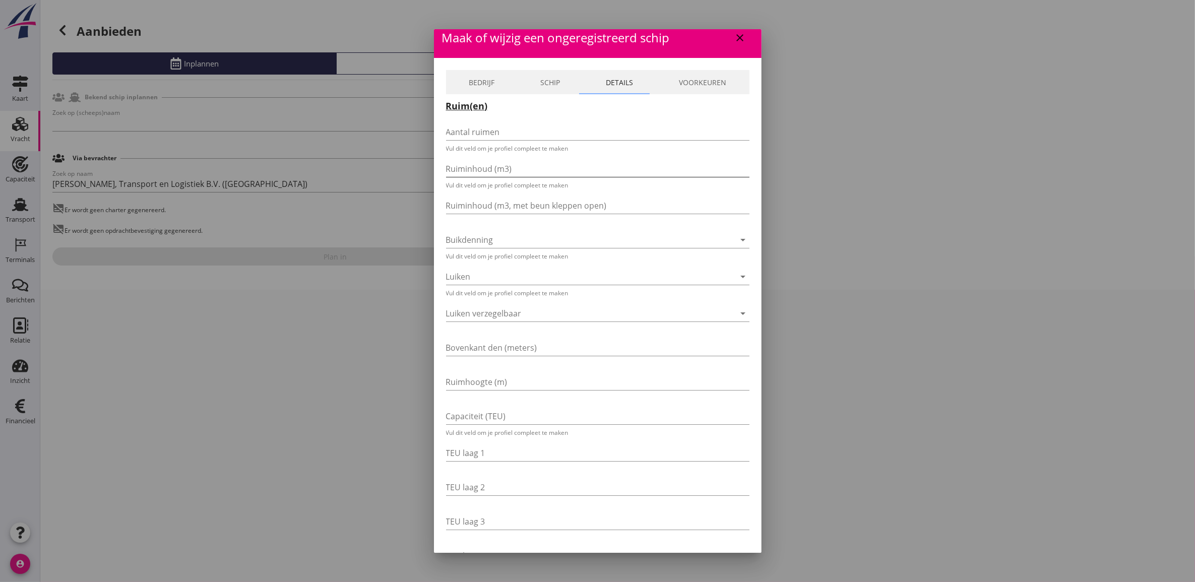
click at [536, 174] on input "Ruiminhoud (m3)" at bounding box center [590, 169] width 289 height 16
type input "1085"
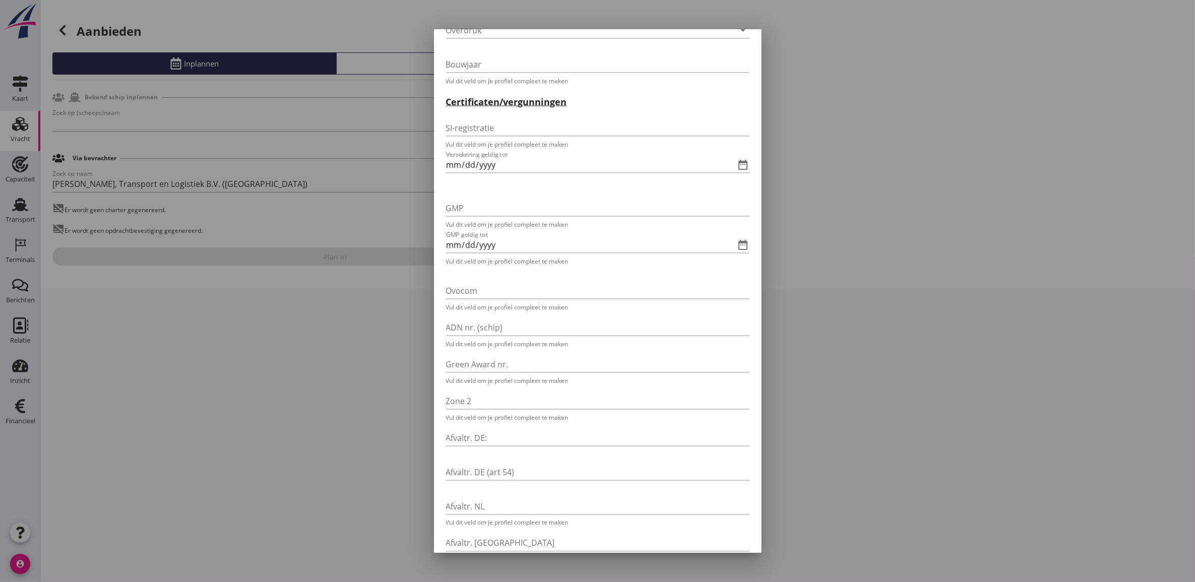
scroll to position [2223, 0]
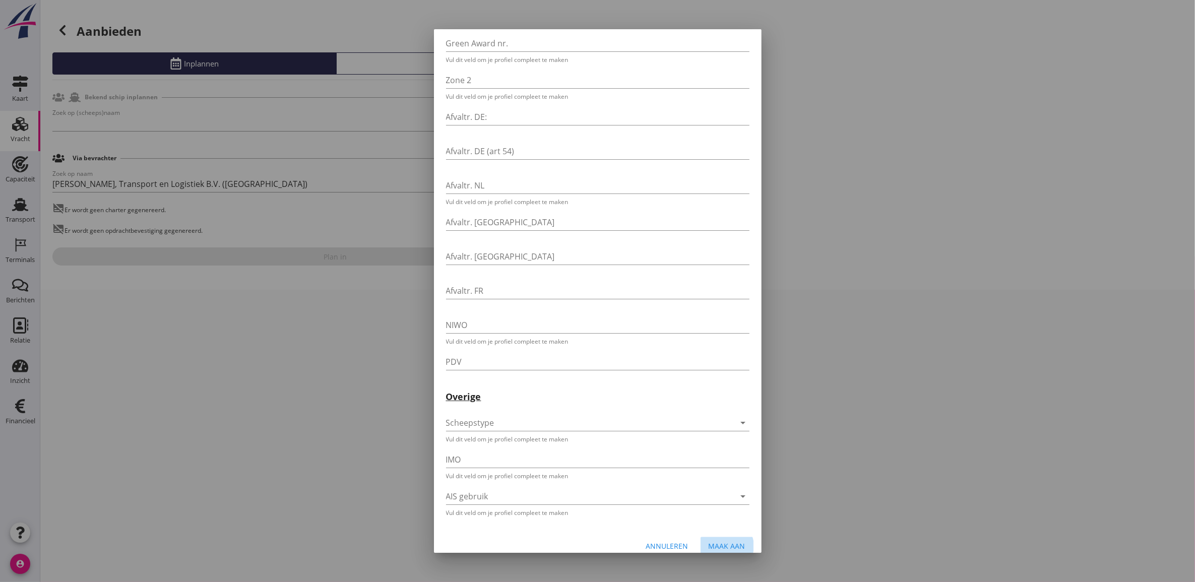
click at [715, 541] on div "Maak aan" at bounding box center [727, 546] width 37 height 11
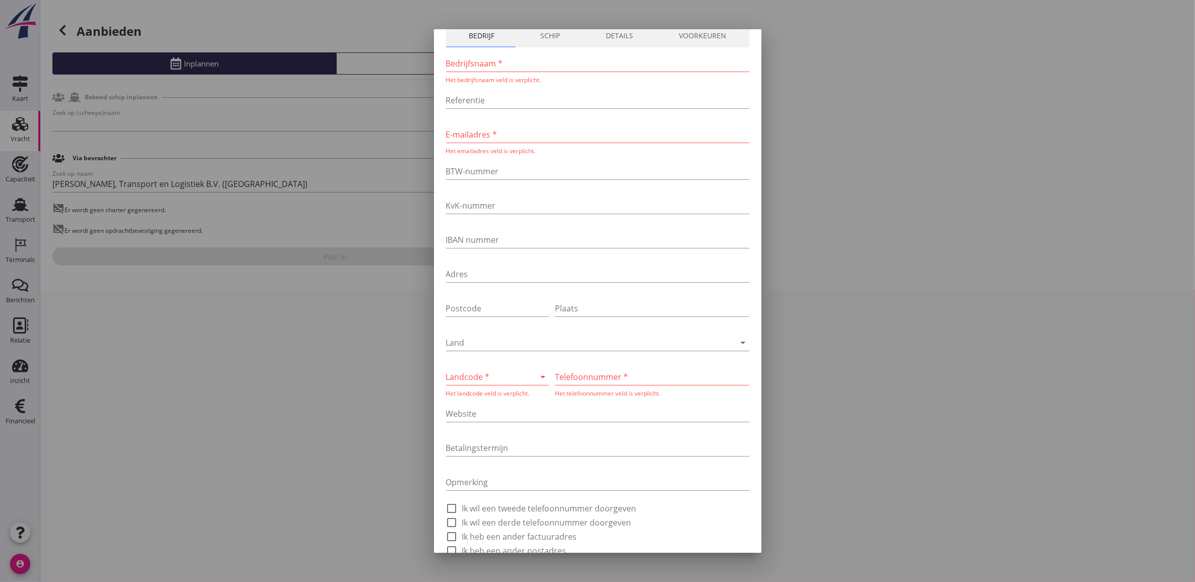
scroll to position [0, 0]
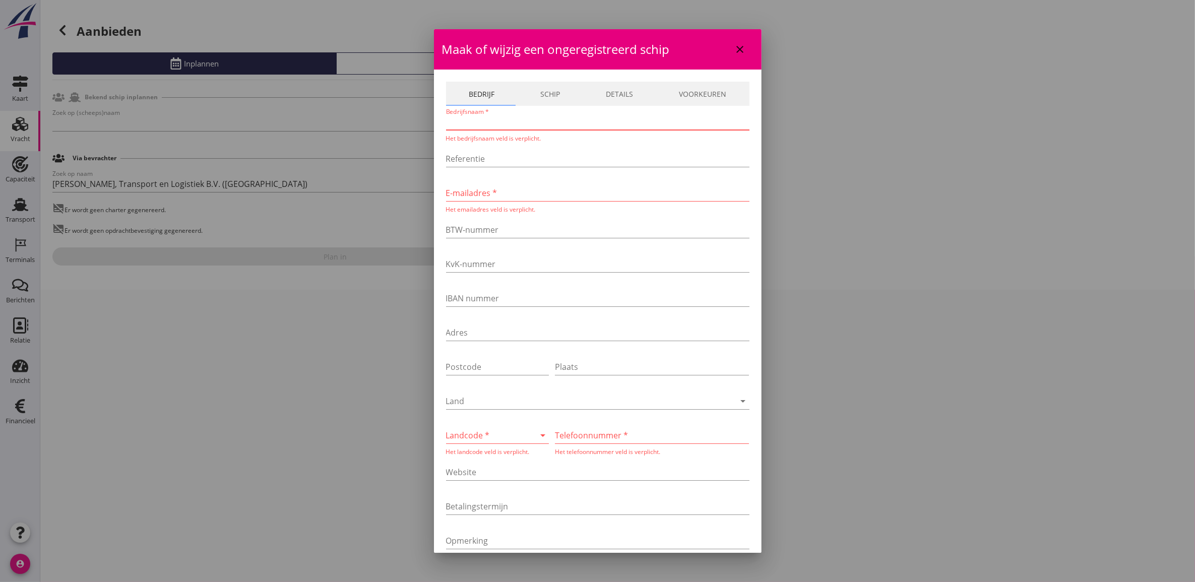
click at [525, 125] on input "Bedrijfsnaam *" at bounding box center [597, 122] width 303 height 16
click at [534, 101] on link "Schip" at bounding box center [551, 94] width 66 height 24
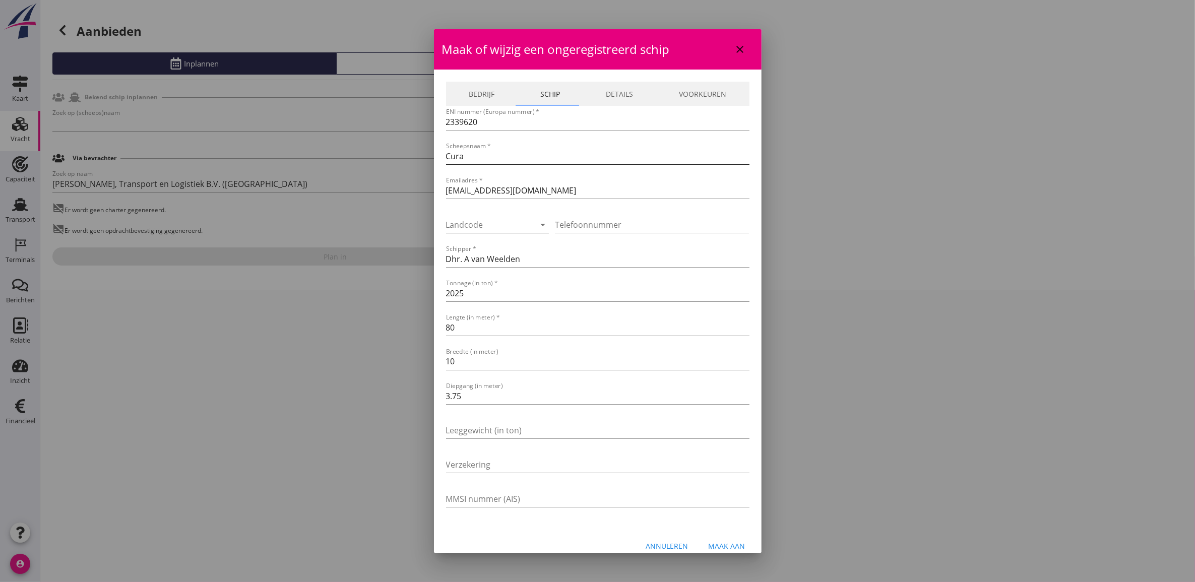
click at [508, 159] on input "Cura" at bounding box center [597, 156] width 303 height 16
drag, startPoint x: 474, startPoint y: 88, endPoint x: 475, endPoint y: 93, distance: 5.1
click at [474, 88] on link "Bedrijf" at bounding box center [482, 94] width 72 height 24
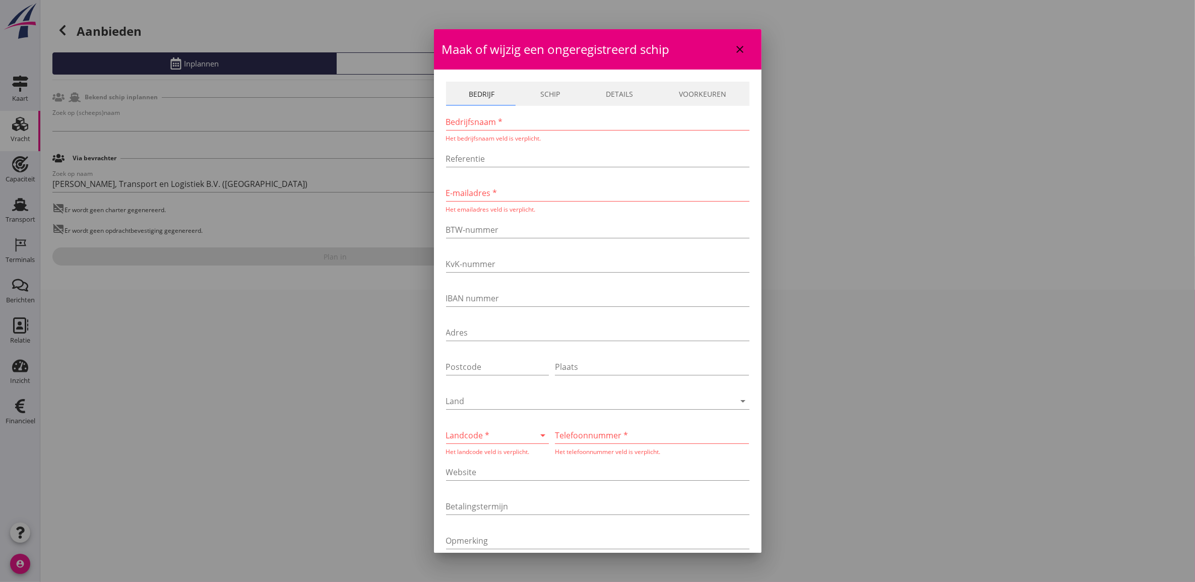
click at [477, 121] on input "Bedrijfsnaam *" at bounding box center [597, 122] width 303 height 16
paste input "Cura"
type input "Cura"
drag, startPoint x: 472, startPoint y: 193, endPoint x: 504, endPoint y: 144, distance: 58.3
click at [472, 193] on input "E-mailadres *" at bounding box center [597, 190] width 303 height 16
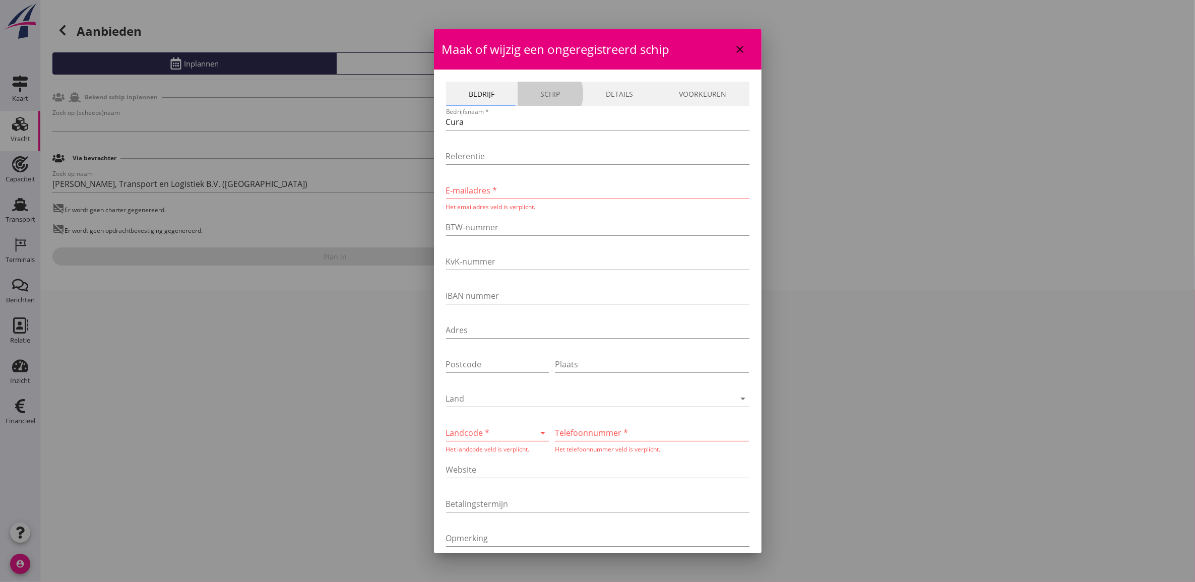
click at [528, 100] on link "Schip" at bounding box center [551, 94] width 66 height 24
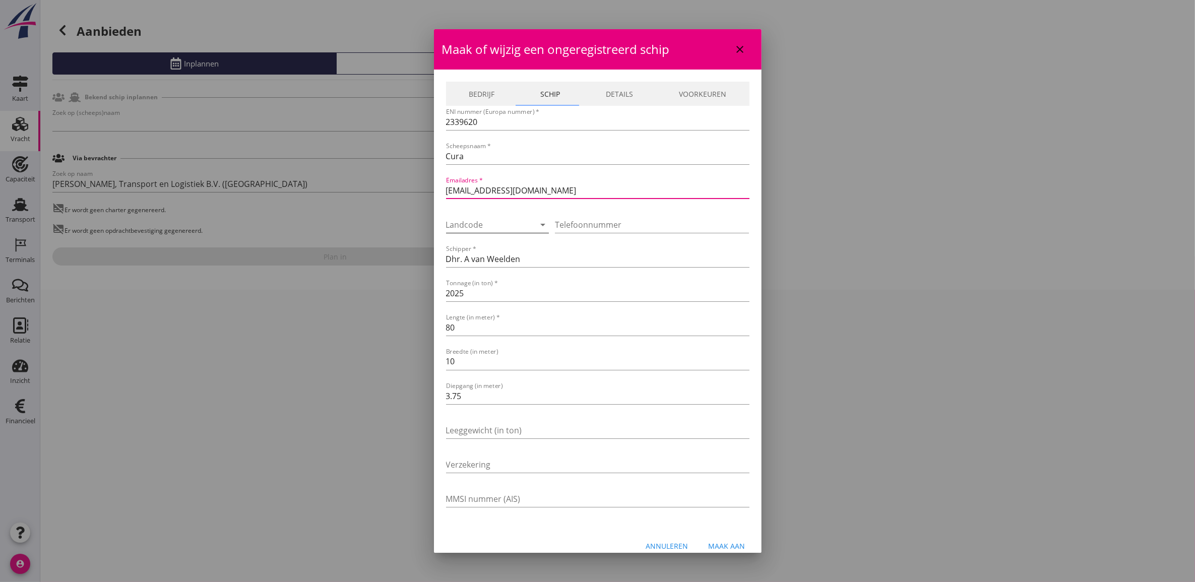
drag, startPoint x: 575, startPoint y: 188, endPoint x: 405, endPoint y: 186, distance: 169.9
click at [405, 186] on div "Ja Nee Liever niet Ja Nee Liever niet Ja Nee Liever niet Ja Nee Liever niet Ja …" at bounding box center [597, 291] width 1195 height 582
click at [476, 94] on link "Bedrijf" at bounding box center [482, 94] width 72 height 24
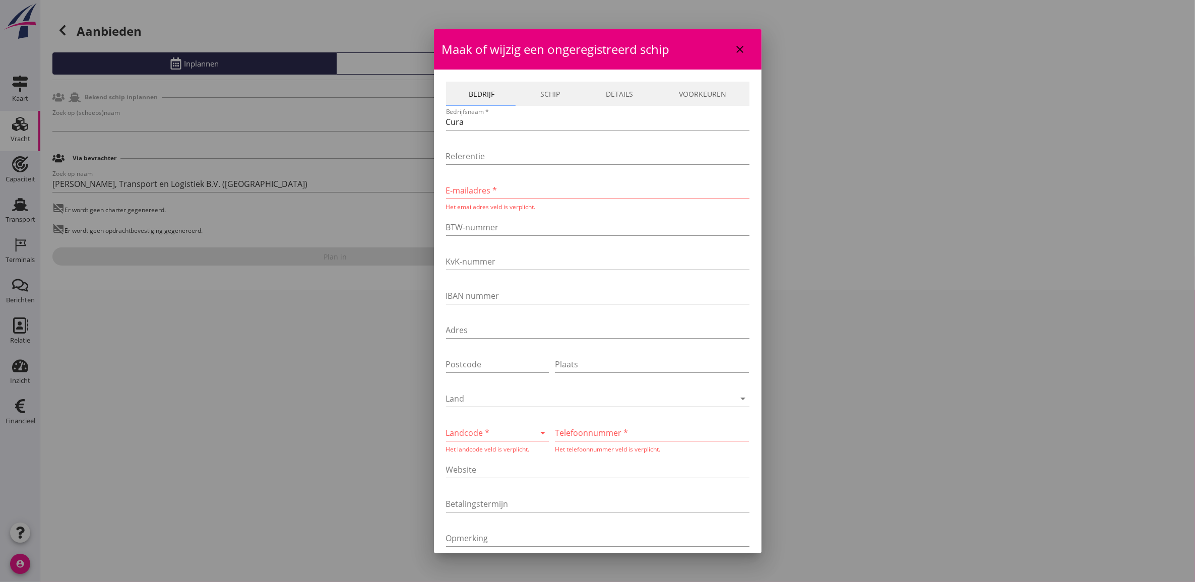
click at [491, 190] on input "E-mailadres *" at bounding box center [597, 190] width 303 height 16
paste input "[EMAIL_ADDRESS][DOMAIN_NAME]"
type input "[EMAIL_ADDRESS][DOMAIN_NAME]"
click at [505, 419] on div "Landcode * arrow_drop_down Het landcode veld is verplicht." at bounding box center [497, 433] width 103 height 35
click at [507, 422] on div at bounding box center [483, 430] width 75 height 16
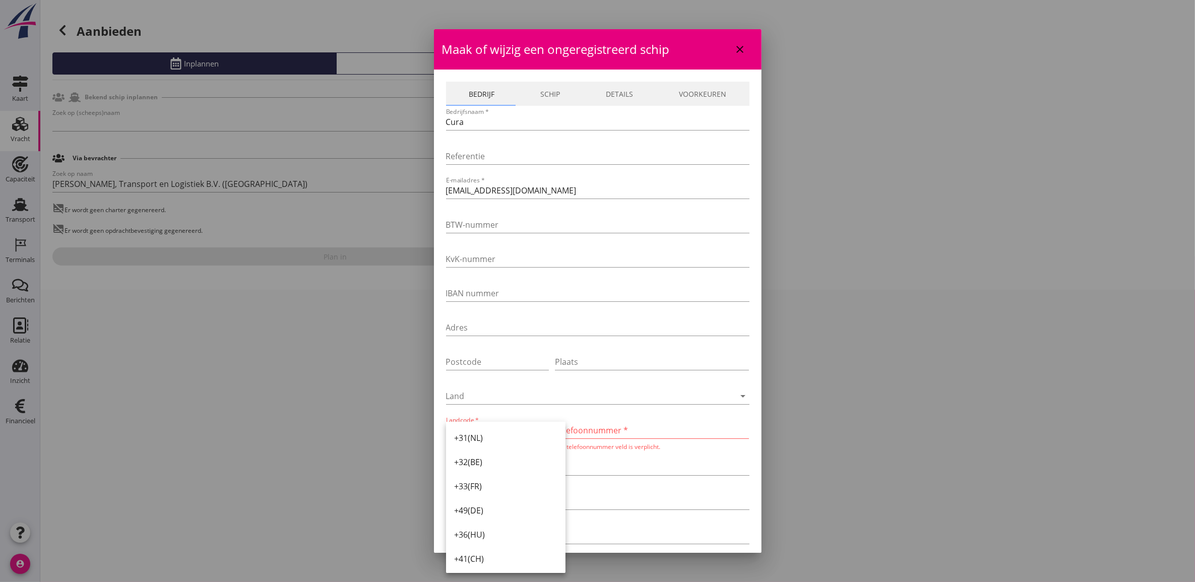
click at [496, 438] on div "+31(NL)" at bounding box center [505, 438] width 103 height 12
click at [564, 433] on input "Telefoonnummer *" at bounding box center [652, 430] width 194 height 16
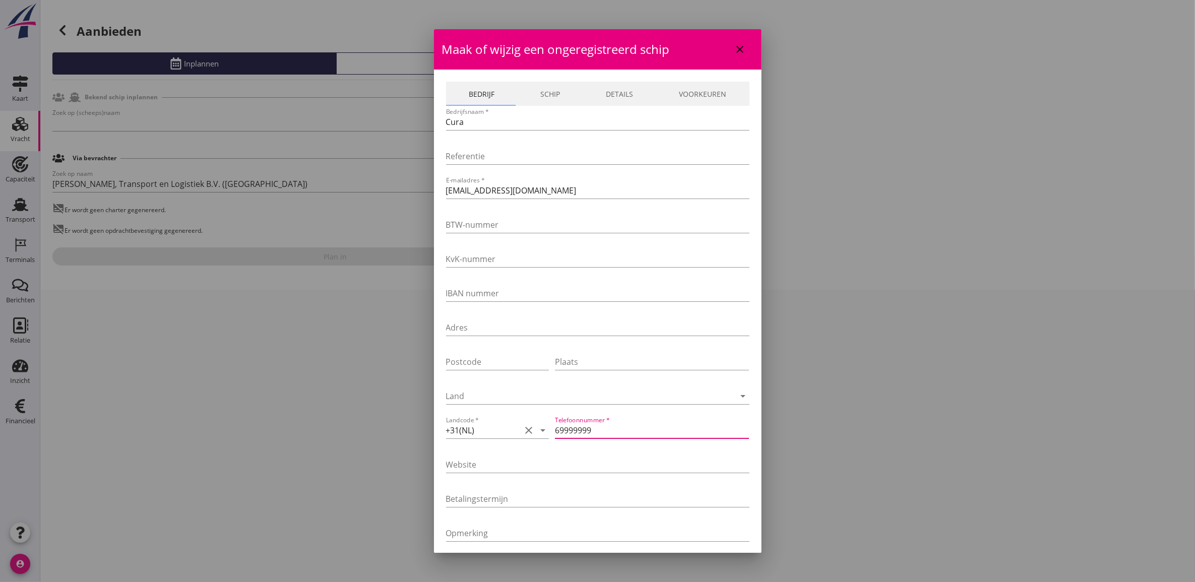
type input "699999999"
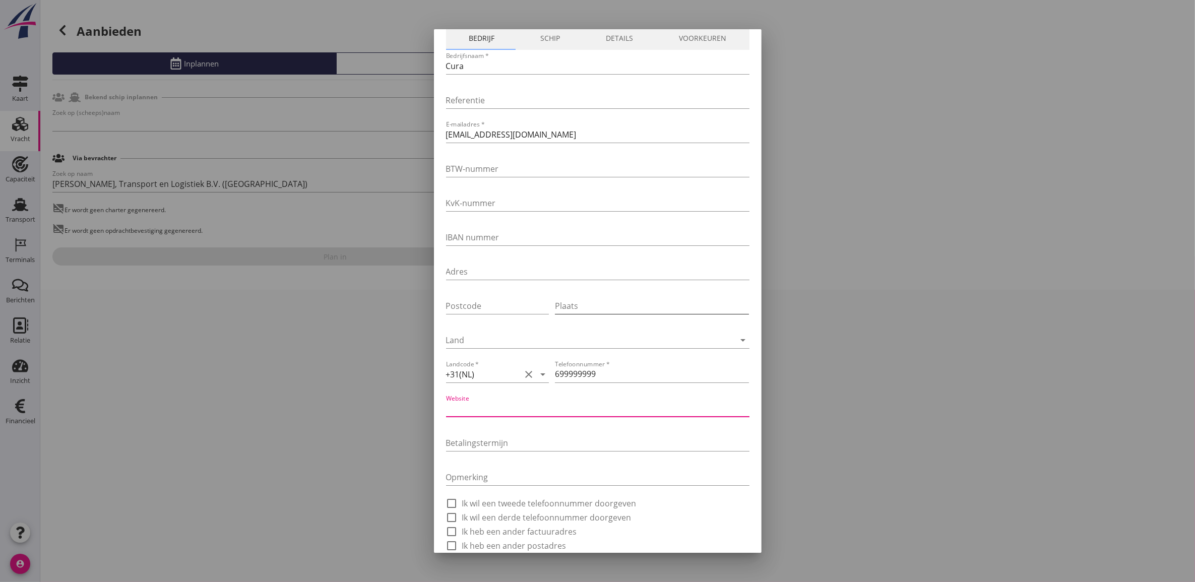
scroll to position [102, 0]
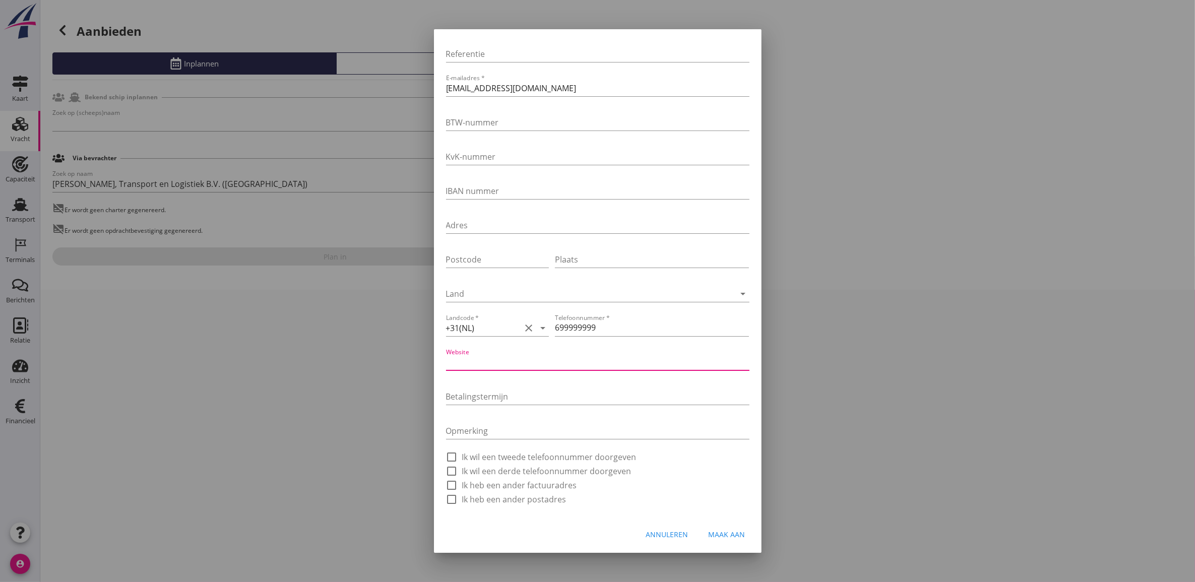
click at [717, 541] on button "Maak aan" at bounding box center [727, 535] width 53 height 18
type input "Cura"
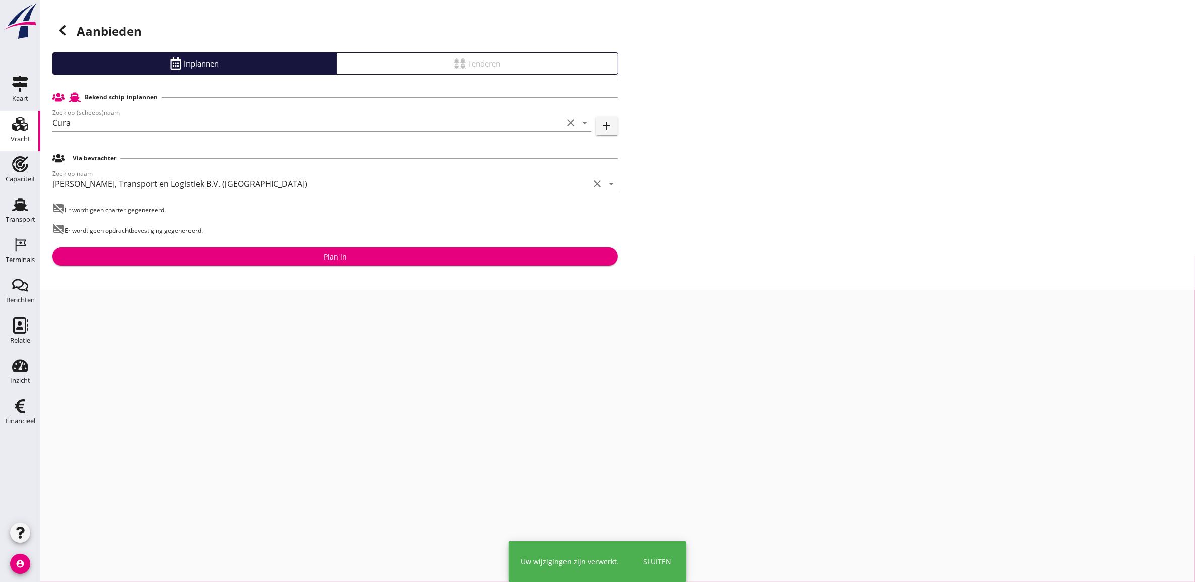
click at [368, 254] on div "Plan in" at bounding box center [334, 257] width 549 height 11
